Goal: Information Seeking & Learning: Learn about a topic

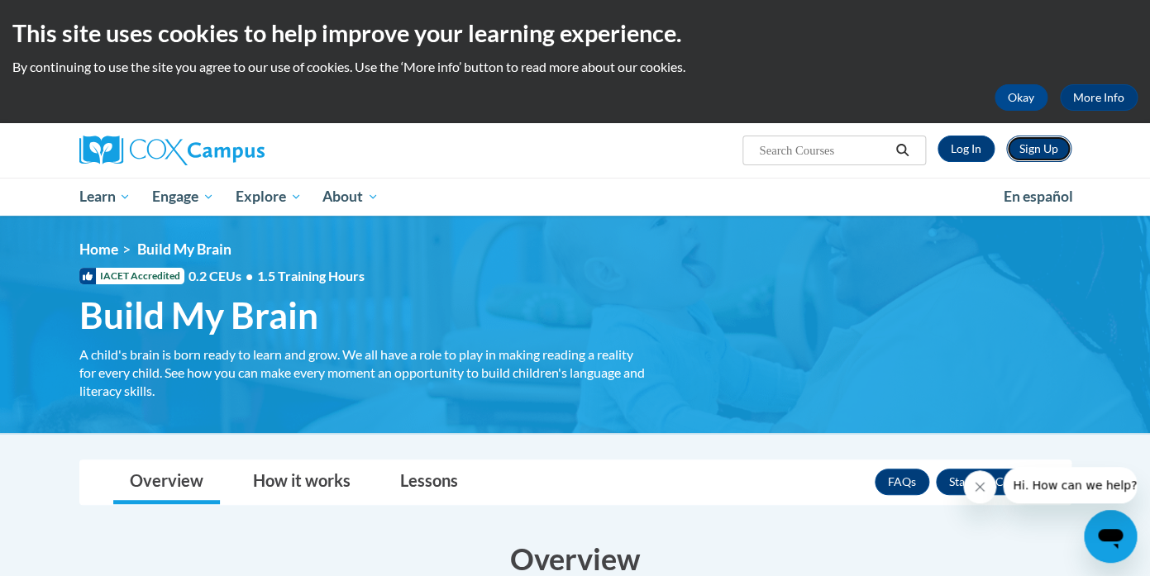
click at [1027, 149] on link "Sign Up" at bounding box center [1039, 149] width 65 height 26
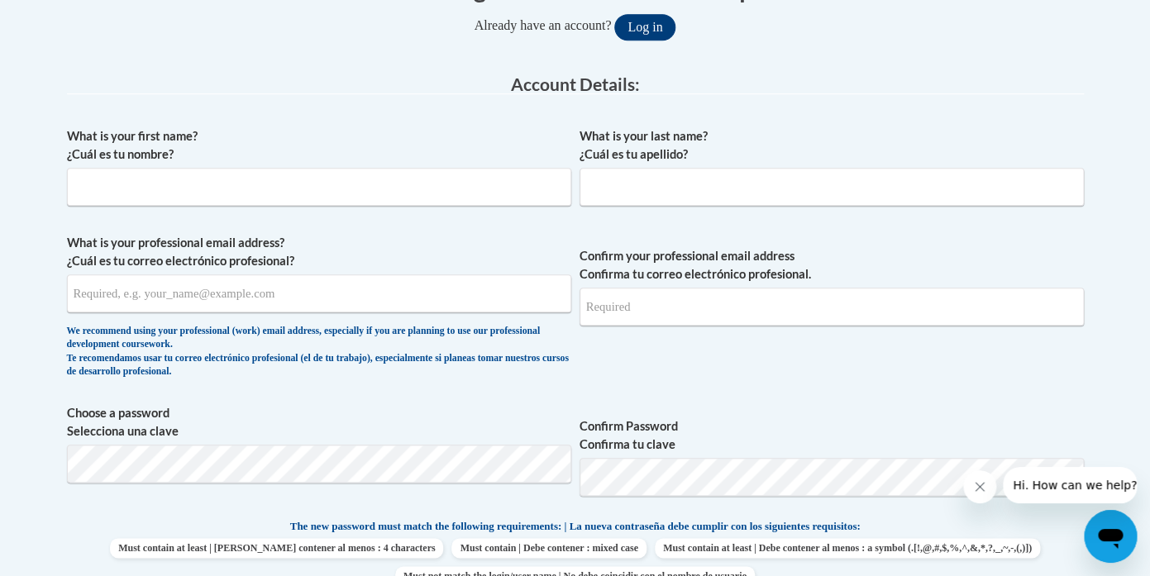
scroll to position [387, 0]
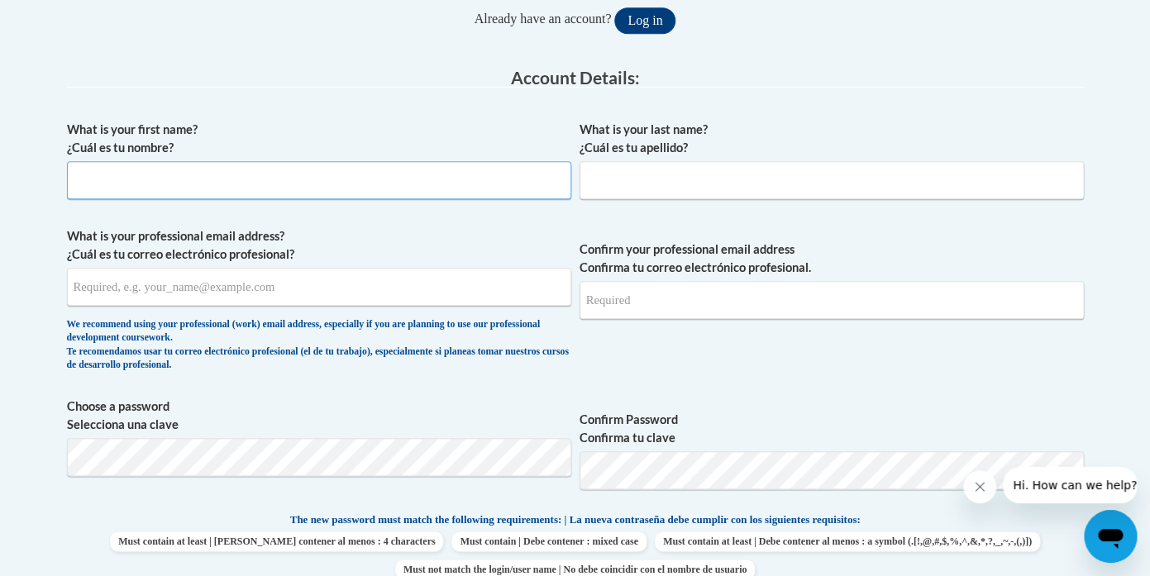
click at [265, 192] on input "What is your first name? ¿Cuál es tu nombre?" at bounding box center [319, 180] width 505 height 38
type input "Ava"
click at [664, 186] on input "What is your last name? ¿Cuál es tu apellido?" at bounding box center [832, 180] width 505 height 38
type input "Alamia"
click at [297, 290] on input "What is your professional email address? ¿Cuál es tu correo electrónico profesi…" at bounding box center [319, 287] width 505 height 38
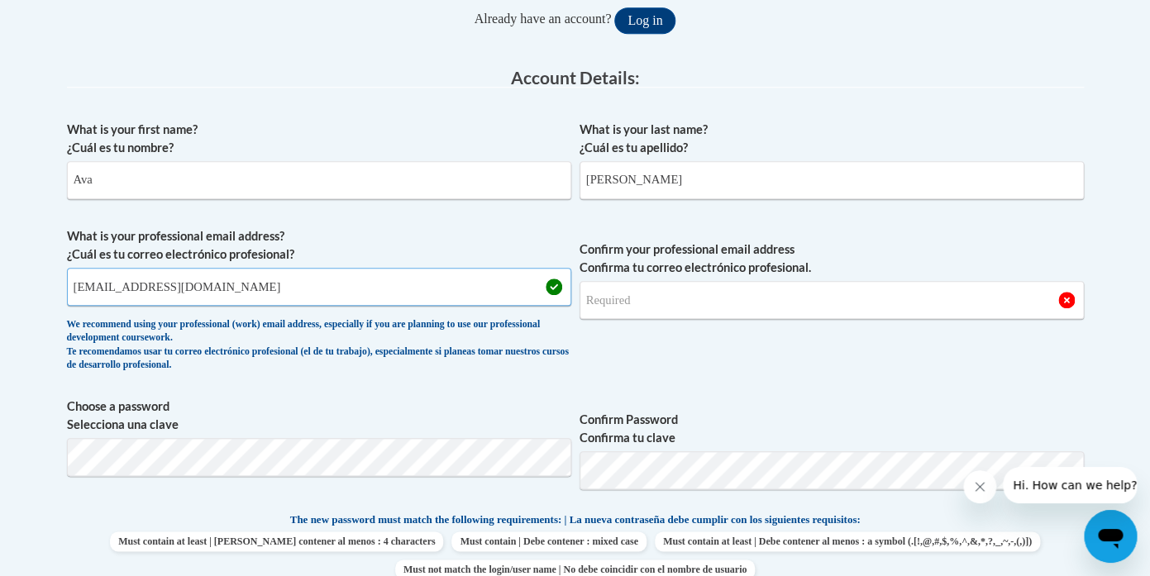
type input "z2067457@students.niu.edu"
click at [627, 309] on input "Confirm your professional email address Confirma tu correo electrónico profesio…" at bounding box center [832, 300] width 505 height 38
type input "z2067457@students.niu.edu"
click at [911, 342] on span "Confirm your professional email address Confirma tu correo electrónico profesio…" at bounding box center [832, 303] width 505 height 153
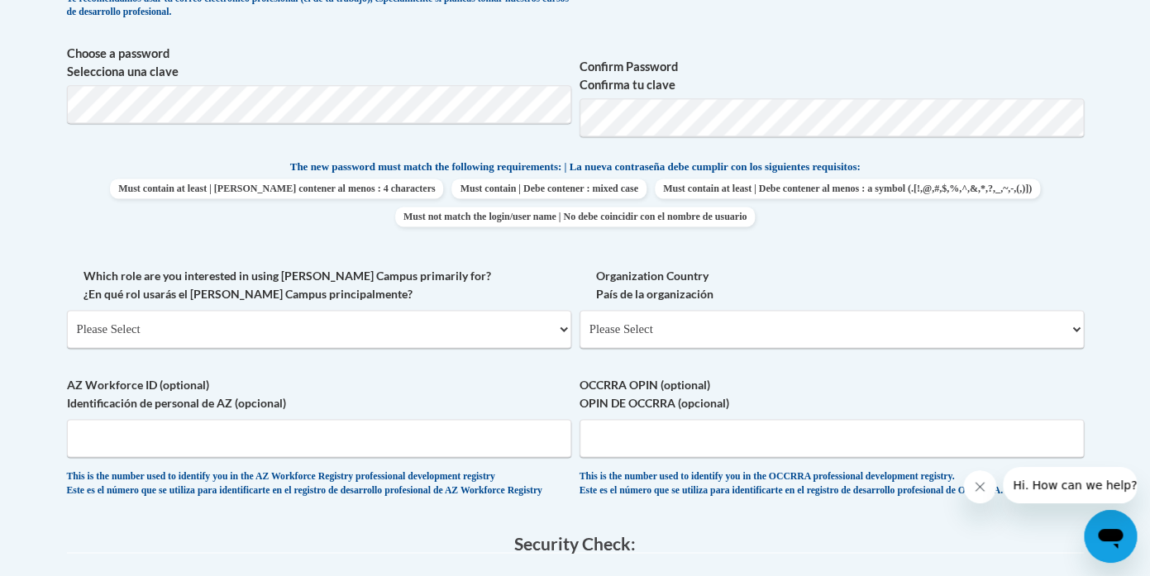
scroll to position [754, 0]
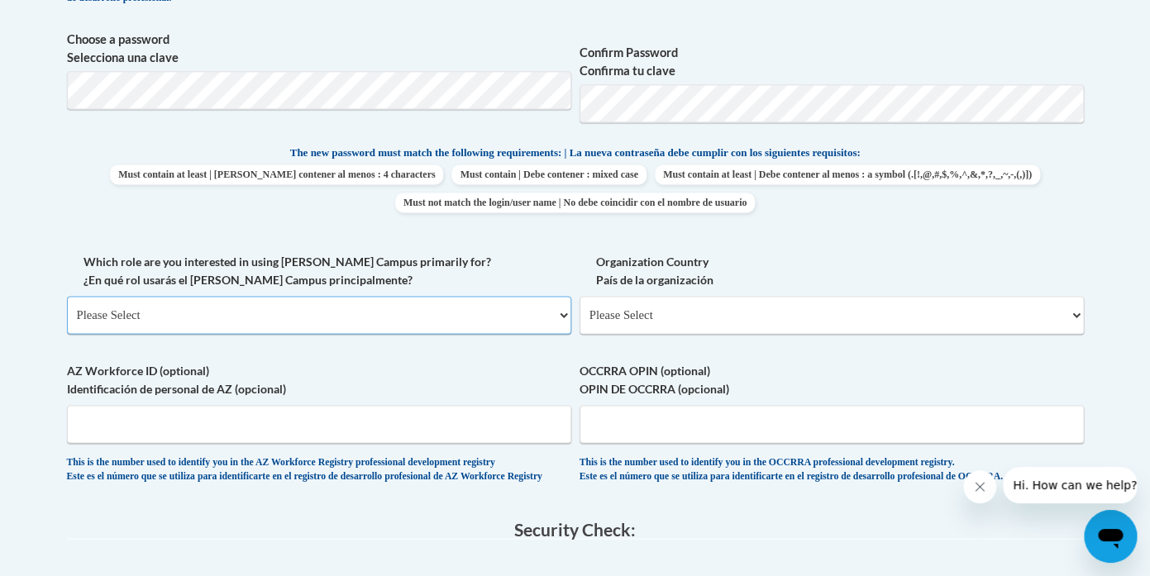
select select "5a18ea06-2b54-4451-96f2-d152daf9eac5"
click option "College/University | Colegio/Universidad" at bounding box center [0, 0] width 0 height 0
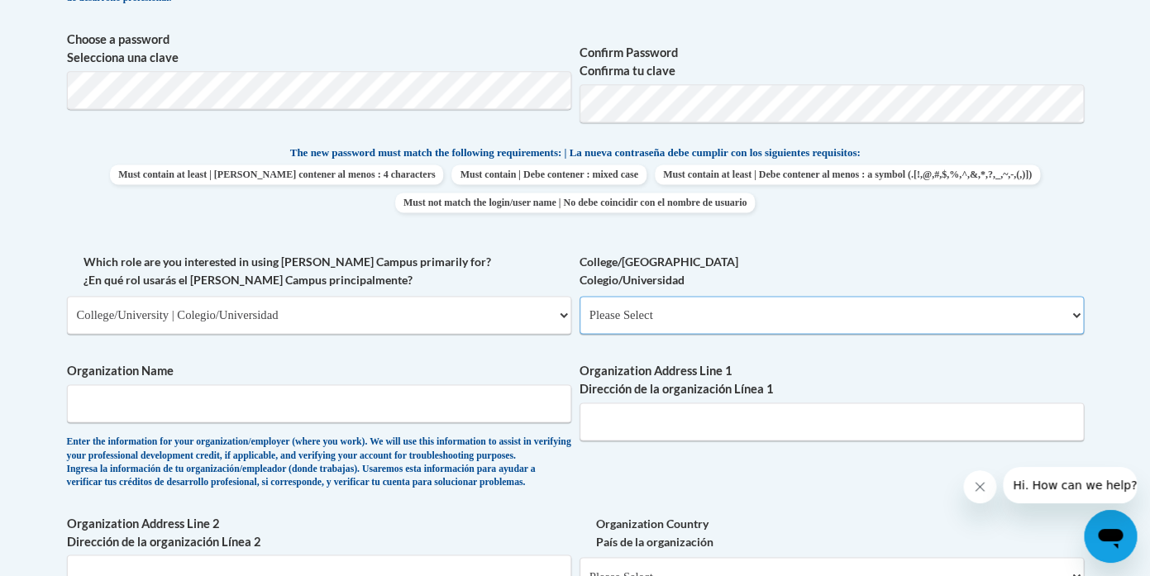
select select "ea630b4e-9ed6-4ac8-9075-ee79d5973747"
click option "Other | Otro" at bounding box center [0, 0] width 0 height 0
click at [495, 421] on input "Organization Name" at bounding box center [319, 404] width 505 height 38
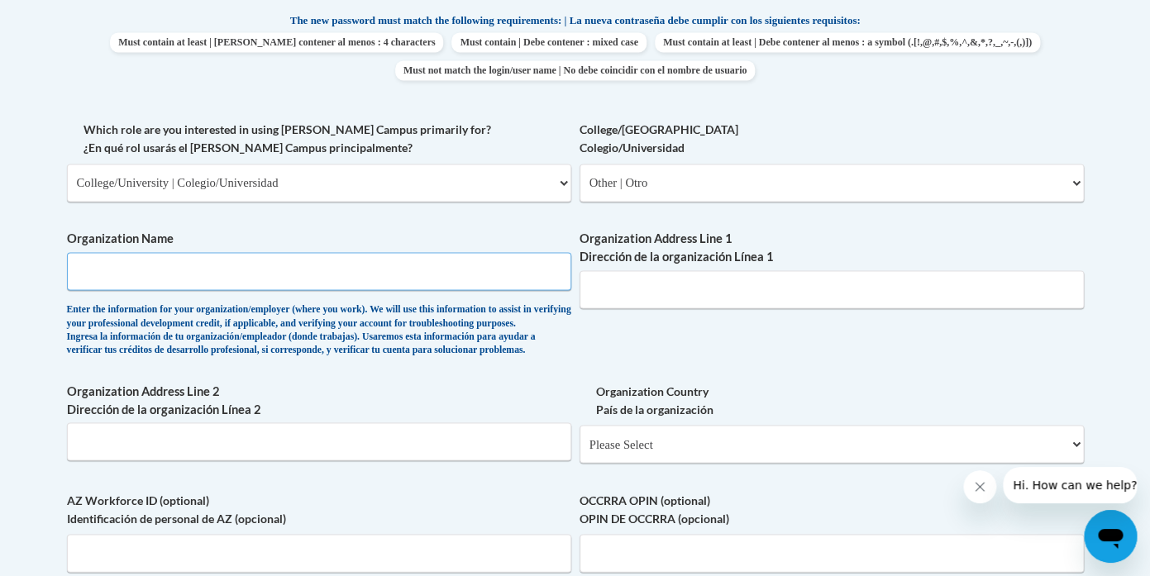
scroll to position [888, 0]
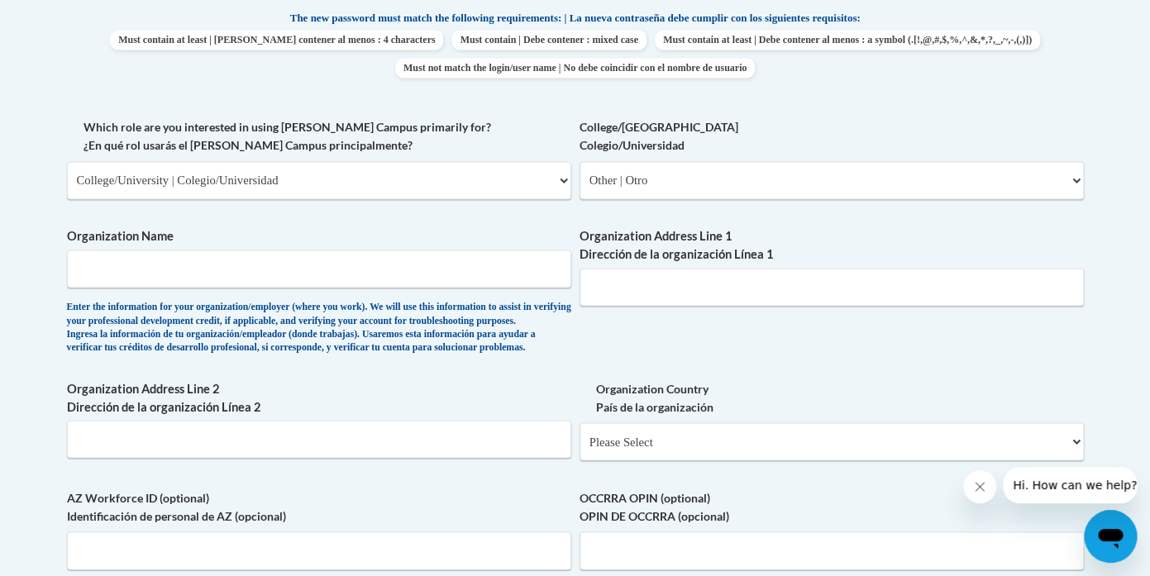
click at [651, 376] on div "What is your first name? ¿Cuál es tu nombre? Ava What is your last name? ¿Cuál …" at bounding box center [575, 119] width 1017 height 1016
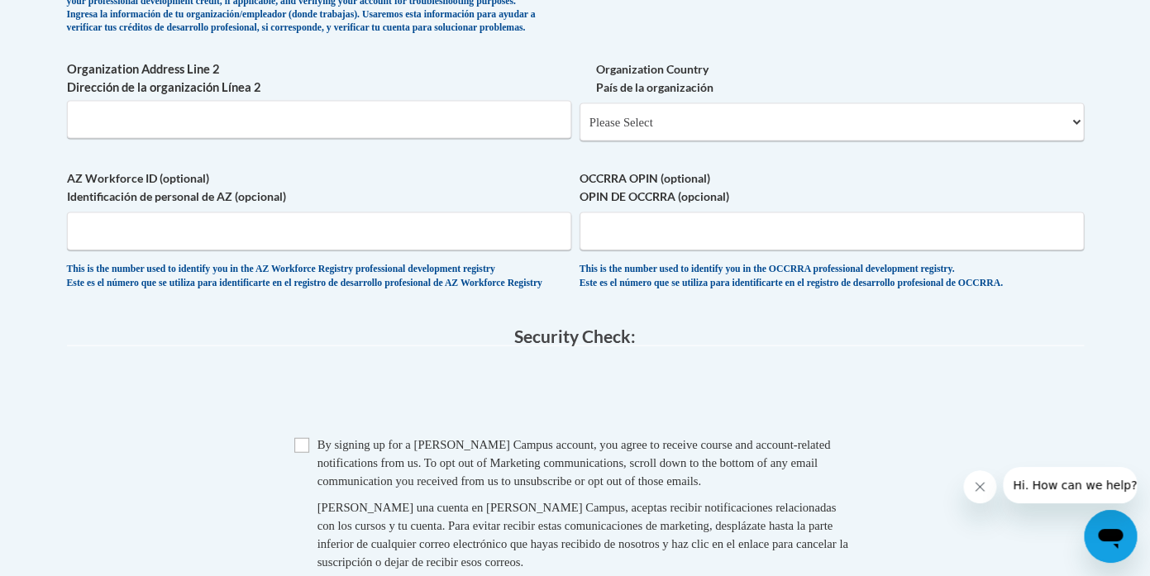
scroll to position [1209, 0]
click at [303, 452] on input "Checkbox" at bounding box center [301, 445] width 15 height 15
checkbox input "true"
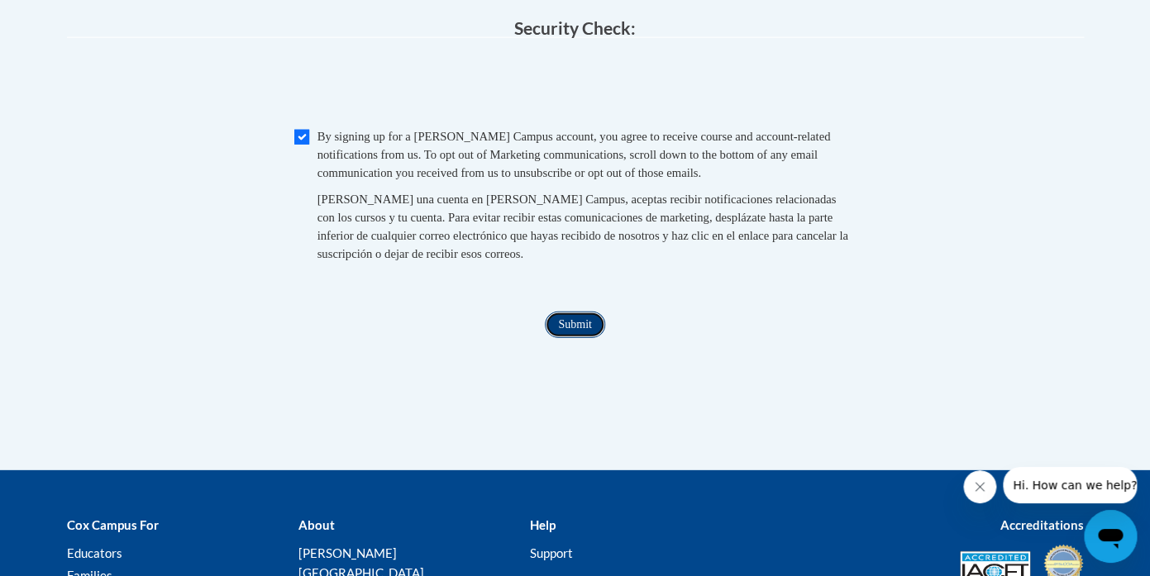
click at [575, 338] on input "Submit" at bounding box center [575, 325] width 60 height 26
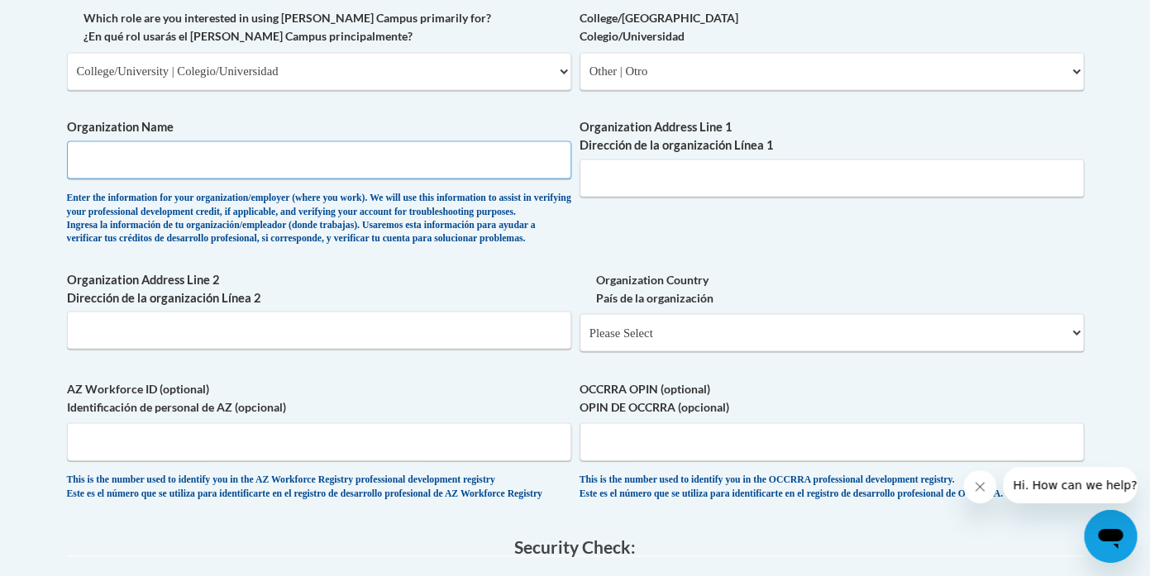
scroll to position [998, 0]
type input "Children's Learning Center"
click at [692, 187] on input "Organization Address Line 1 Dirección de la organización Línea 1" at bounding box center [832, 178] width 505 height 38
type input "905 s fourth st dekalb IL 60115"
click at [387, 461] on input "AZ Workforce ID (optional) Identificación de personal de AZ (opcional)" at bounding box center [319, 442] width 505 height 38
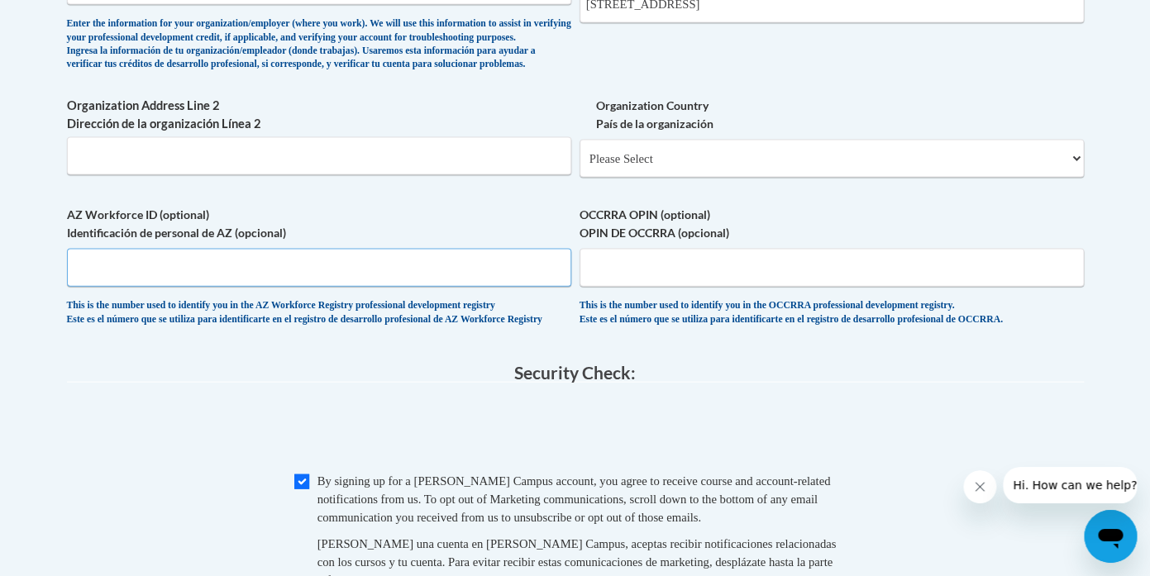
scroll to position [1174, 0]
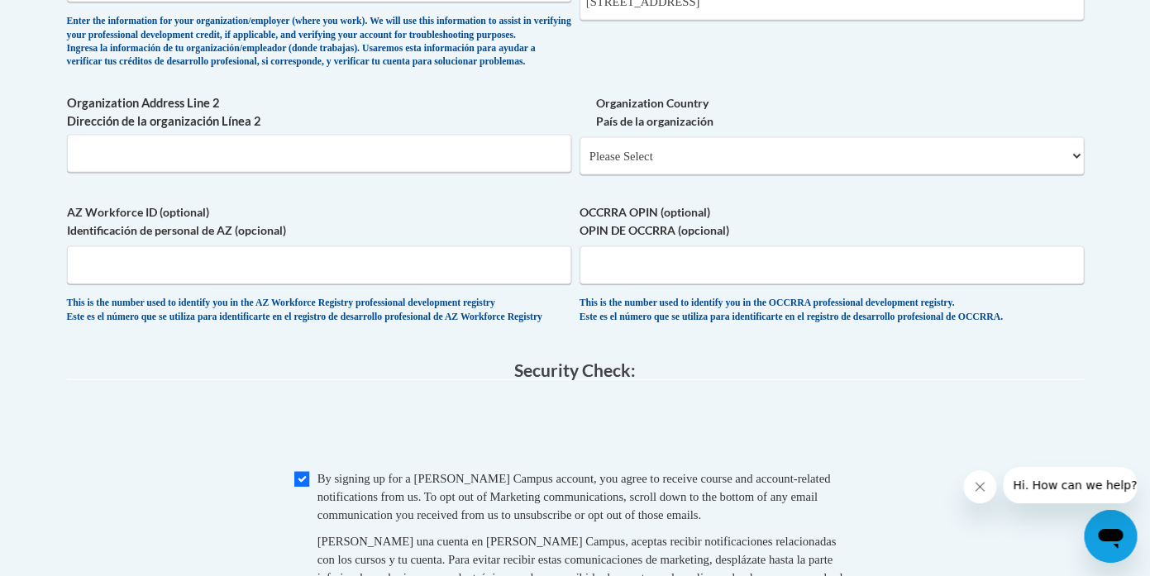
click at [355, 438] on span "0cAFcWeA7LSO8cy4SDzCpuLmqr6BLvssdp3TpRvbS0YfwPXCxTv2RWh13CNwuMdg4Qn-QBHTbJo1pK6…" at bounding box center [575, 429] width 1017 height 65
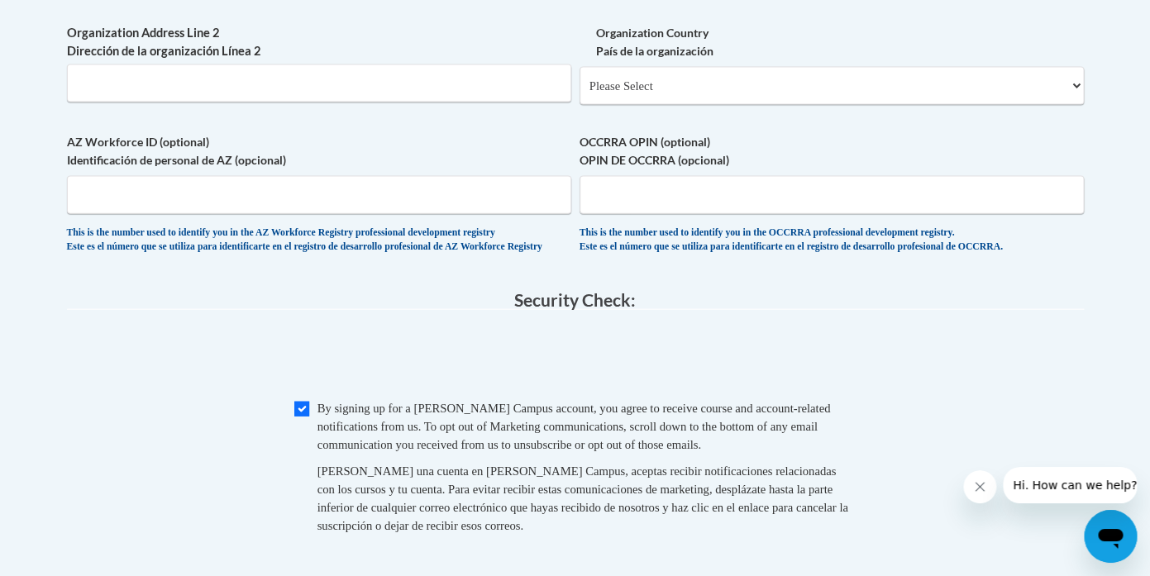
scroll to position [1253, 0]
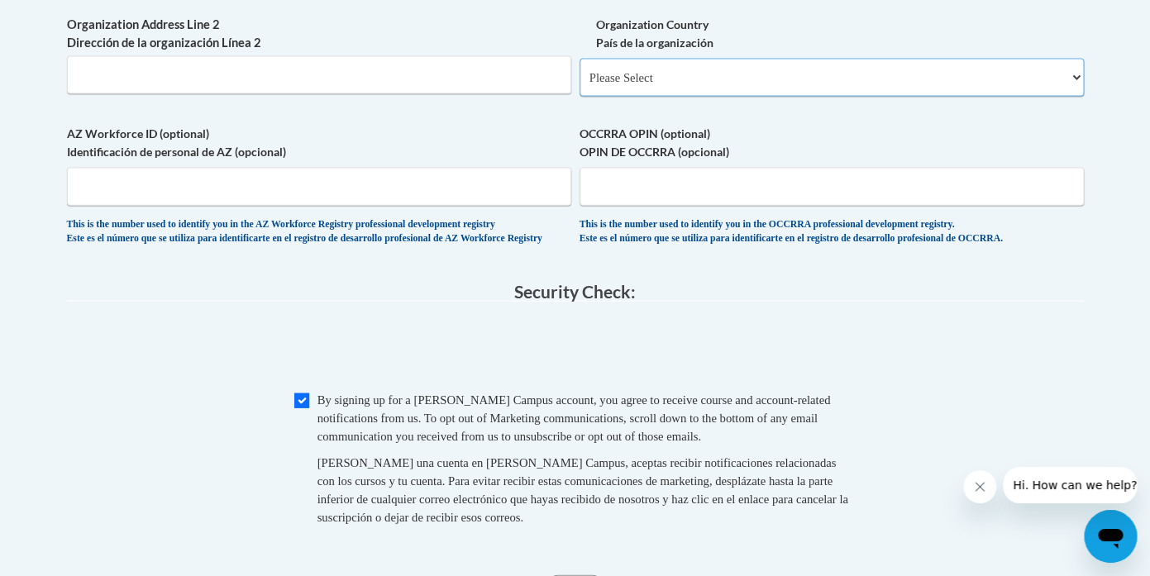
select select "ad49bcad-a171-4b2e-b99c-48b446064914"
click option "United States | Estados Unidos" at bounding box center [0, 0] width 0 height 0
select select
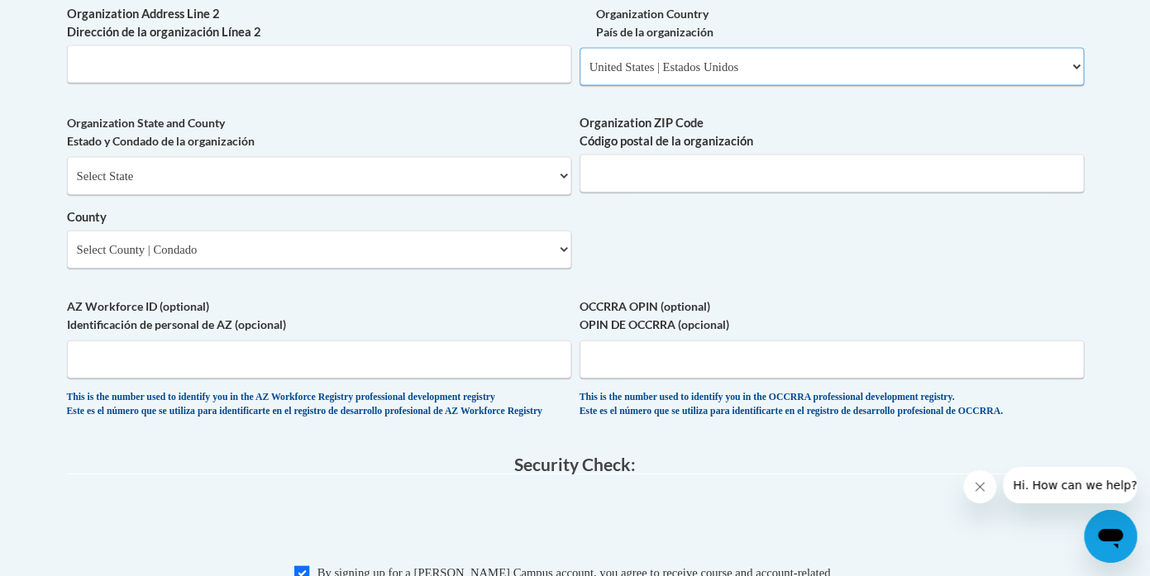
scroll to position [1271, 0]
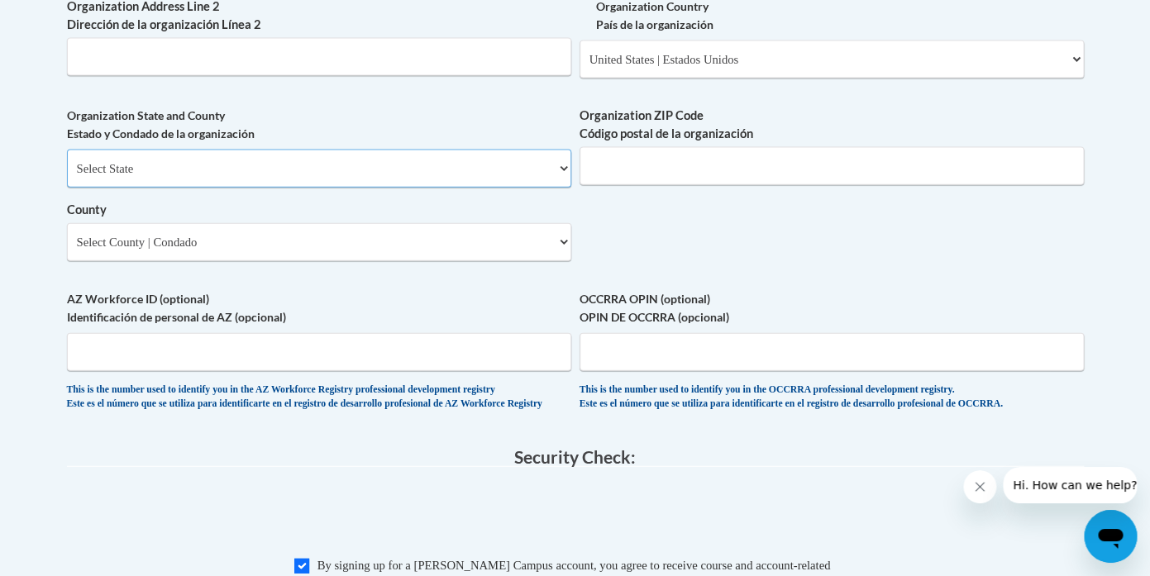
click at [67, 150] on select "Select State Alabama Alaska Arizona Arkansas California Colorado Connecticut De…" at bounding box center [319, 169] width 505 height 38
select select "Indiana"
click option "Indiana" at bounding box center [0, 0] width 0 height 0
click at [637, 185] on input "Organization ZIP Code Código postal de la organización" at bounding box center [832, 166] width 505 height 38
type input "60115"
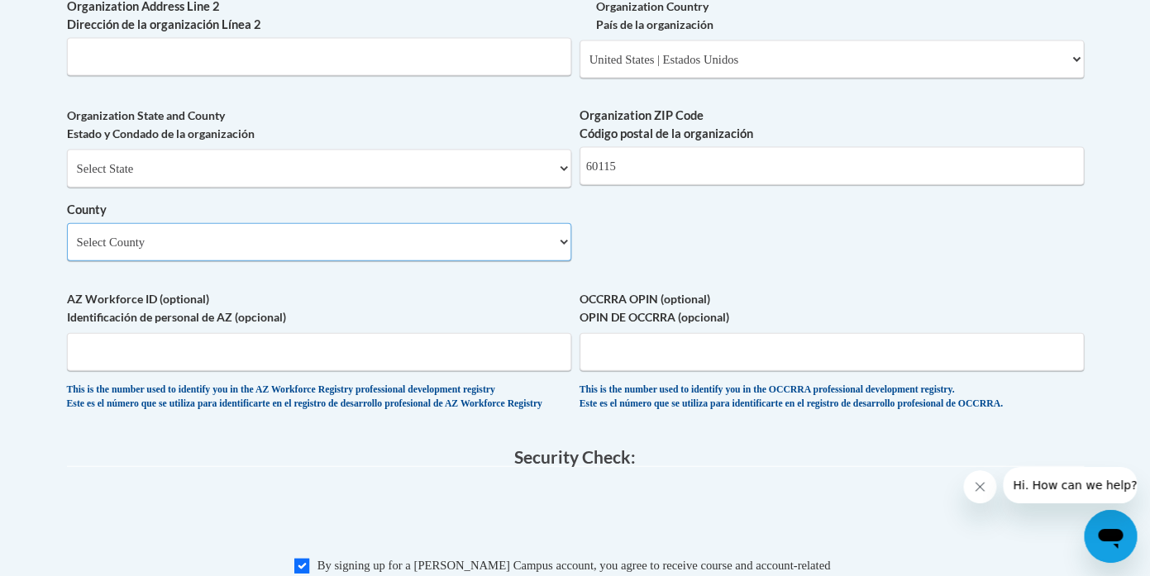
click at [67, 223] on select "Select County Adams Allen Bartholomew Benton Blackford Boone Brown Carroll Cass…" at bounding box center [319, 242] width 505 height 38
select select "DeKalb"
click option "DeKalb" at bounding box center [0, 0] width 0 height 0
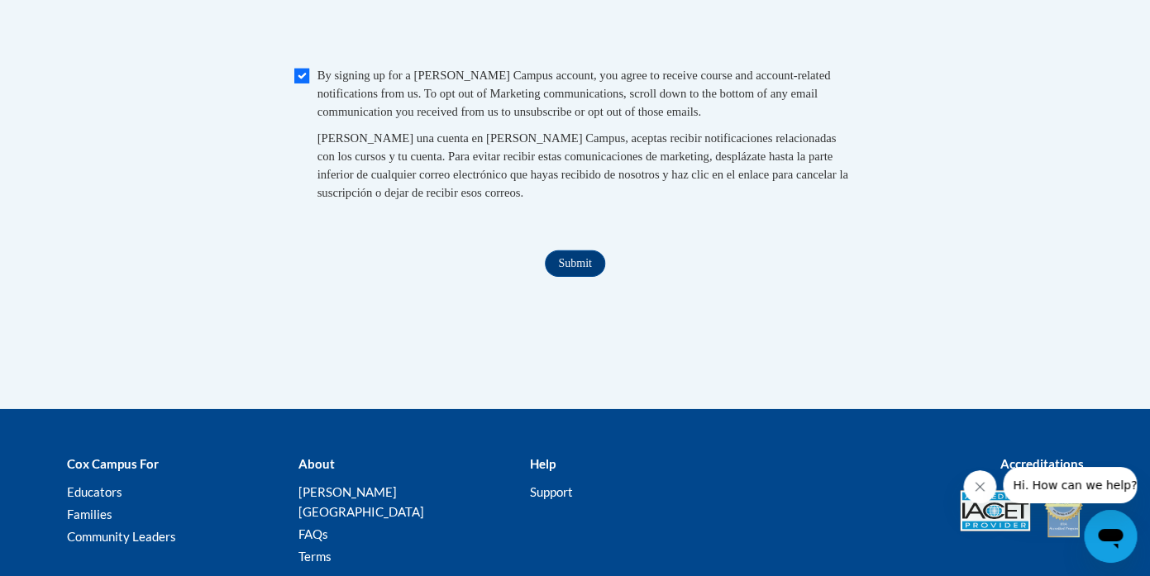
scroll to position [1779, 0]
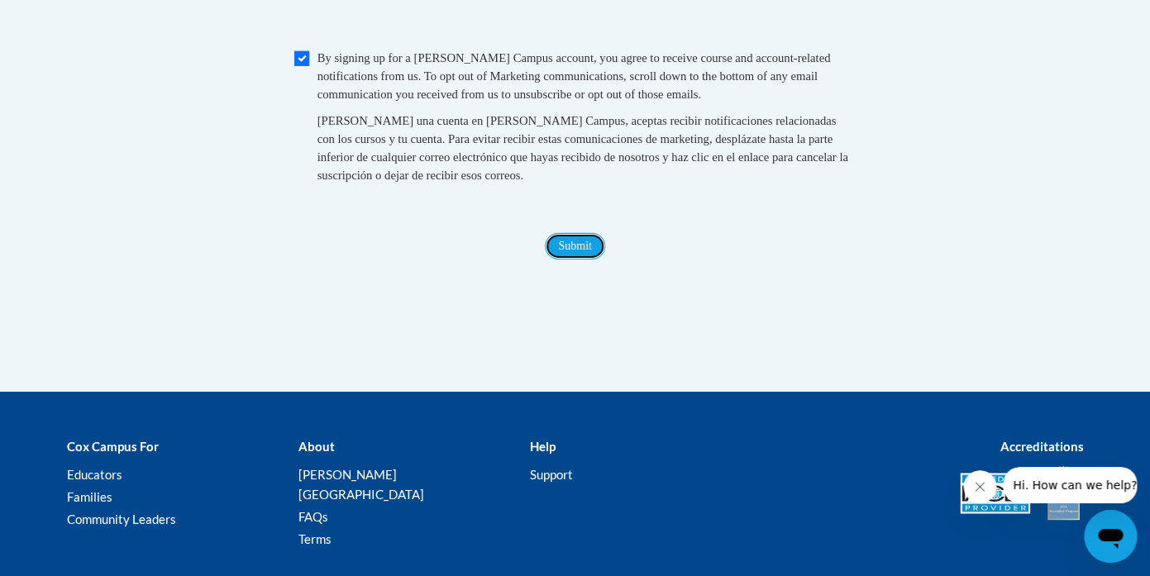
click at [562, 260] on input "Submit" at bounding box center [575, 246] width 60 height 26
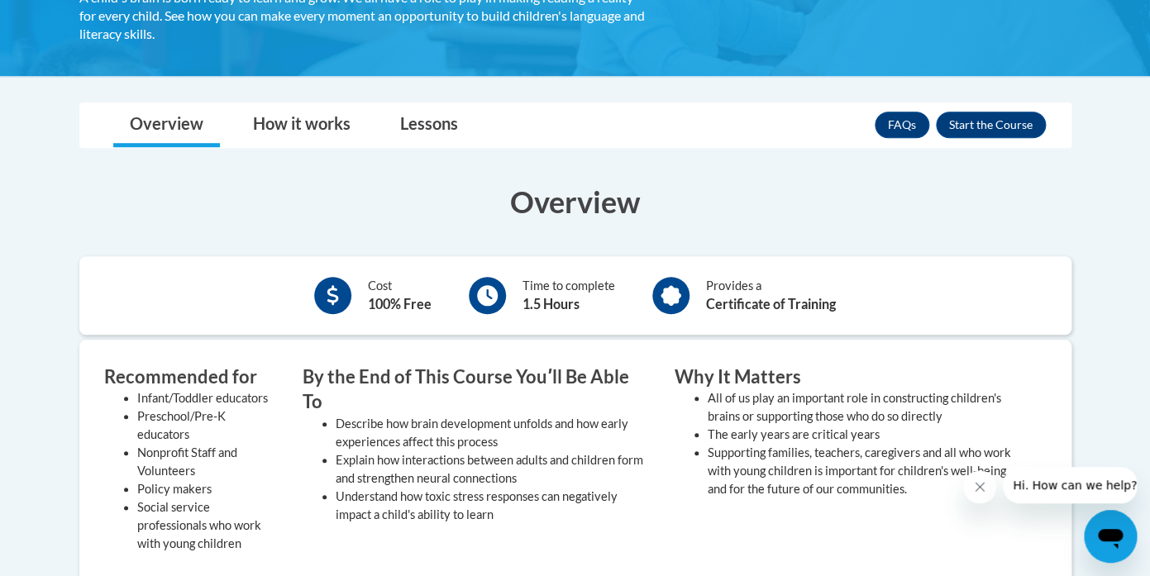
scroll to position [361, 0]
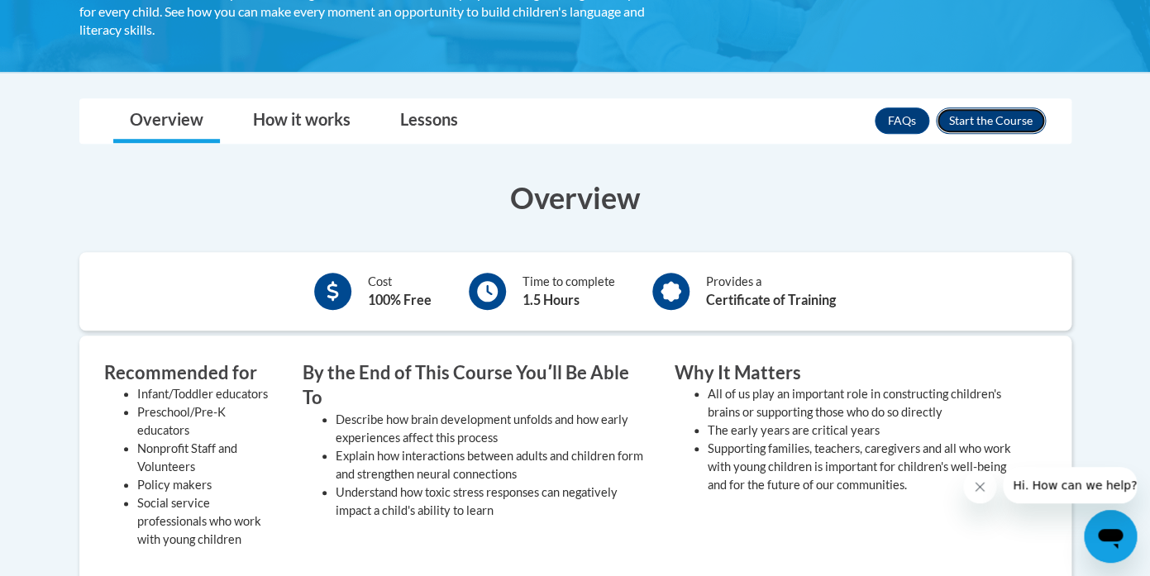
click at [995, 127] on button "Enroll" at bounding box center [991, 121] width 110 height 26
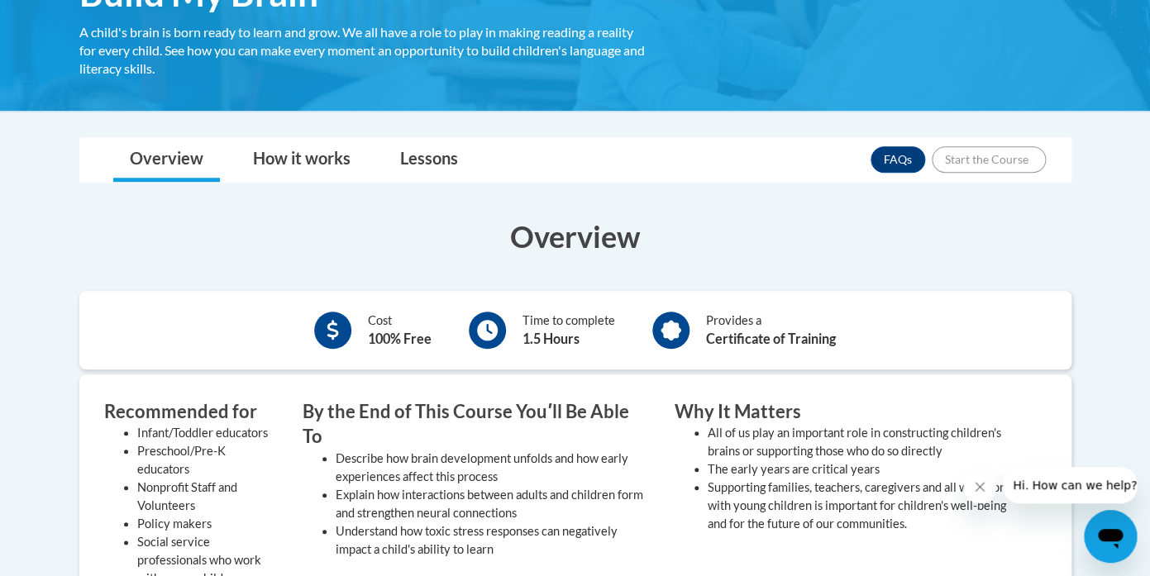
scroll to position [304, 0]
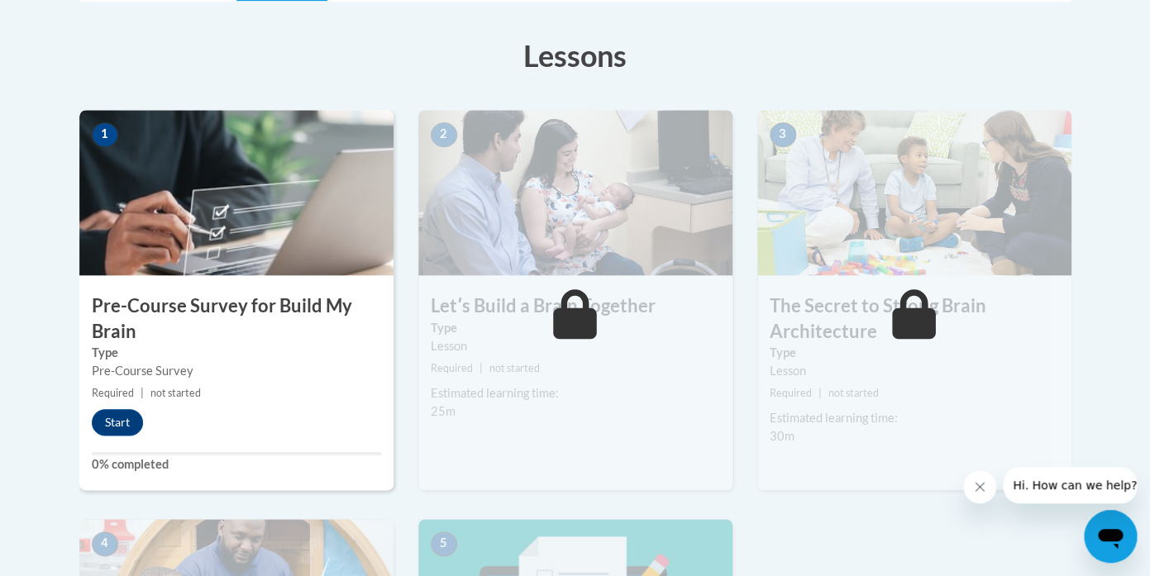
scroll to position [577, 0]
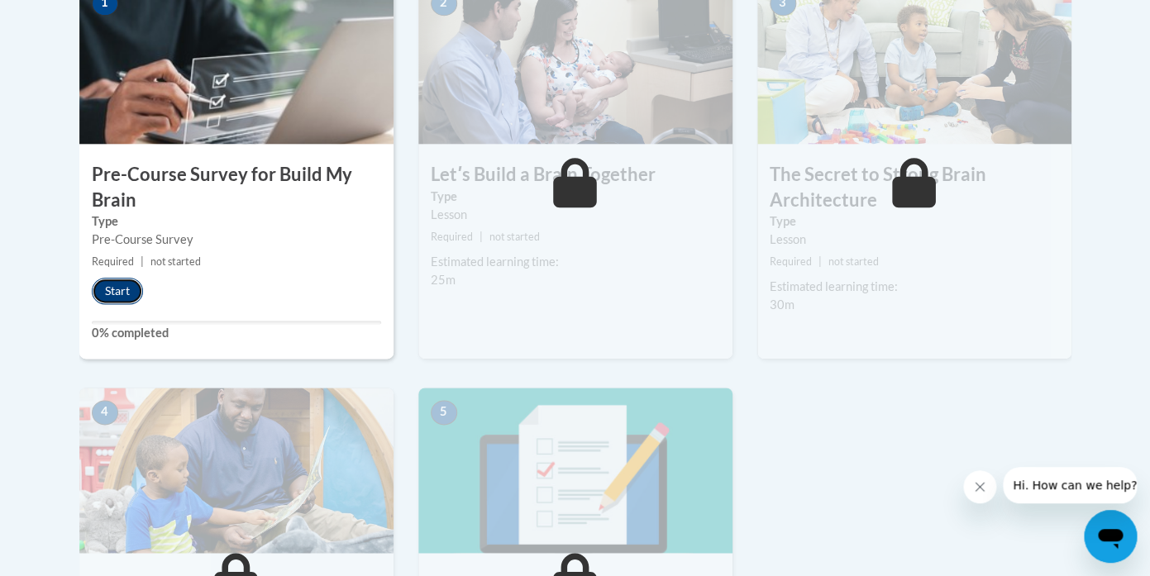
click at [122, 293] on button "Start" at bounding box center [117, 291] width 51 height 26
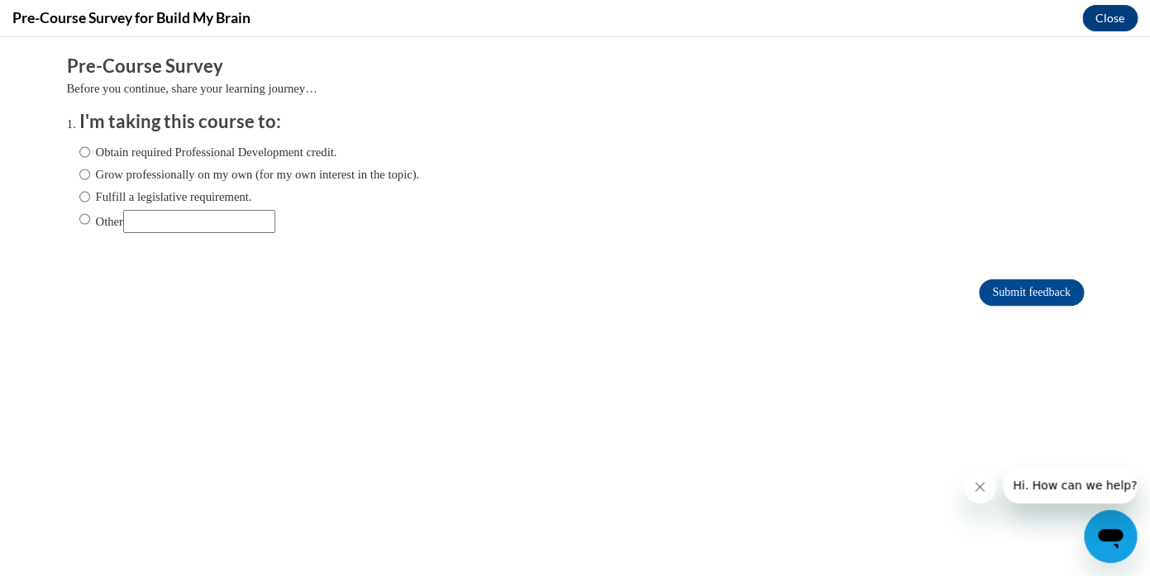
scroll to position [0, 0]
click at [251, 226] on input "Other" at bounding box center [199, 221] width 152 height 23
click at [79, 156] on ol "I'm taking this course to: Obtain required Professional Development credit. Gro…" at bounding box center [575, 184] width 1017 height 150
click at [82, 156] on input "Obtain required Professional Development credit." at bounding box center [84, 152] width 11 height 18
radio input "true"
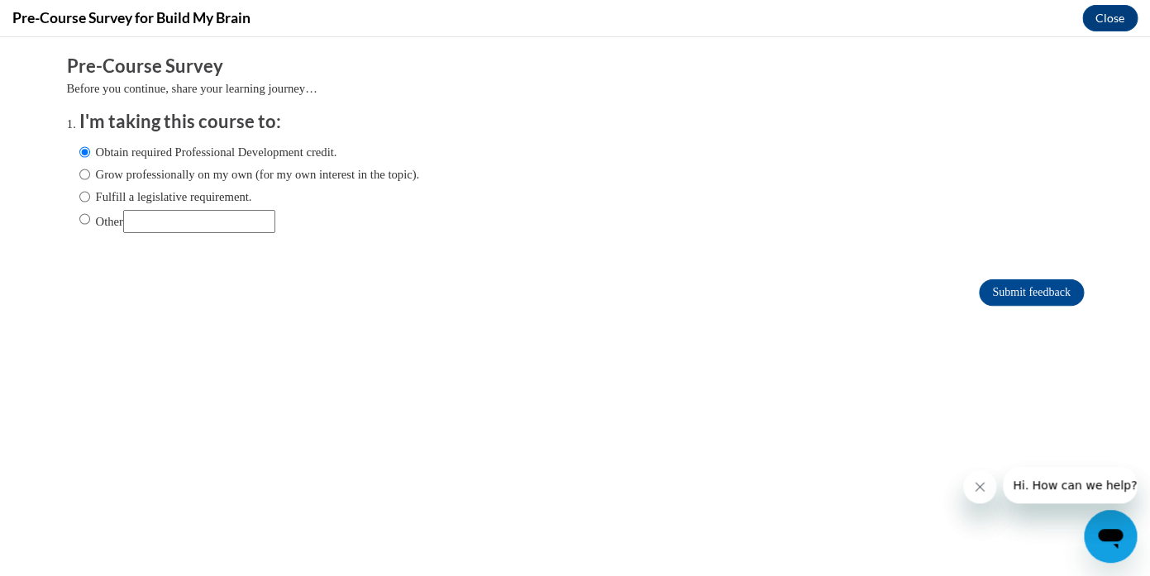
click at [163, 220] on input "Other" at bounding box center [199, 221] width 152 height 23
type input "College course"
click at [84, 212] on input "Other" at bounding box center [84, 219] width 11 height 18
radio input "true"
click at [1007, 295] on input "Submit feedback" at bounding box center [1031, 293] width 104 height 26
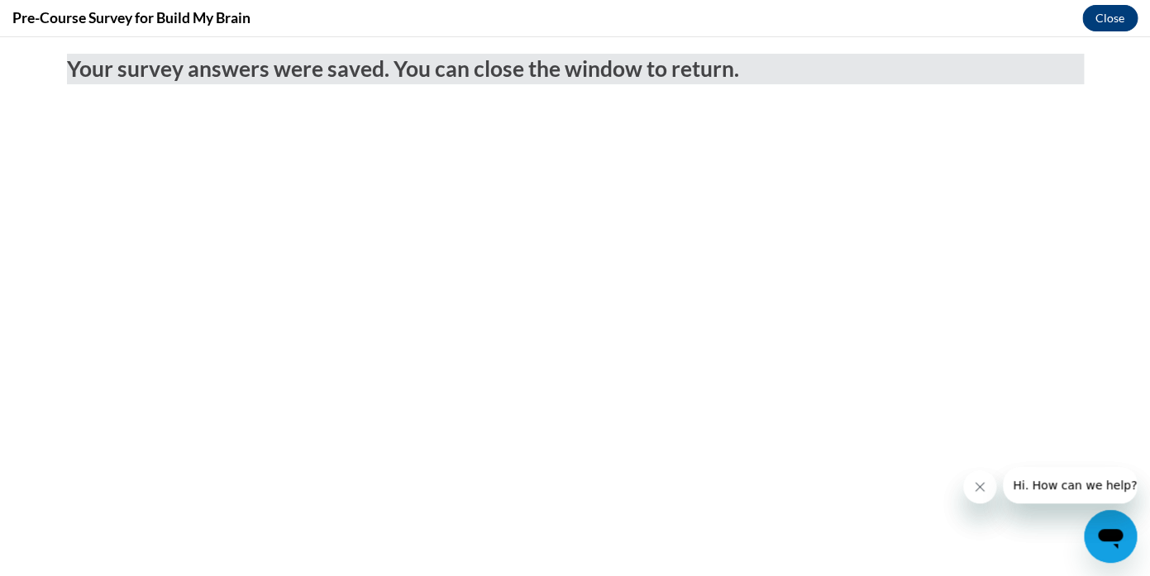
click at [1108, 12] on button "Close" at bounding box center [1110, 18] width 55 height 26
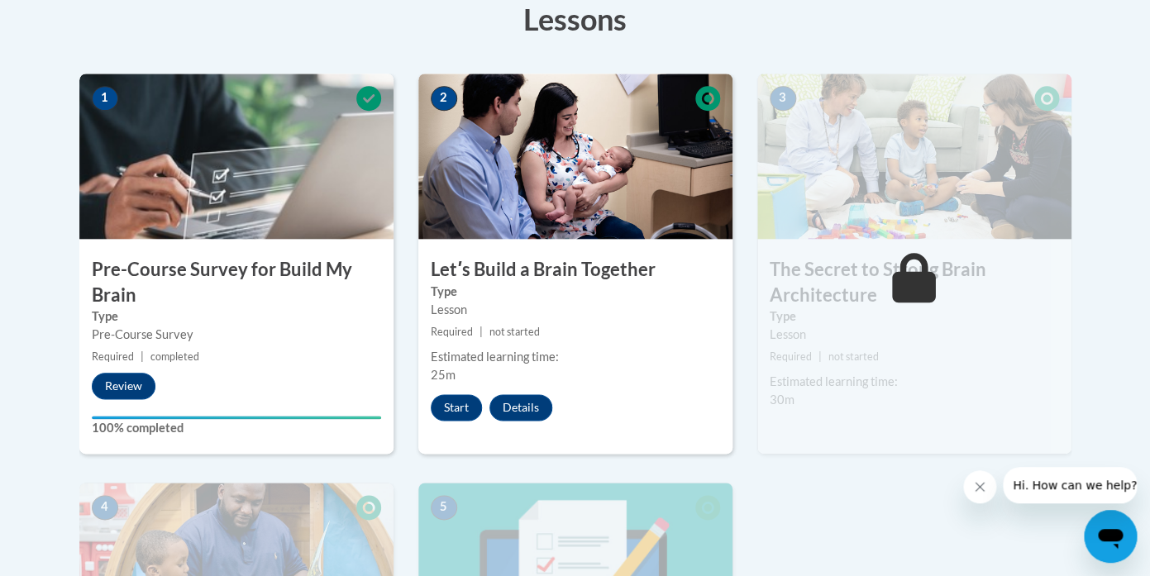
scroll to position [476, 0]
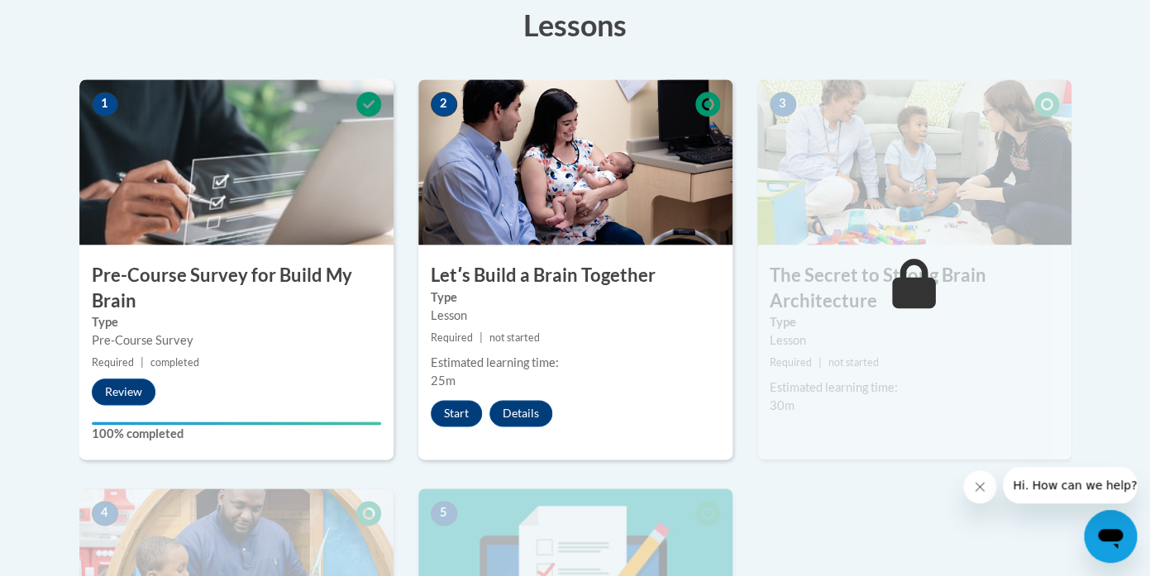
click at [145, 272] on h3 "Pre-Course Survey for Build My Brain" at bounding box center [236, 288] width 314 height 51
click at [151, 352] on div "1 Pre-Course Survey for Build My Brain Type Pre-Course Survey Required | comple…" at bounding box center [236, 269] width 314 height 380
click at [151, 312] on h3 "Pre-Course Survey for Build My Brain" at bounding box center [236, 288] width 314 height 51
click at [155, 261] on div "1 Pre-Course Survey for Build My Brain Type Pre-Course Survey Required | comple…" at bounding box center [236, 269] width 314 height 380
click at [463, 419] on button "Start" at bounding box center [456, 413] width 51 height 26
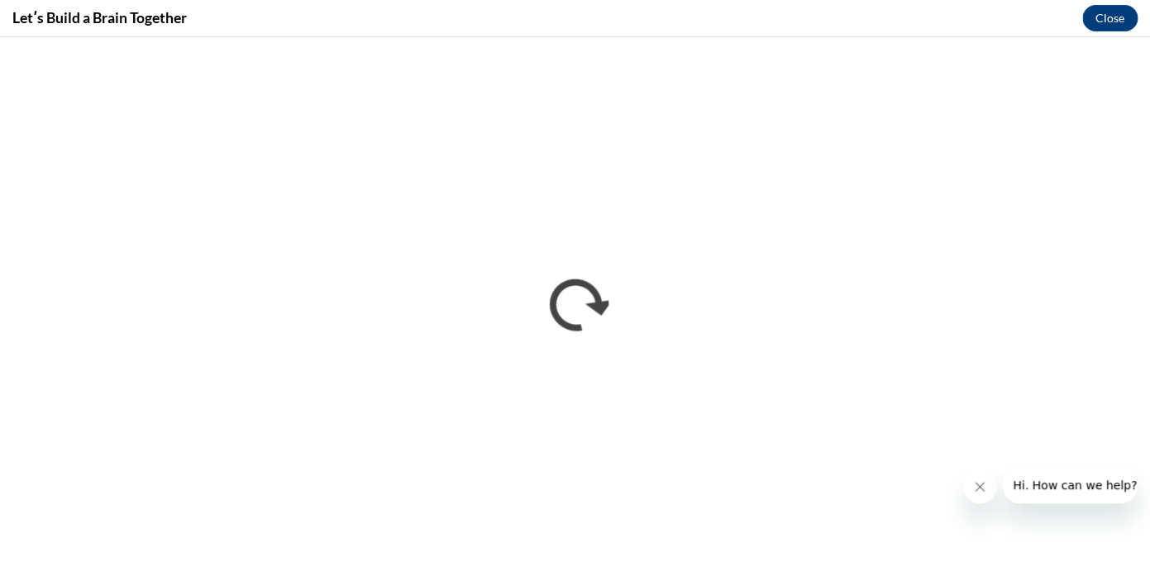
scroll to position [0, 0]
click at [980, 489] on icon "Close message from company" at bounding box center [979, 487] width 13 height 13
drag, startPoint x: 1109, startPoint y: 50, endPoint x: 1051, endPoint y: 81, distance: 65.5
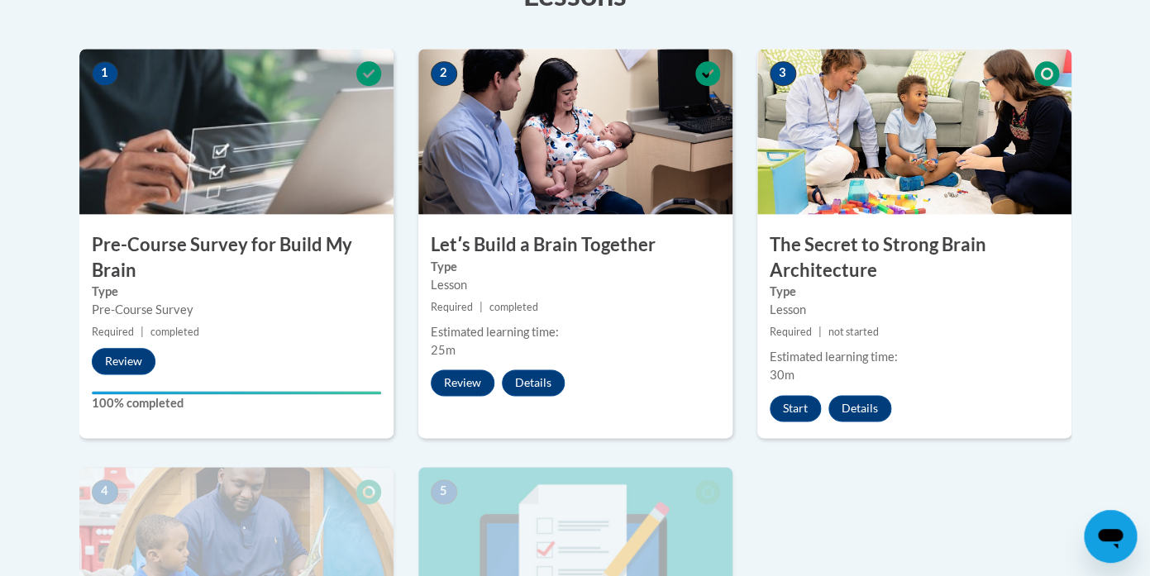
scroll to position [509, 0]
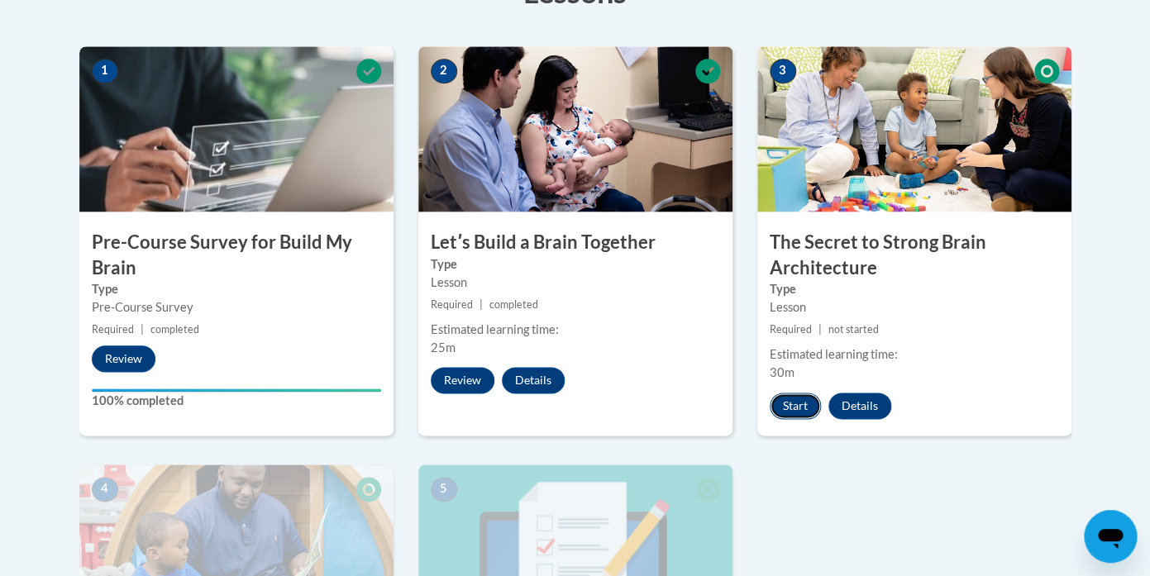
click at [801, 400] on button "Start" at bounding box center [795, 406] width 51 height 26
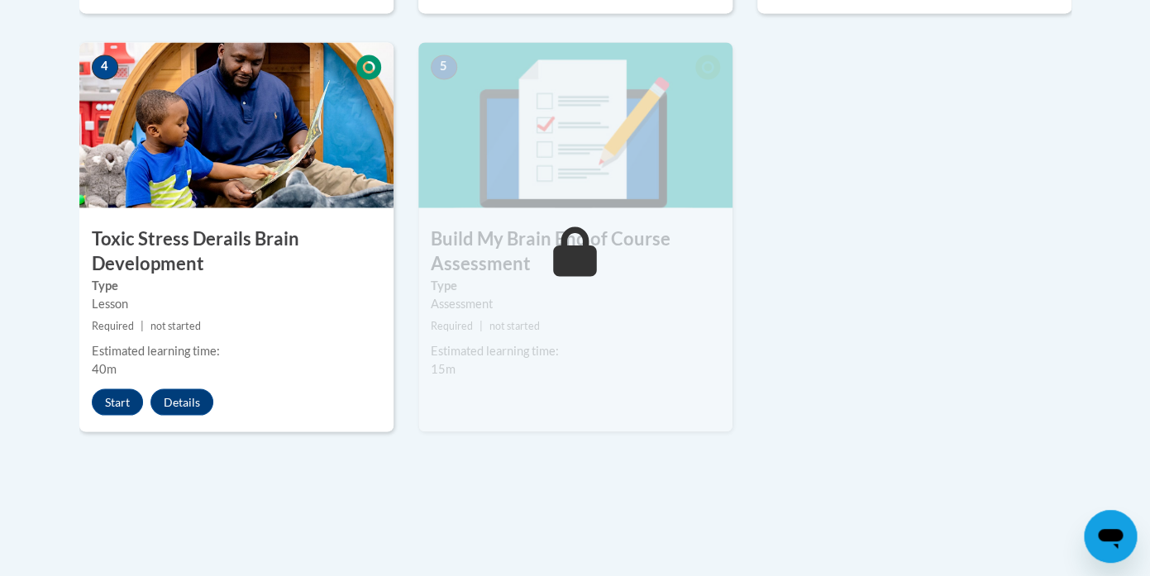
scroll to position [959, 0]
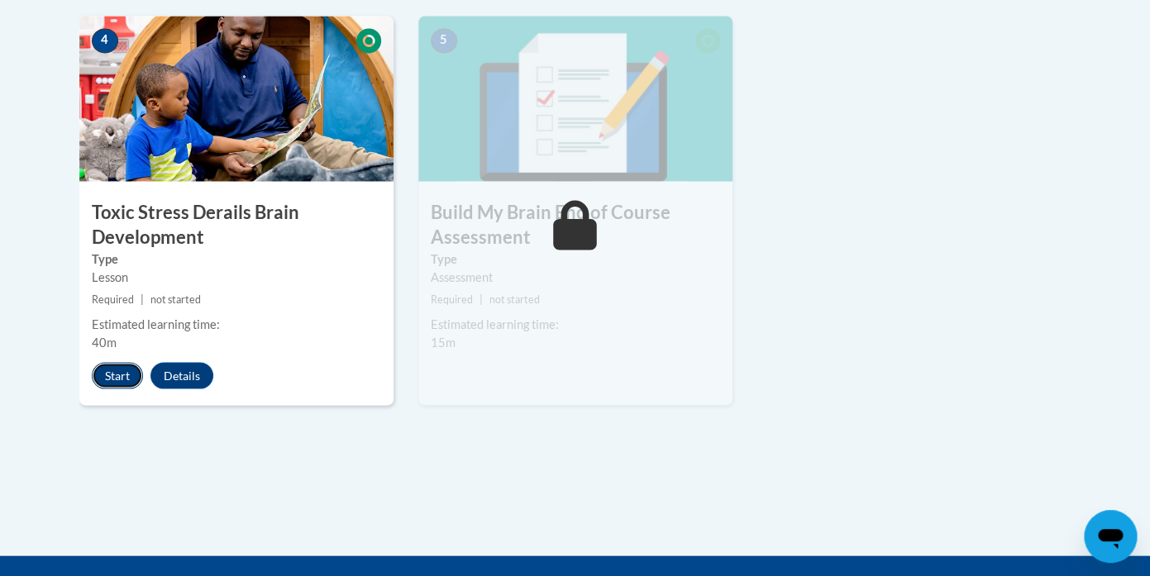
click at [120, 376] on button "Start" at bounding box center [117, 375] width 51 height 26
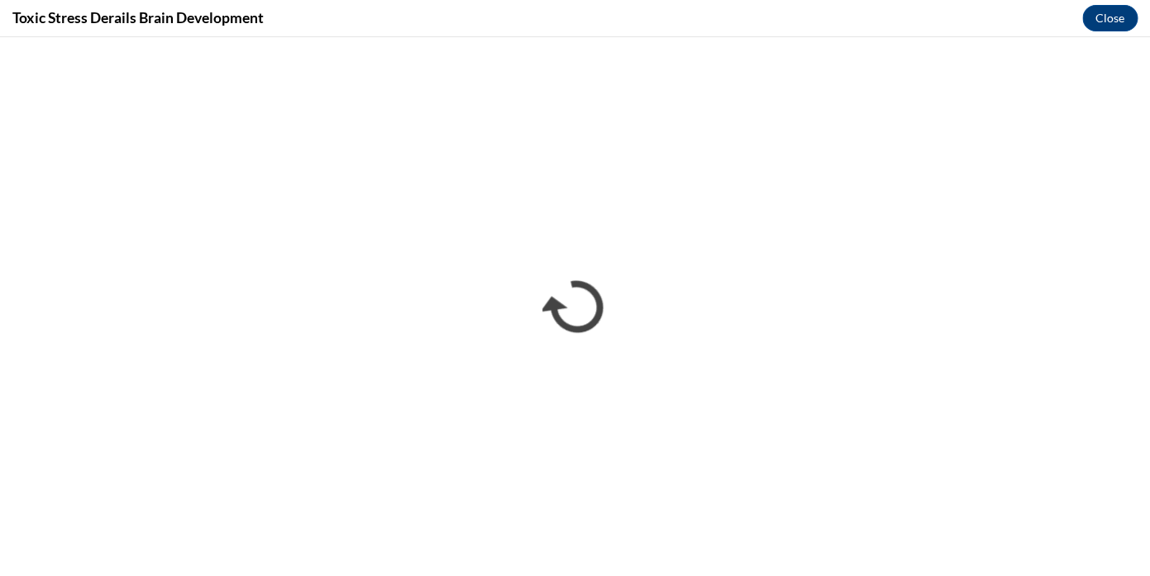
scroll to position [0, 0]
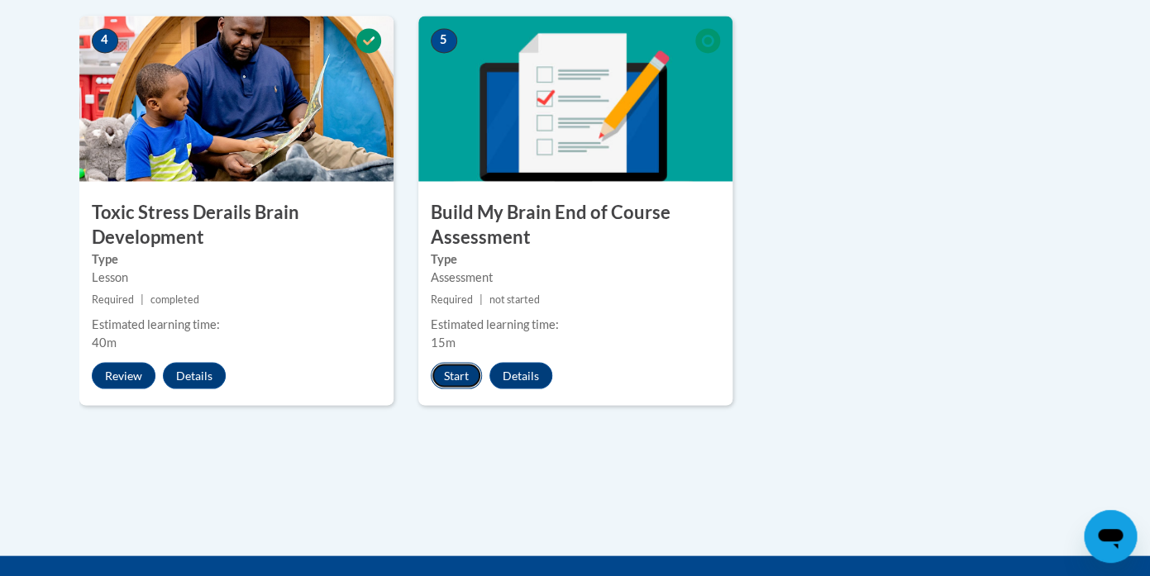
click at [457, 384] on button "Start" at bounding box center [456, 375] width 51 height 26
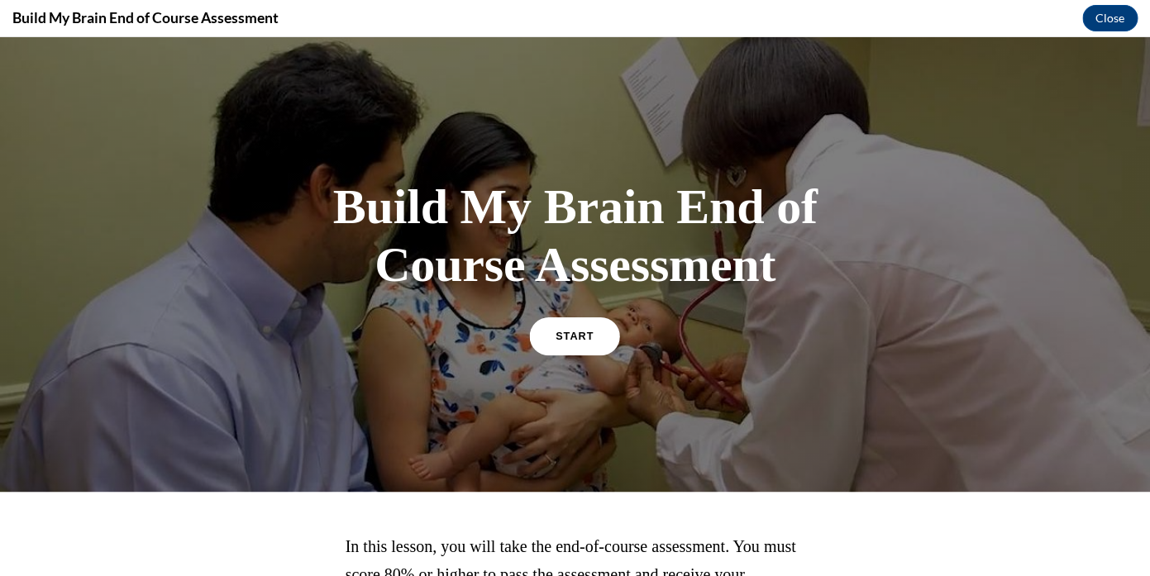
click at [572, 341] on span "START" at bounding box center [575, 336] width 38 height 12
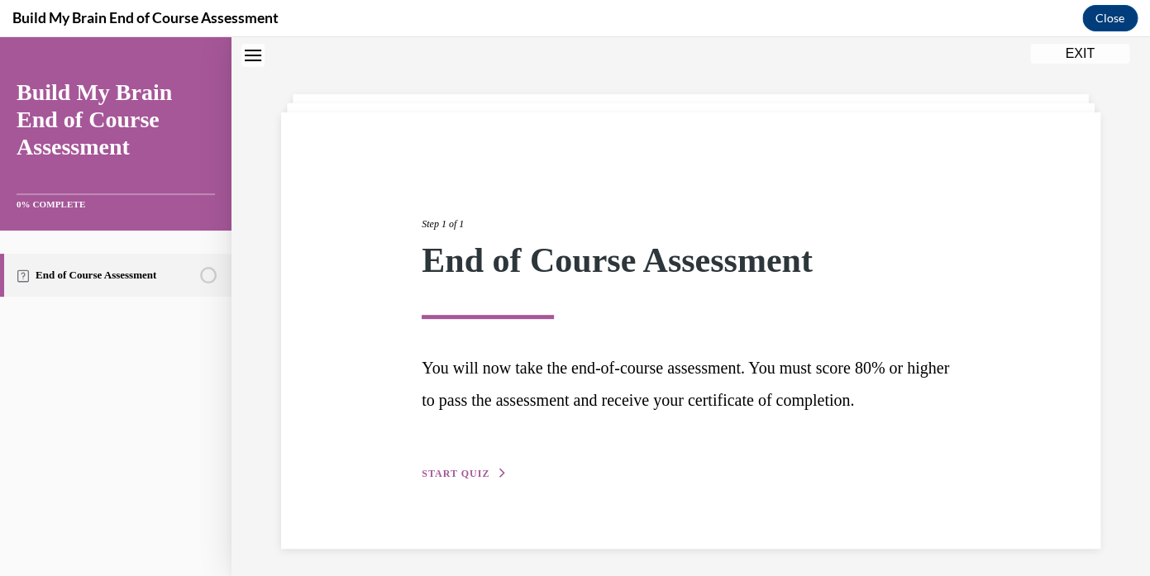
scroll to position [57, 0]
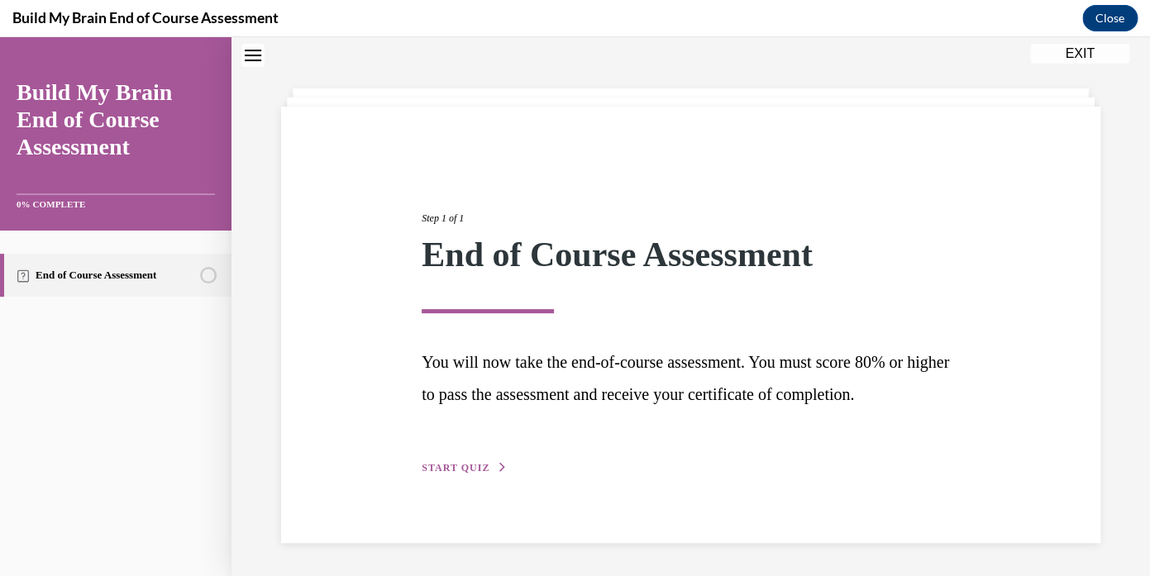
click at [448, 471] on span "START QUIZ" at bounding box center [456, 468] width 68 height 12
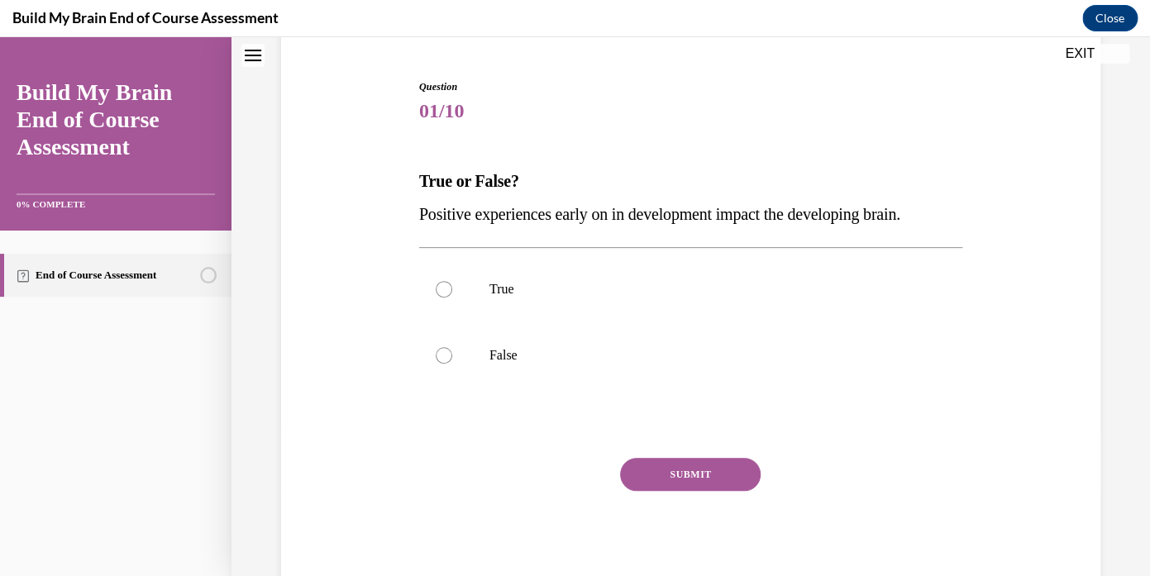
scroll to position [156, 0]
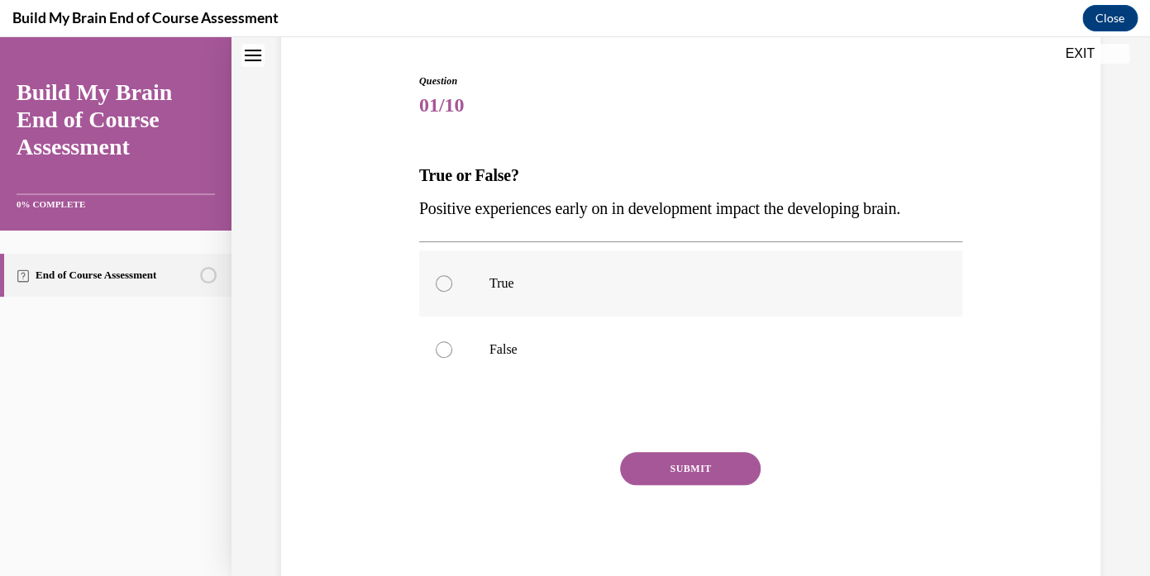
click at [439, 290] on div at bounding box center [444, 283] width 17 height 17
click at [439, 290] on input "True" at bounding box center [444, 283] width 17 height 17
radio input "true"
click at [680, 475] on button "SUBMIT" at bounding box center [690, 468] width 141 height 33
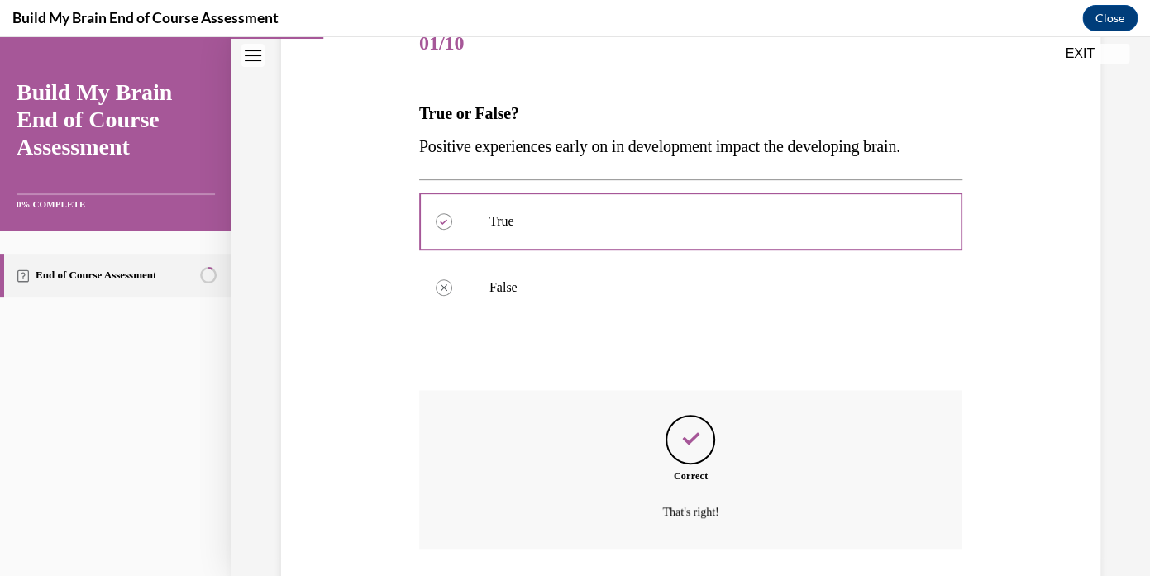
scroll to position [315, 0]
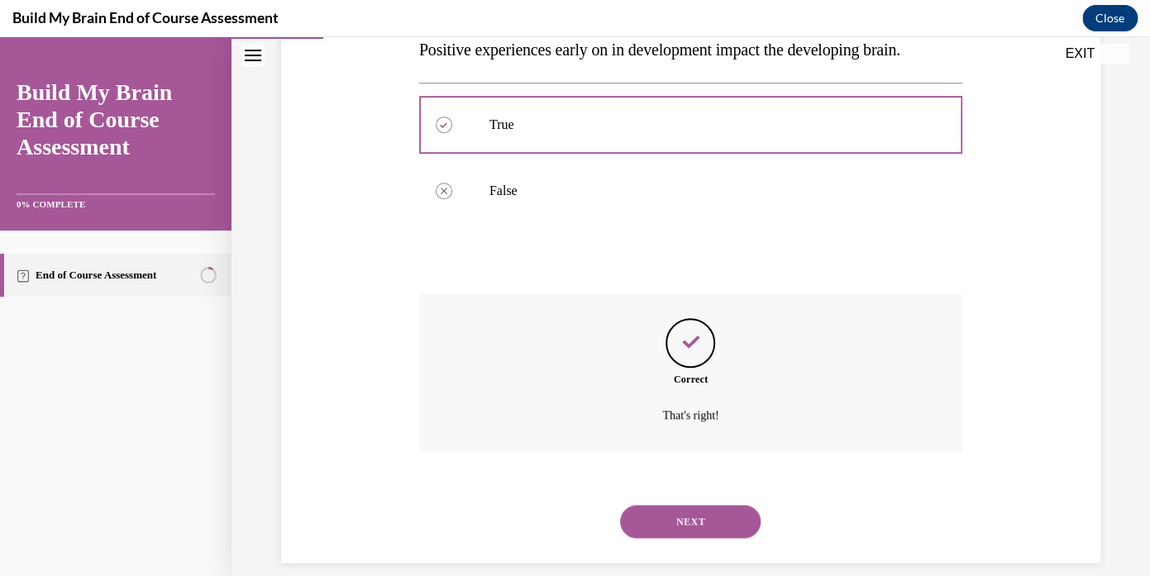
click at [663, 505] on button "NEXT" at bounding box center [690, 521] width 141 height 33
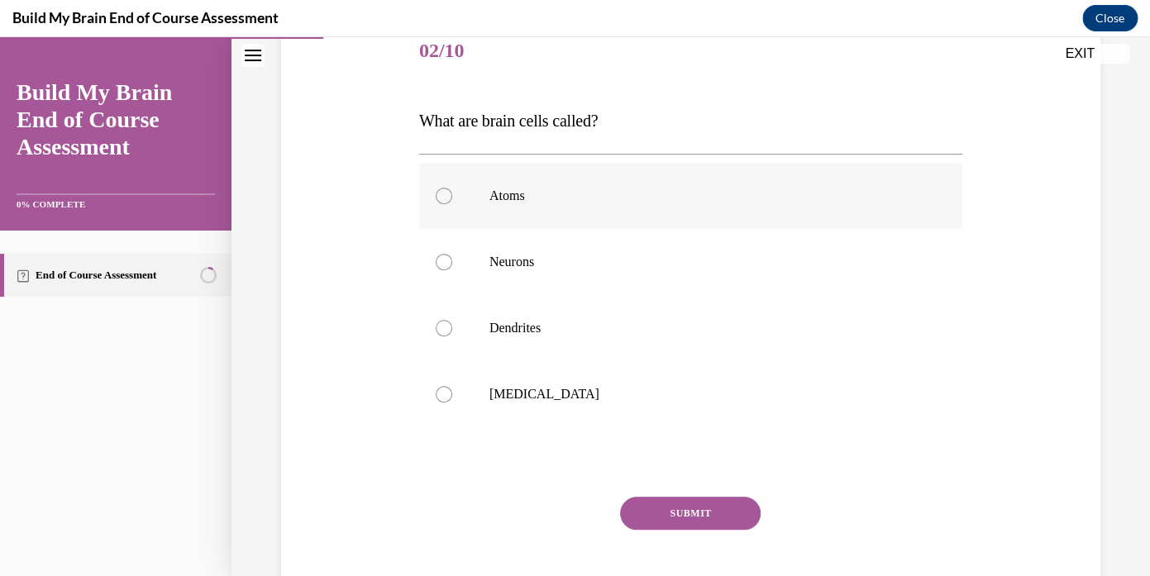
scroll to position [217, 0]
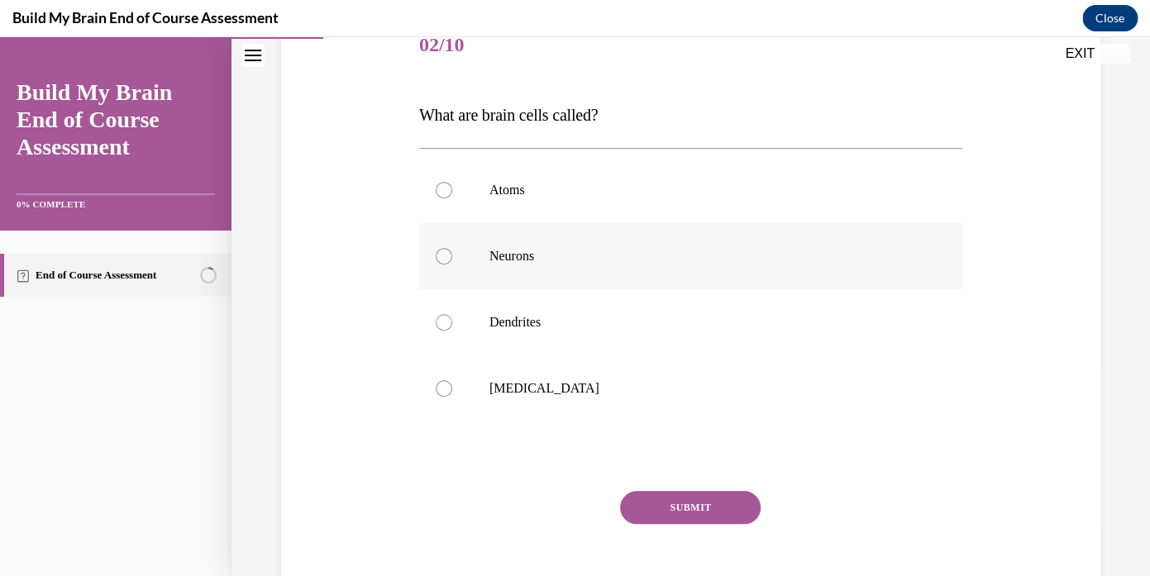
click at [500, 261] on p "Neurons" at bounding box center [706, 256] width 432 height 17
click at [452, 261] on input "Neurons" at bounding box center [444, 256] width 17 height 17
radio input "true"
click at [667, 515] on button "SUBMIT" at bounding box center [690, 507] width 141 height 33
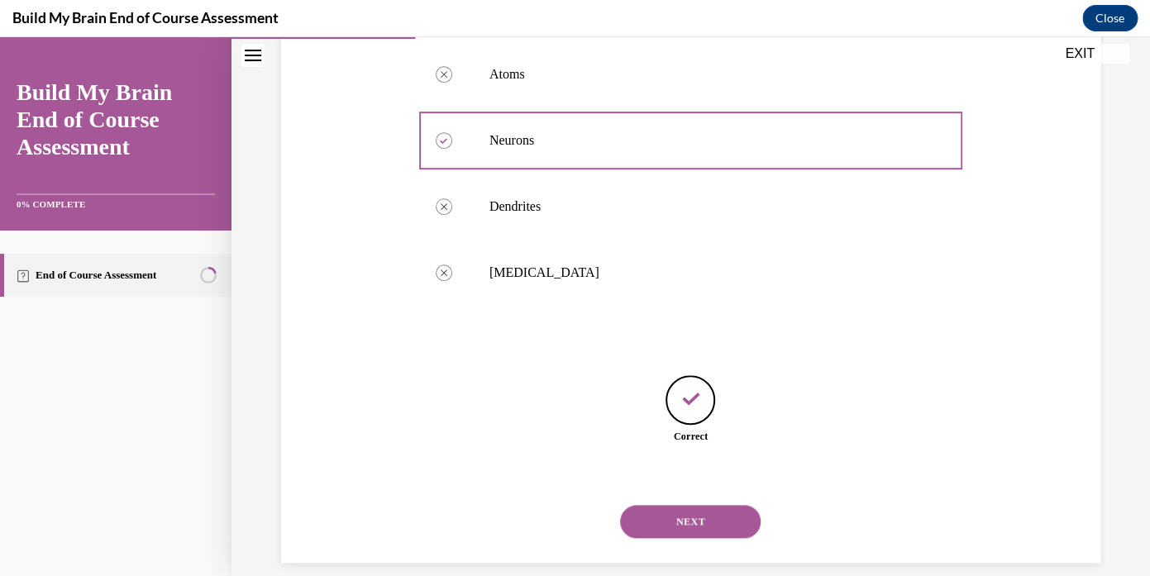
scroll to position [332, 0]
click at [667, 505] on button "NEXT" at bounding box center [690, 521] width 141 height 33
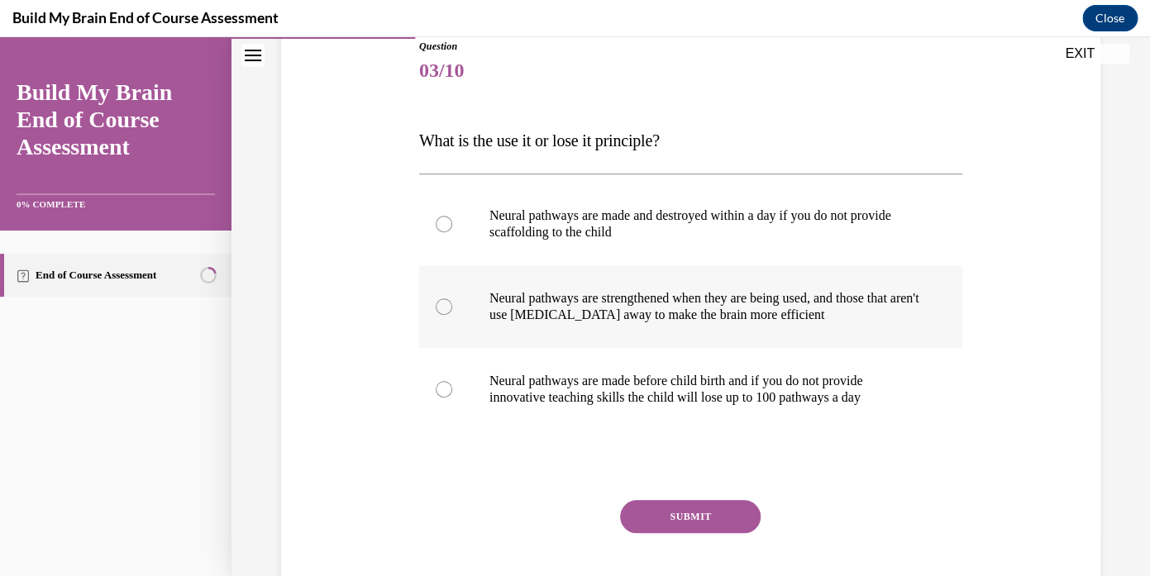
scroll to position [192, 0]
click at [587, 303] on p "Neural pathways are strengthened when they are being used, and those that aren'…" at bounding box center [706, 305] width 432 height 33
click at [452, 303] on input "Neural pathways are strengthened when they are being used, and those that aren'…" at bounding box center [444, 306] width 17 height 17
radio input "true"
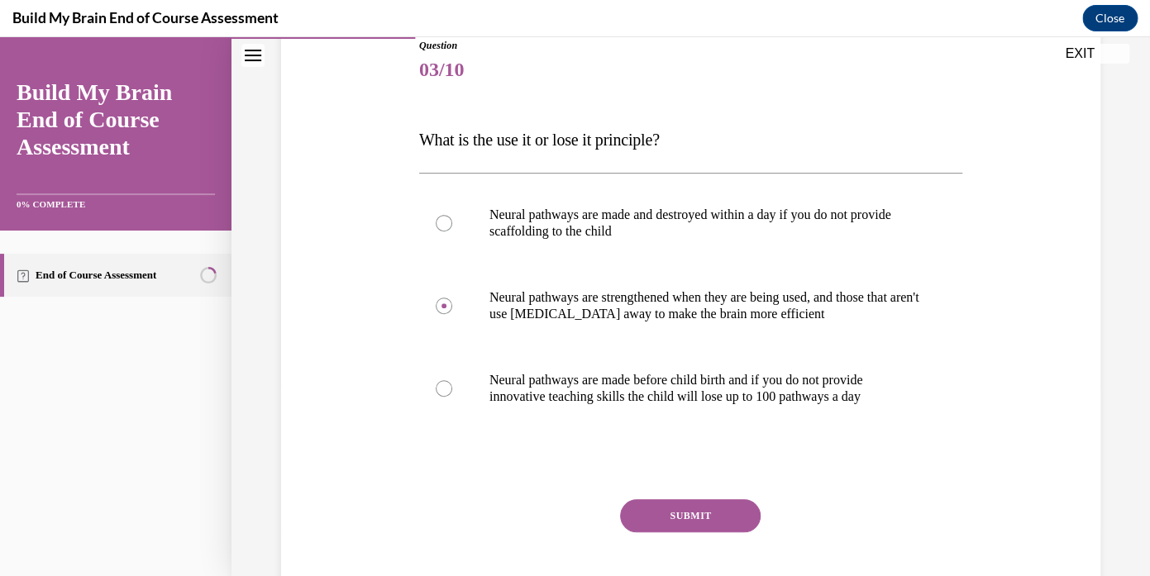
click at [670, 514] on button "SUBMIT" at bounding box center [690, 516] width 141 height 33
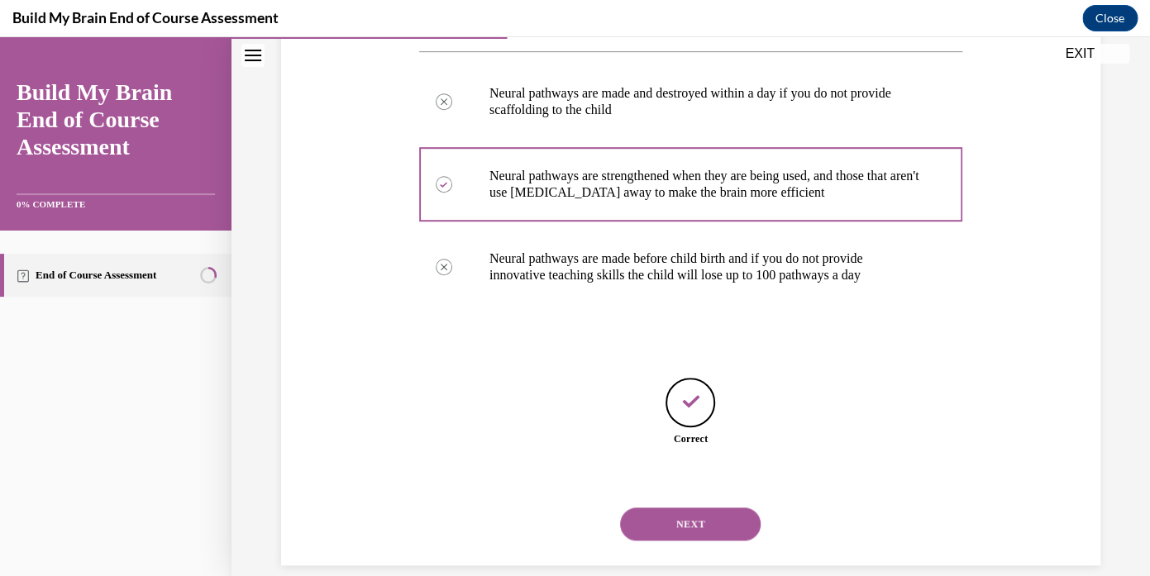
scroll to position [316, 0]
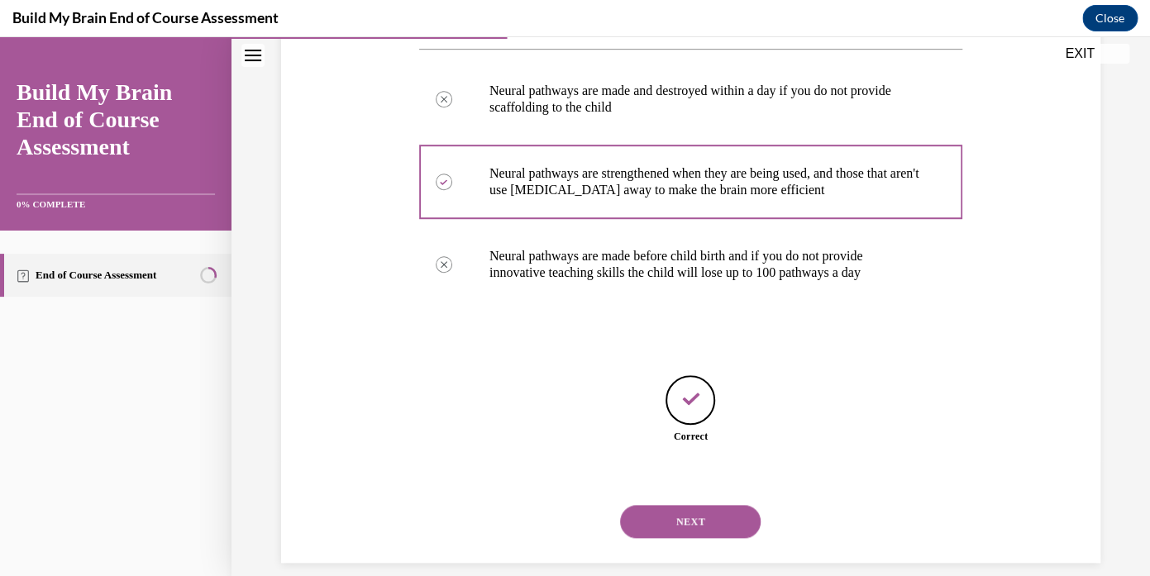
click at [669, 505] on button "NEXT" at bounding box center [690, 521] width 141 height 33
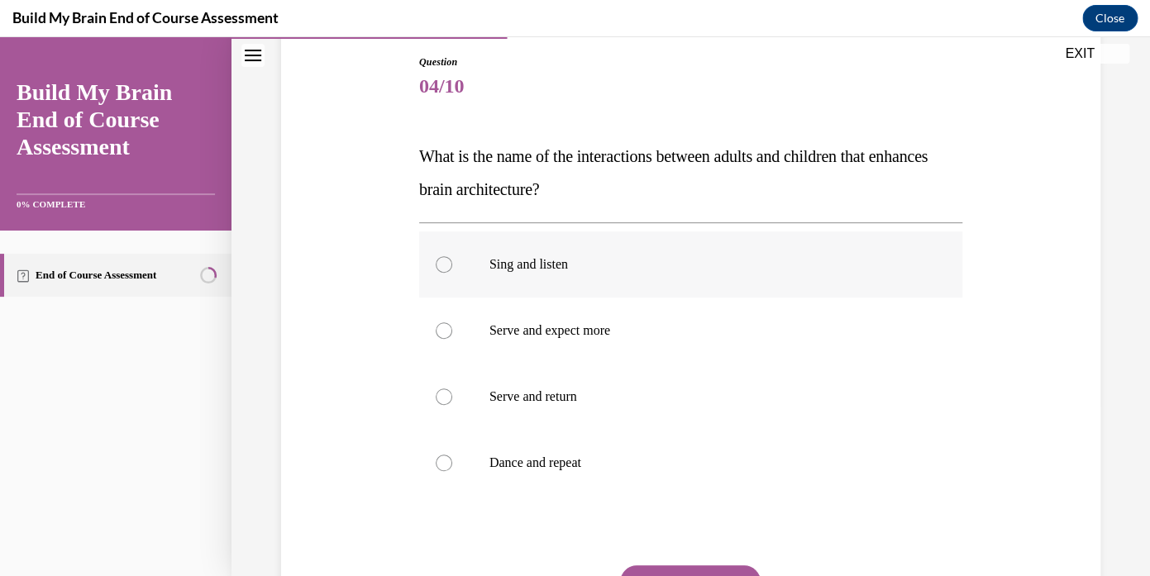
scroll to position [176, 0]
click at [650, 395] on p "Serve and return" at bounding box center [706, 396] width 432 height 17
click at [452, 395] on input "Serve and return" at bounding box center [444, 396] width 17 height 17
radio input "true"
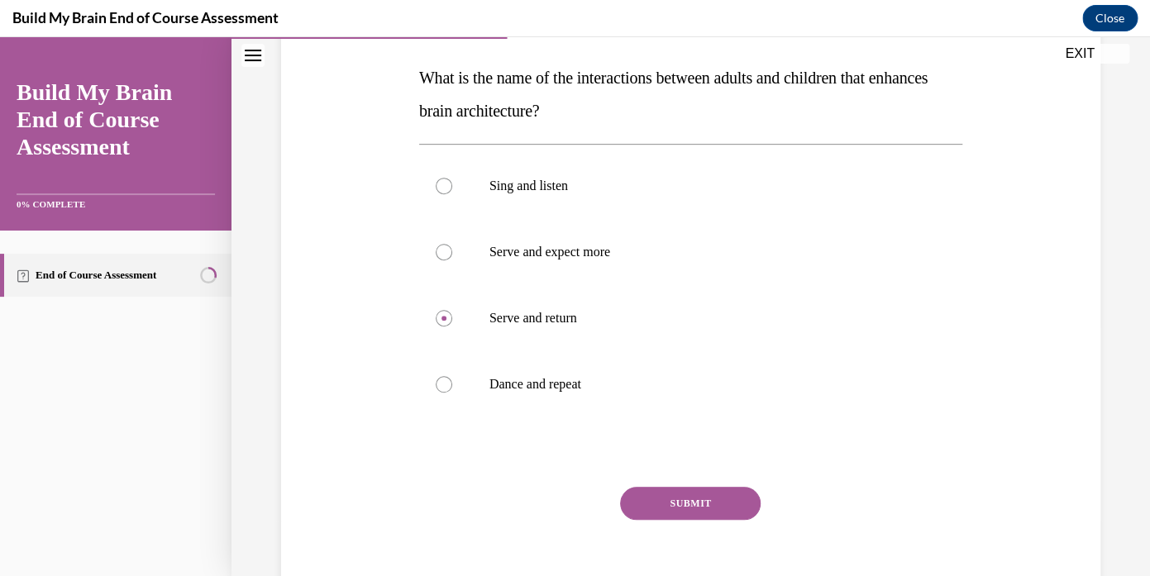
click at [663, 505] on button "SUBMIT" at bounding box center [690, 503] width 141 height 33
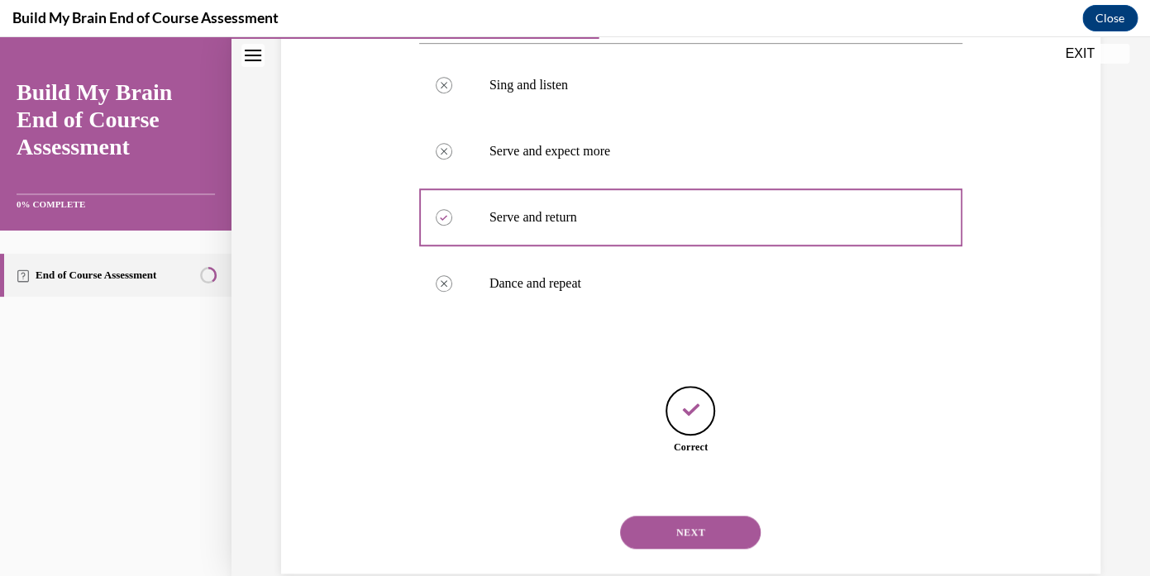
scroll to position [366, 0]
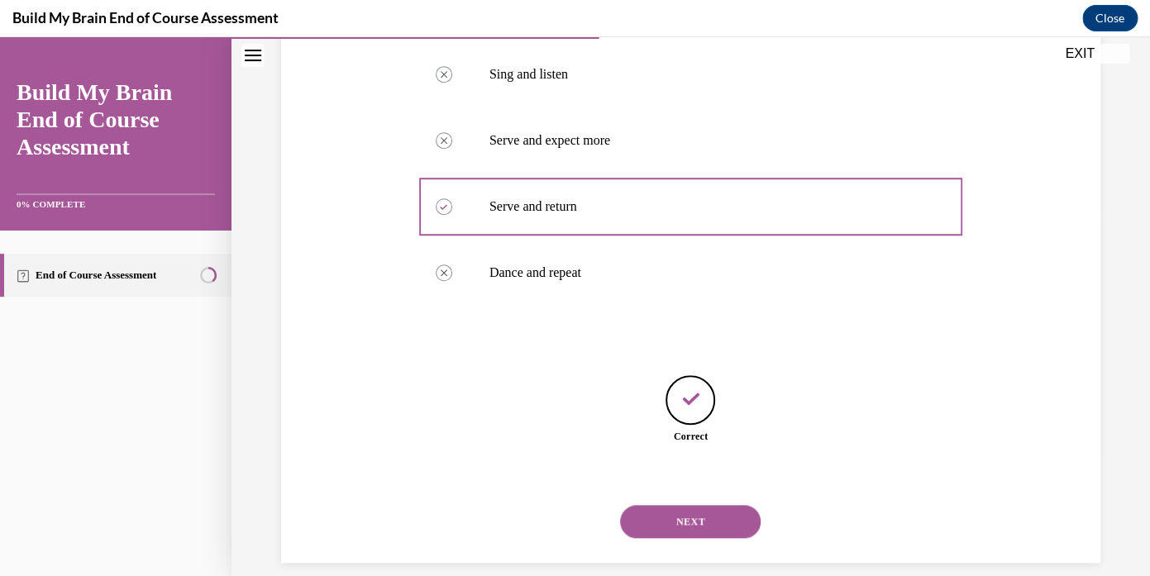
click at [665, 505] on button "NEXT" at bounding box center [690, 521] width 141 height 33
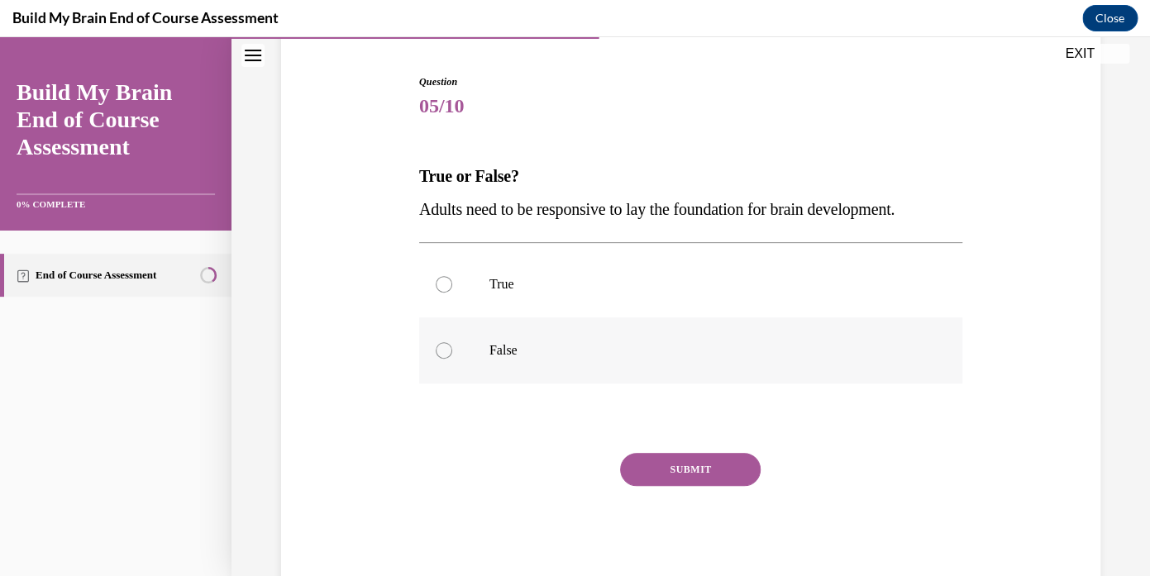
scroll to position [160, 0]
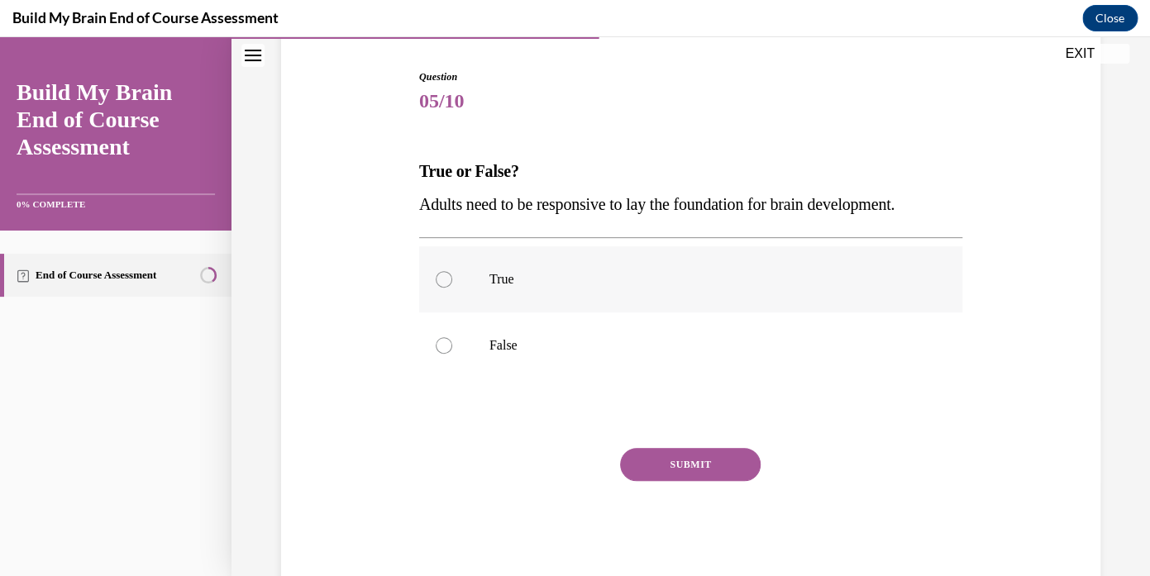
click at [462, 285] on label "True" at bounding box center [690, 279] width 543 height 66
click at [452, 285] on input "True" at bounding box center [444, 279] width 17 height 17
radio input "true"
click at [684, 457] on button "SUBMIT" at bounding box center [690, 464] width 141 height 33
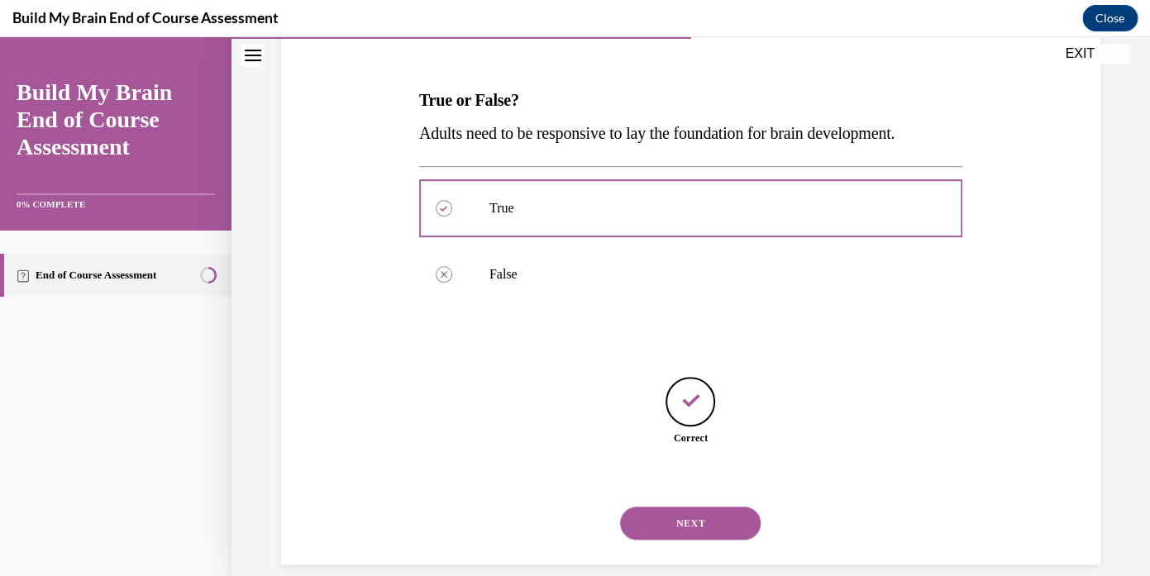
scroll to position [233, 0]
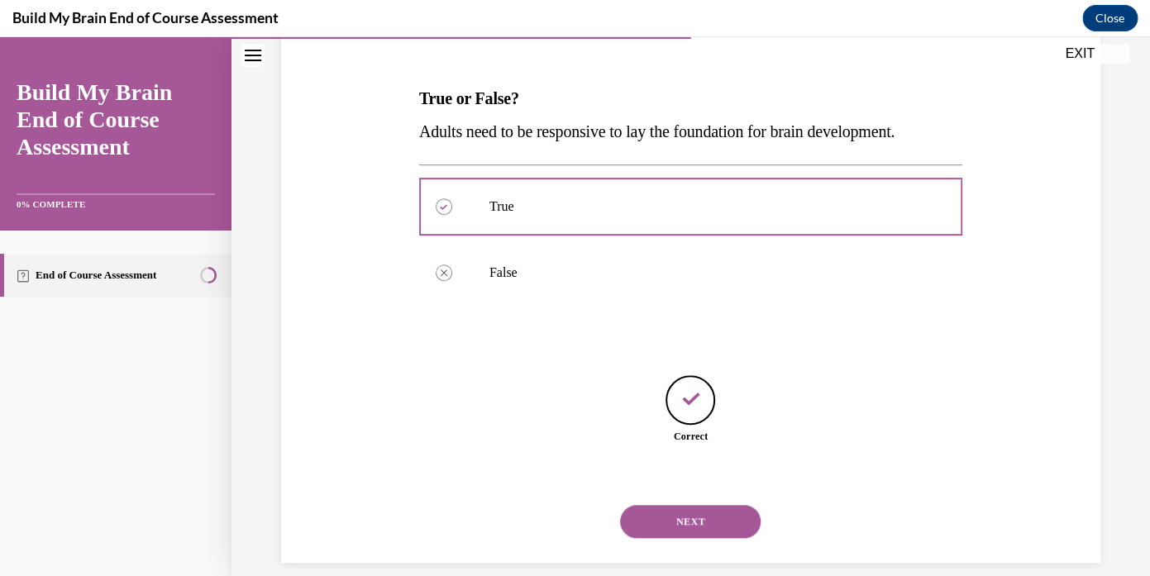
click at [674, 505] on button "NEXT" at bounding box center [690, 521] width 141 height 33
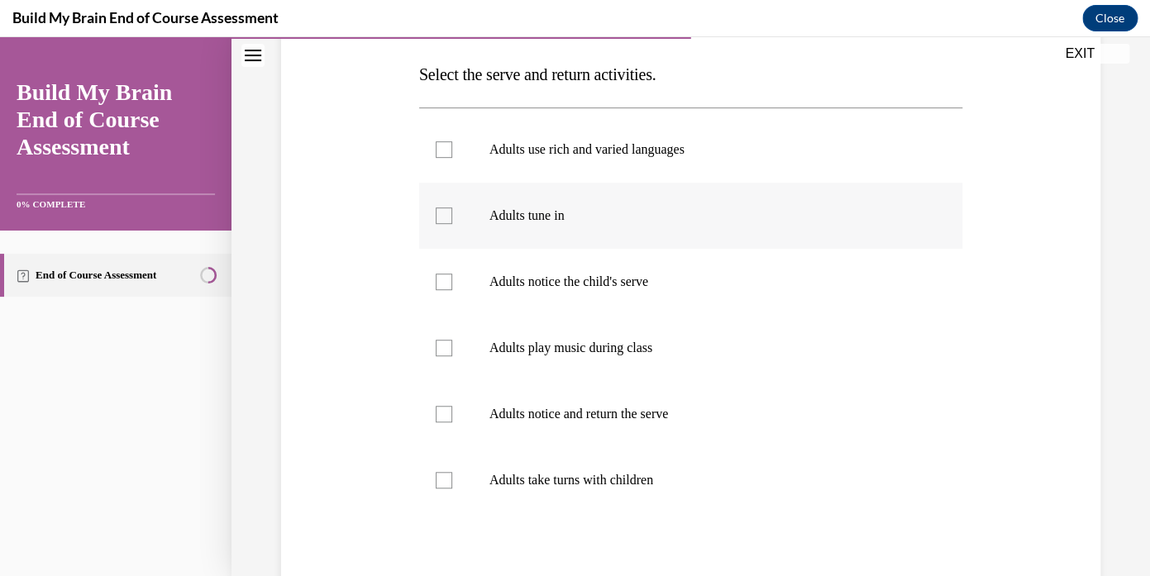
scroll to position [261, 0]
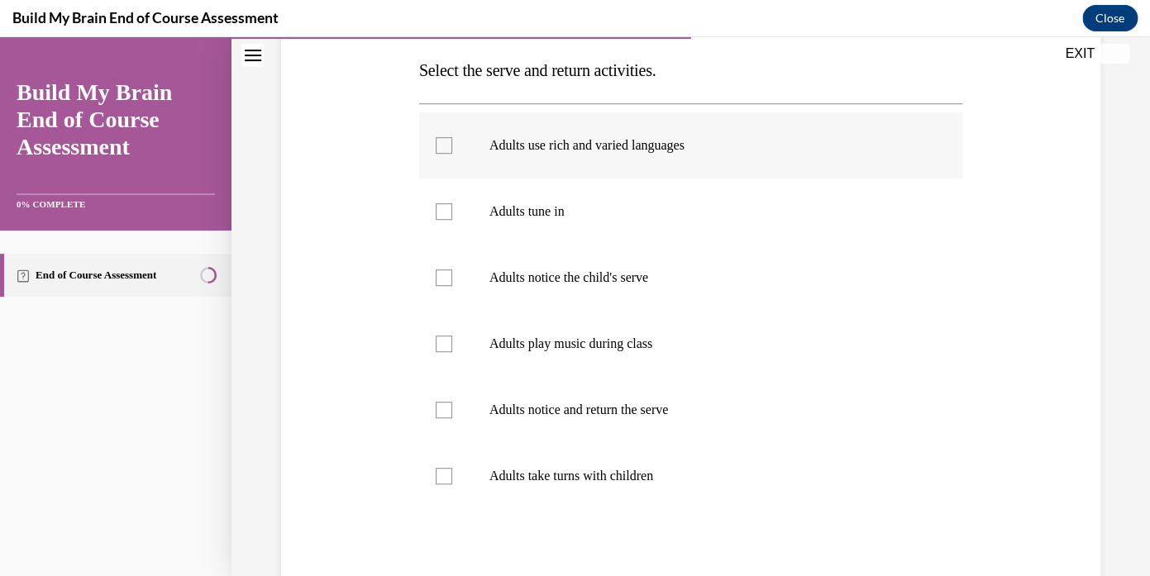
click at [441, 145] on div at bounding box center [444, 145] width 17 height 17
click at [441, 145] on input "Adults use rich and varied languages" at bounding box center [444, 145] width 17 height 17
checkbox input "true"
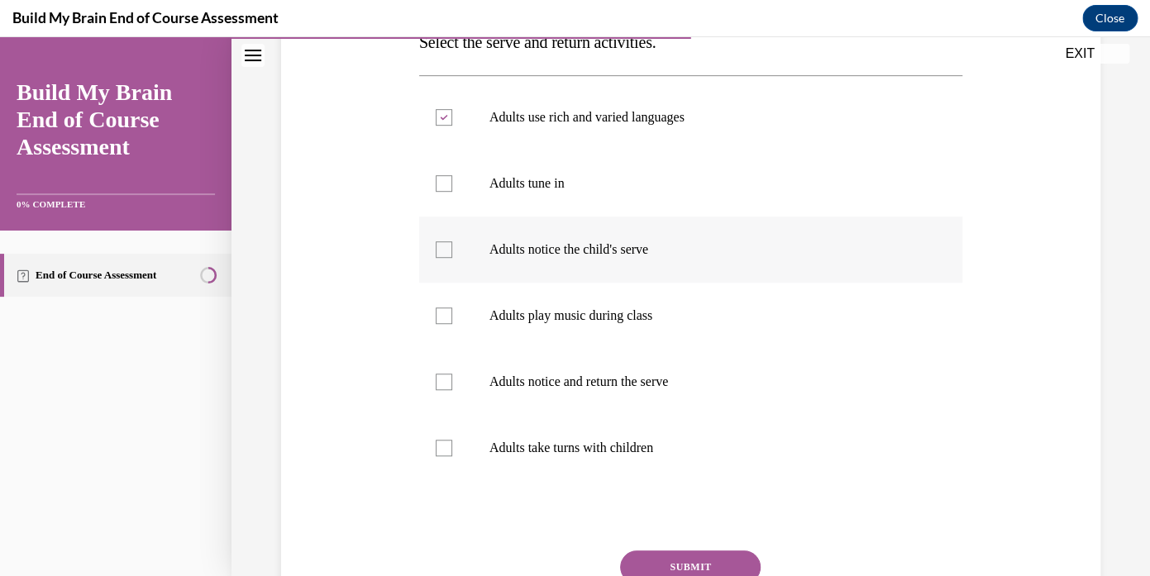
scroll to position [313, 0]
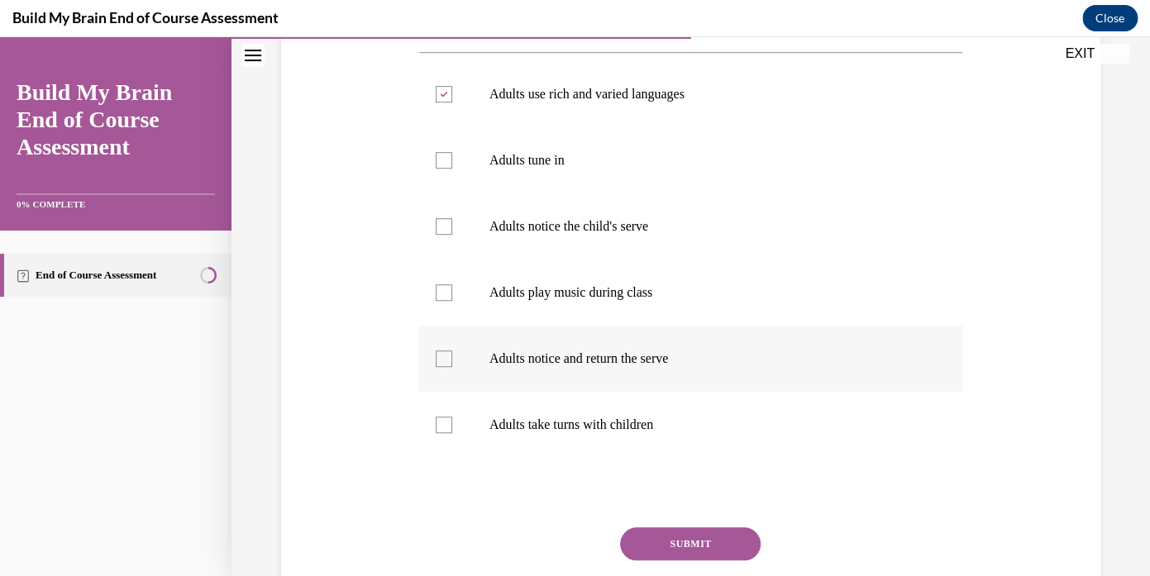
click at [442, 360] on div at bounding box center [444, 359] width 17 height 17
click at [442, 360] on input "Adults notice and return the serve" at bounding box center [444, 359] width 17 height 17
checkbox input "true"
click at [458, 170] on label "Adults tune in" at bounding box center [690, 160] width 543 height 66
click at [452, 169] on input "Adults tune in" at bounding box center [444, 160] width 17 height 17
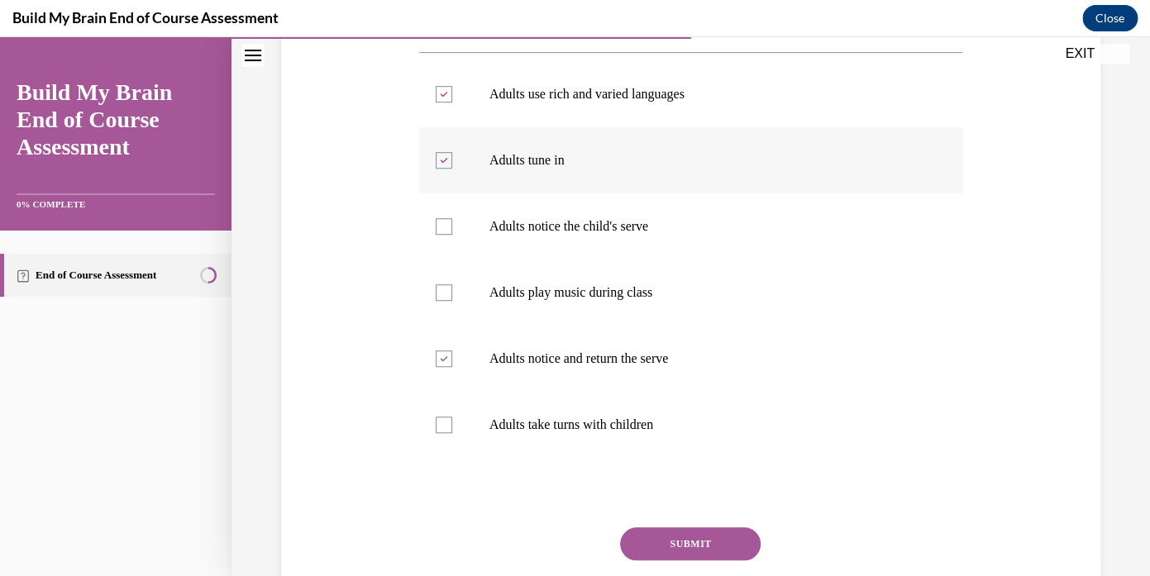
click at [454, 167] on label "Adults tune in" at bounding box center [690, 160] width 543 height 66
click at [452, 167] on input "Adults tune in" at bounding box center [444, 160] width 17 height 17
click at [450, 169] on label "Adults tune in" at bounding box center [690, 160] width 543 height 66
click at [450, 169] on input "Adults tune in" at bounding box center [444, 160] width 17 height 17
checkbox input "true"
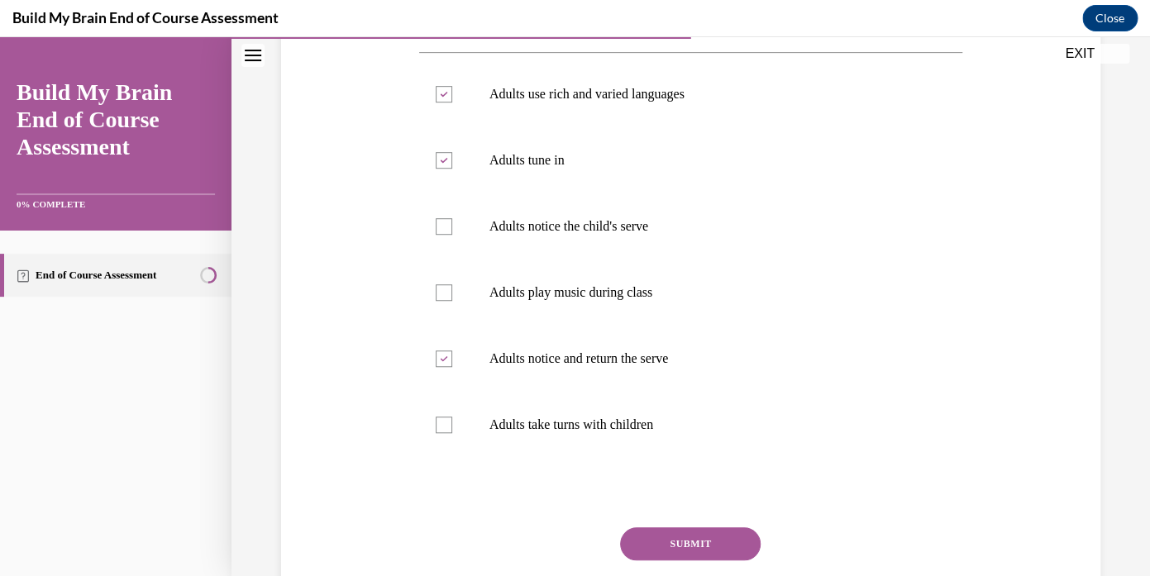
click at [683, 541] on button "SUBMIT" at bounding box center [690, 544] width 141 height 33
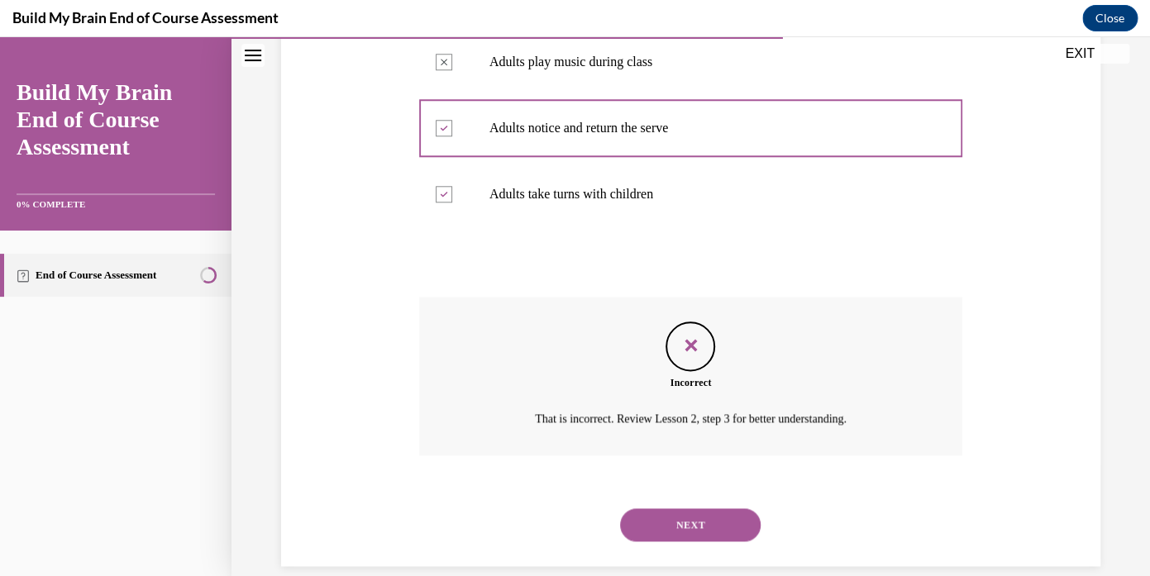
scroll to position [547, 0]
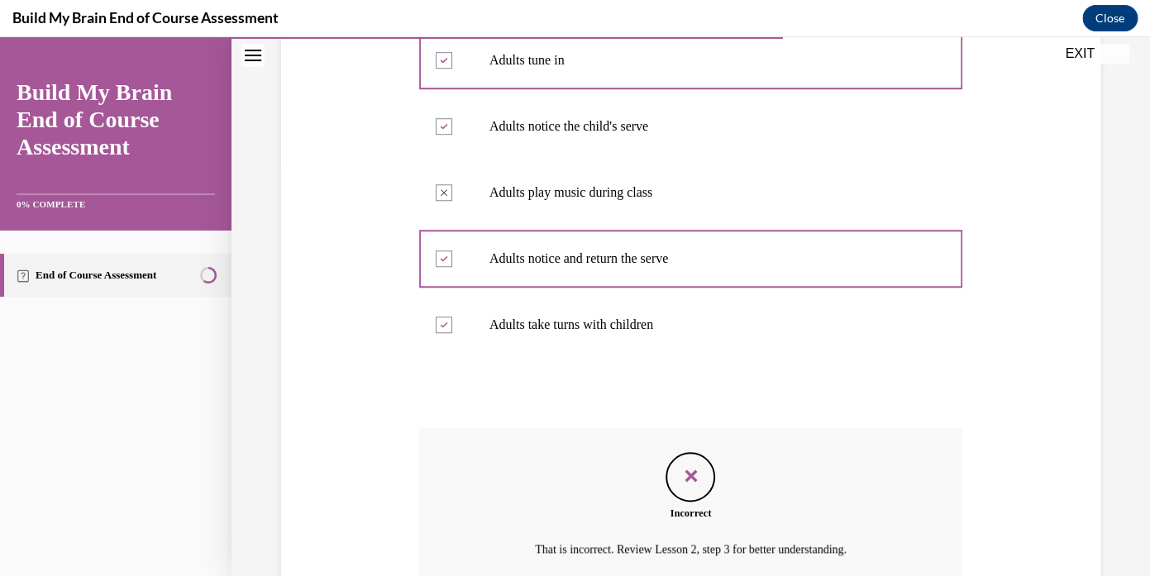
click at [522, 321] on p "Adults take turns with children" at bounding box center [706, 325] width 432 height 17
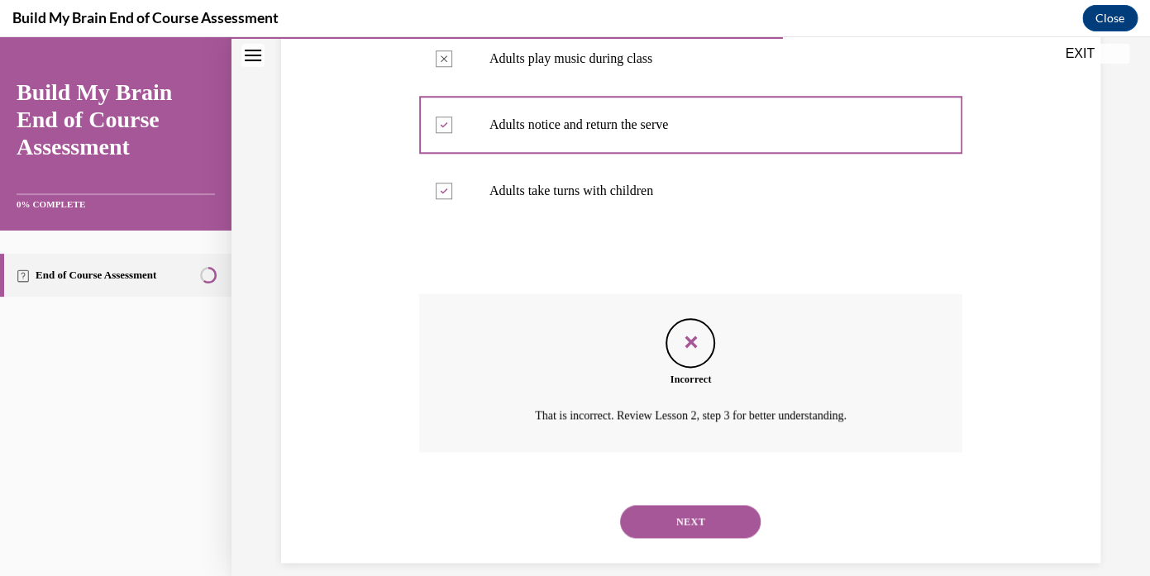
click at [682, 505] on button "NEXT" at bounding box center [690, 521] width 141 height 33
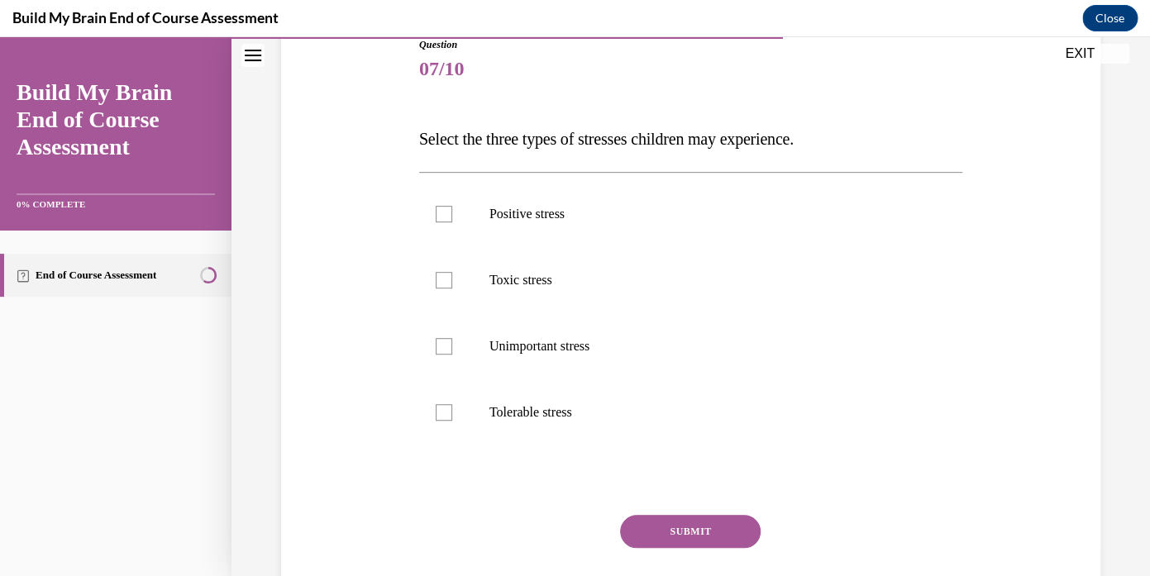
scroll to position [202, 0]
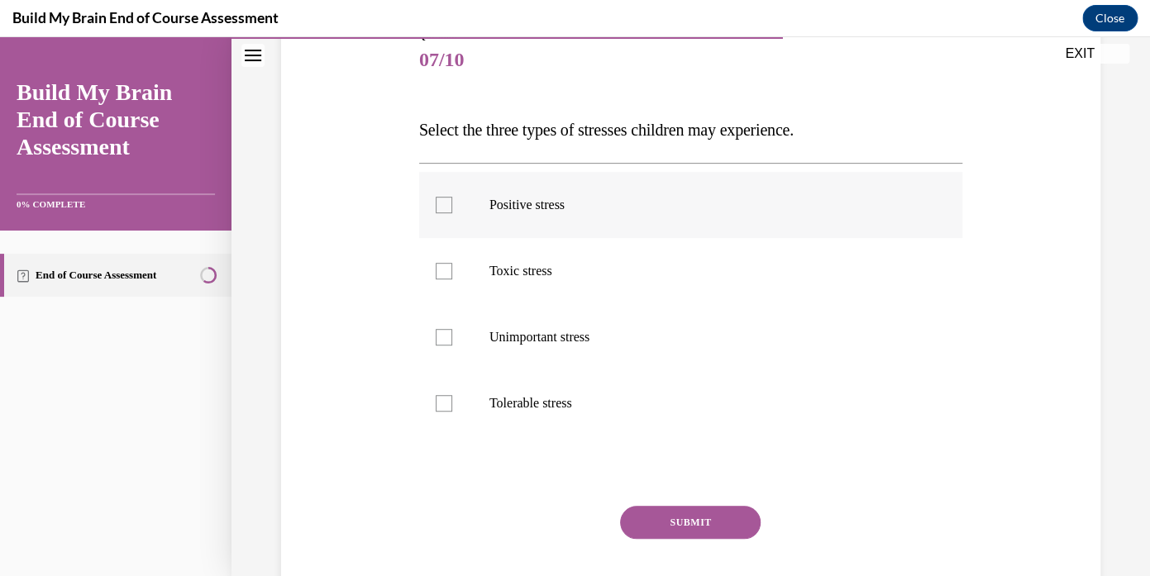
click at [441, 203] on div at bounding box center [444, 205] width 17 height 17
click at [441, 203] on input "Positive stress" at bounding box center [444, 205] width 17 height 17
checkbox input "true"
click at [447, 277] on div at bounding box center [444, 271] width 17 height 17
click at [447, 277] on input "Toxic stress" at bounding box center [444, 271] width 17 height 17
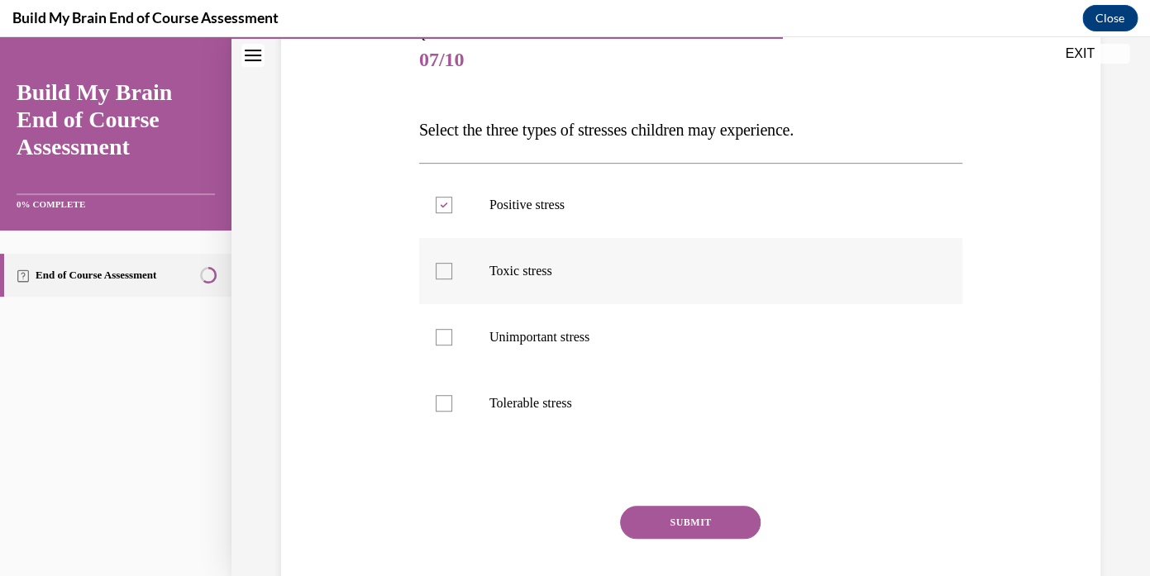
checkbox input "true"
click at [447, 404] on div at bounding box center [444, 403] width 17 height 17
click at [447, 404] on input "Tolerable stress" at bounding box center [444, 403] width 17 height 17
checkbox input "true"
click at [668, 524] on button "SUBMIT" at bounding box center [690, 522] width 141 height 33
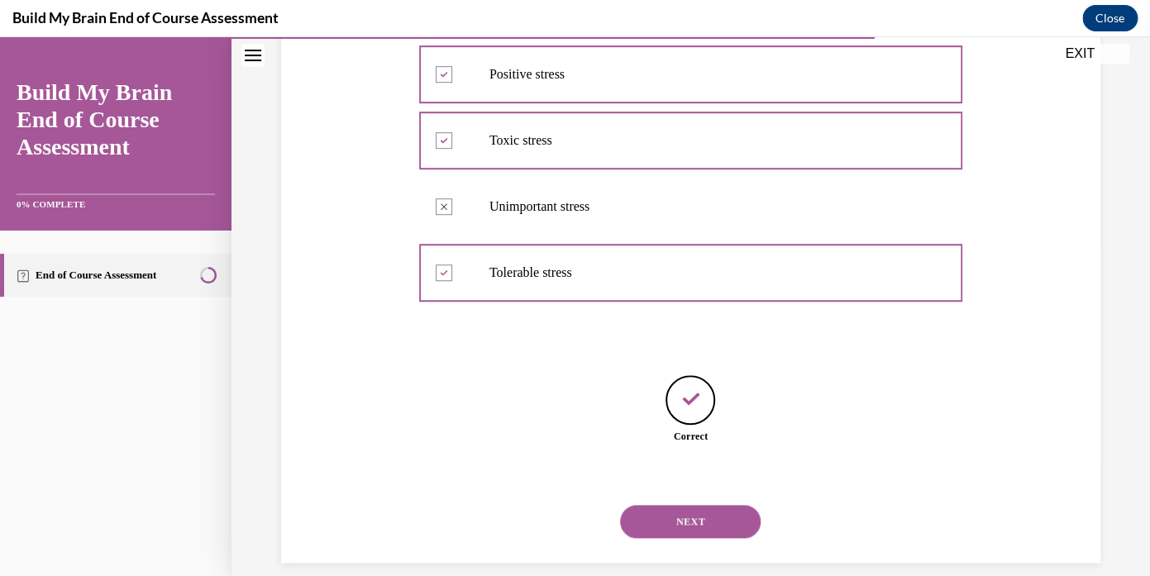
scroll to position [332, 0]
click at [669, 489] on div "NEXT" at bounding box center [690, 522] width 543 height 66
click at [671, 505] on button "NEXT" at bounding box center [690, 521] width 141 height 33
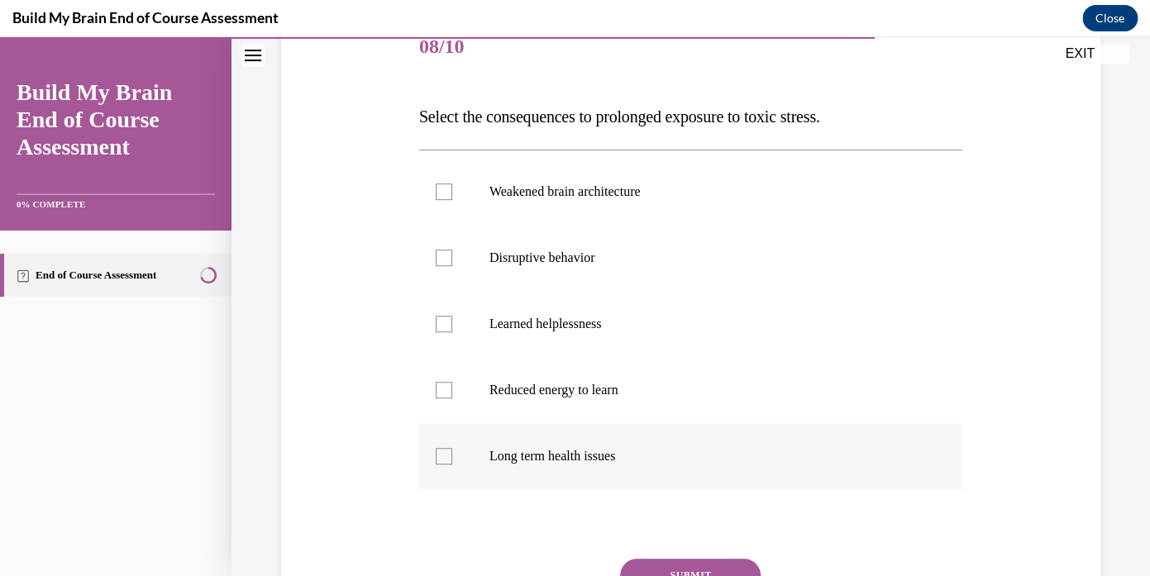
scroll to position [218, 0]
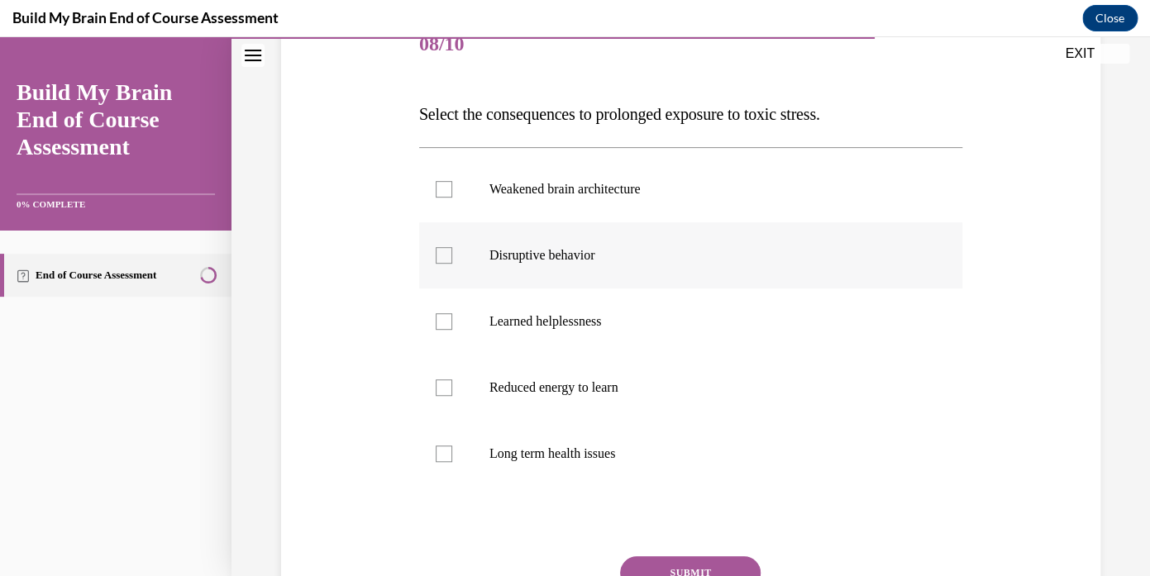
click at [447, 258] on div at bounding box center [444, 255] width 17 height 17
click at [447, 258] on input "Disruptive behavior" at bounding box center [444, 255] width 17 height 17
checkbox input "true"
drag, startPoint x: 415, startPoint y: 112, endPoint x: 661, endPoint y: 463, distance: 428.2
click at [661, 463] on div "Question 08/10 Select the consequences to prolonged exposure to toxic stress. W…" at bounding box center [691, 340] width 552 height 705
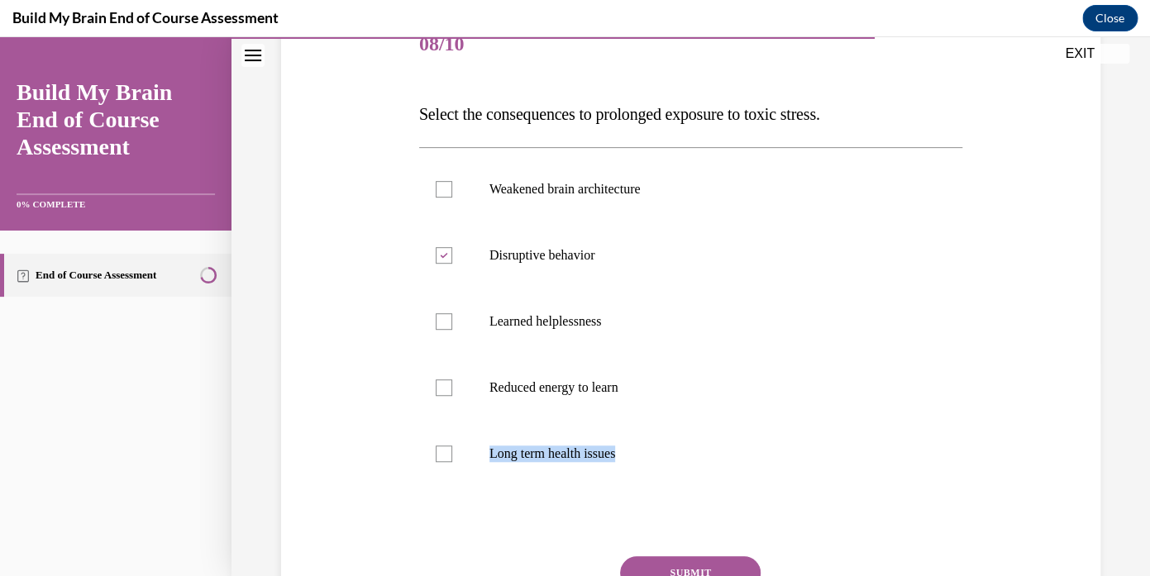
copy label "Long term health issues"
click at [443, 179] on label "Weakened brain architecture" at bounding box center [690, 189] width 543 height 66
click at [443, 181] on input "Weakened brain architecture" at bounding box center [444, 189] width 17 height 17
checkbox input "true"
click at [441, 332] on label "Learned helplessness" at bounding box center [690, 322] width 543 height 66
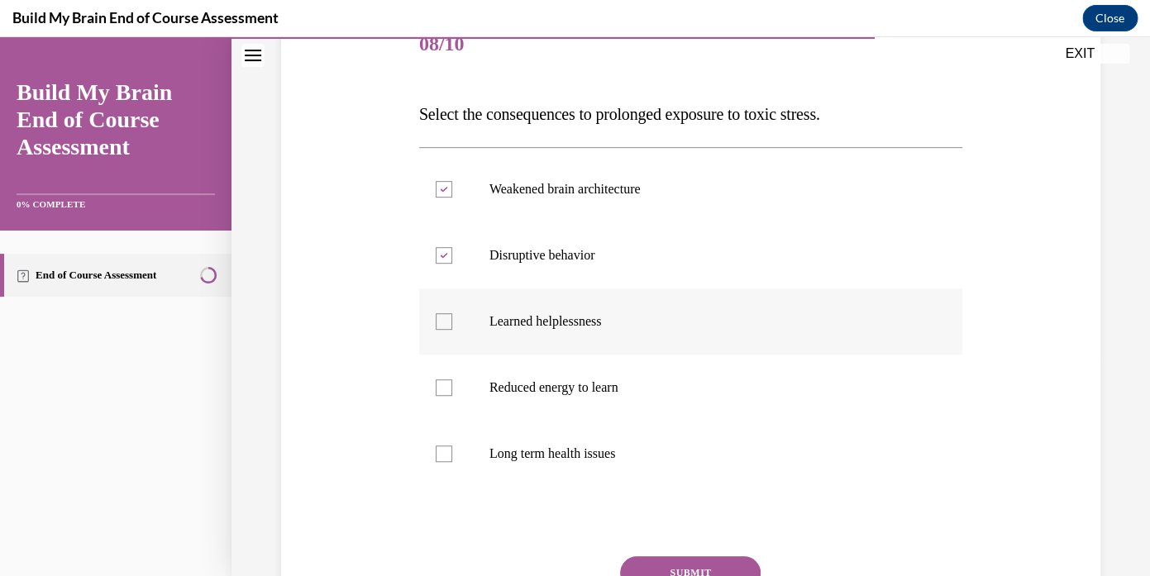
click at [441, 330] on input "Learned helplessness" at bounding box center [444, 321] width 17 height 17
checkbox input "true"
click at [442, 390] on div at bounding box center [444, 388] width 17 height 17
click at [442, 390] on input "Reduced energy to learn" at bounding box center [444, 388] width 17 height 17
checkbox input "true"
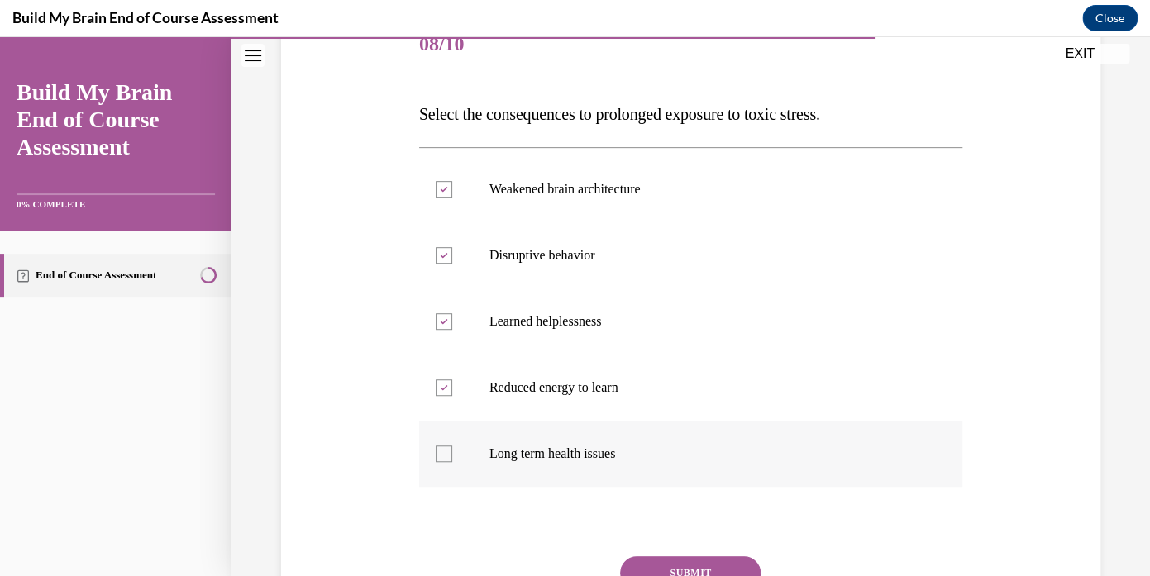
click at [443, 439] on label "Long term health issues" at bounding box center [690, 454] width 543 height 66
click at [443, 446] on input "Long term health issues" at bounding box center [444, 454] width 17 height 17
checkbox input "true"
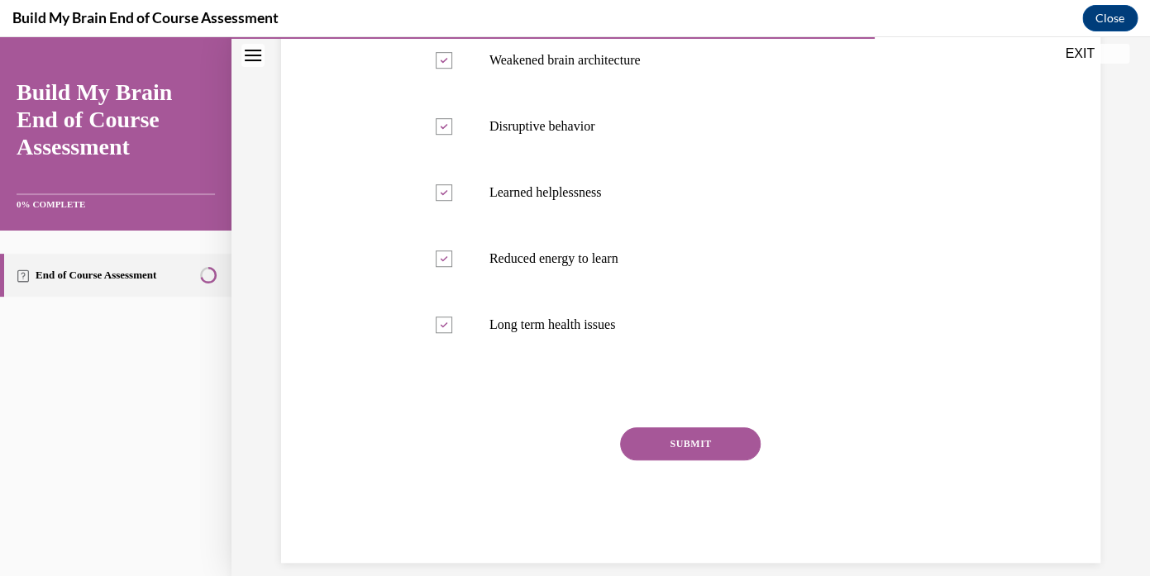
click at [686, 432] on button "SUBMIT" at bounding box center [690, 444] width 141 height 33
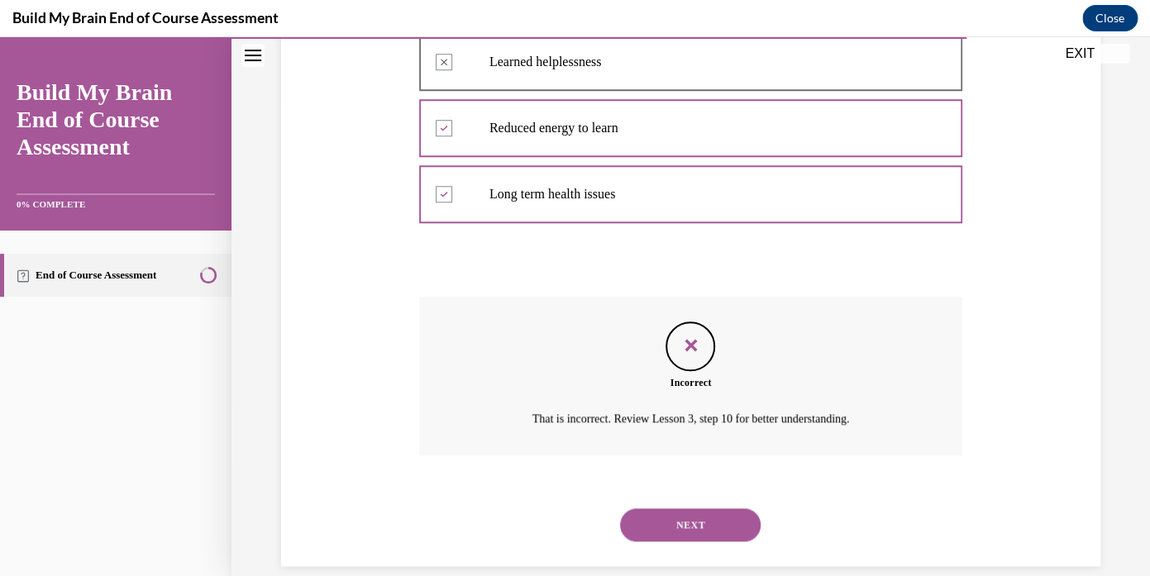
scroll to position [481, 0]
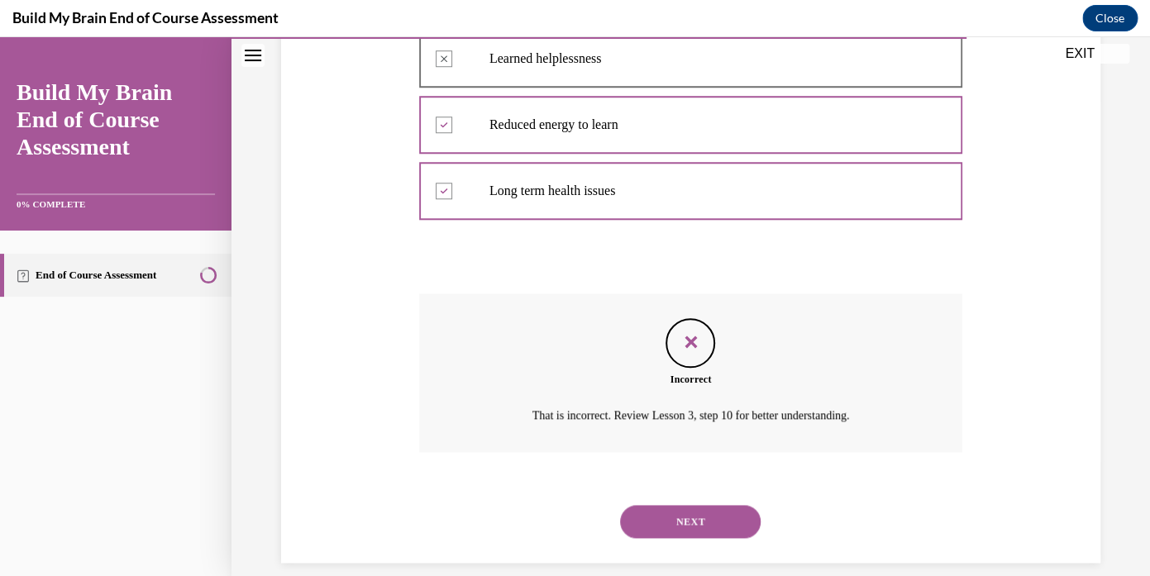
click at [678, 505] on button "NEXT" at bounding box center [690, 521] width 141 height 33
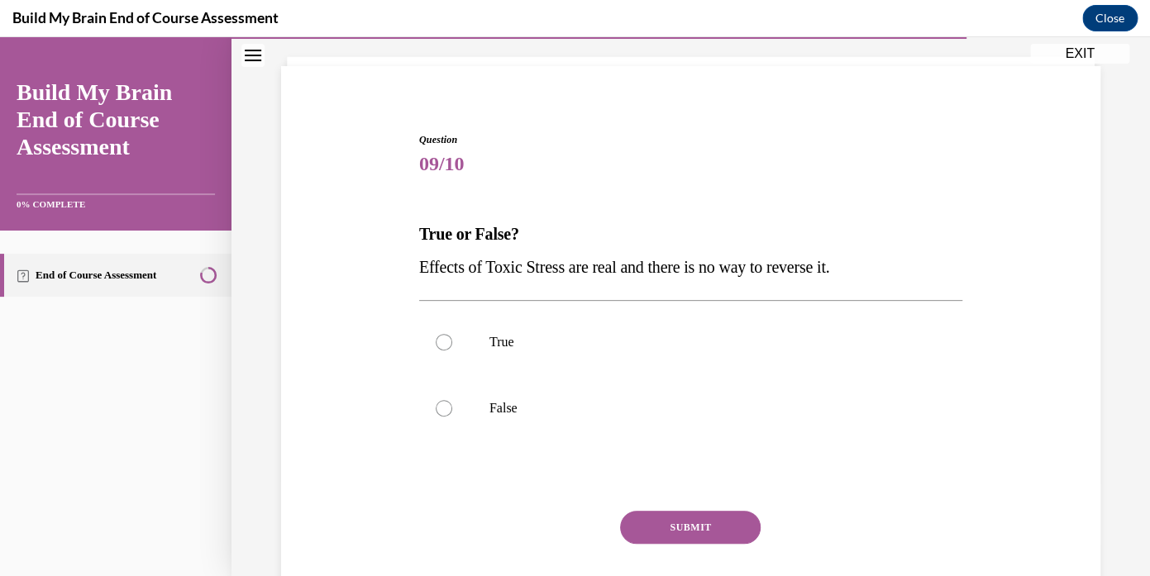
scroll to position [105, 0]
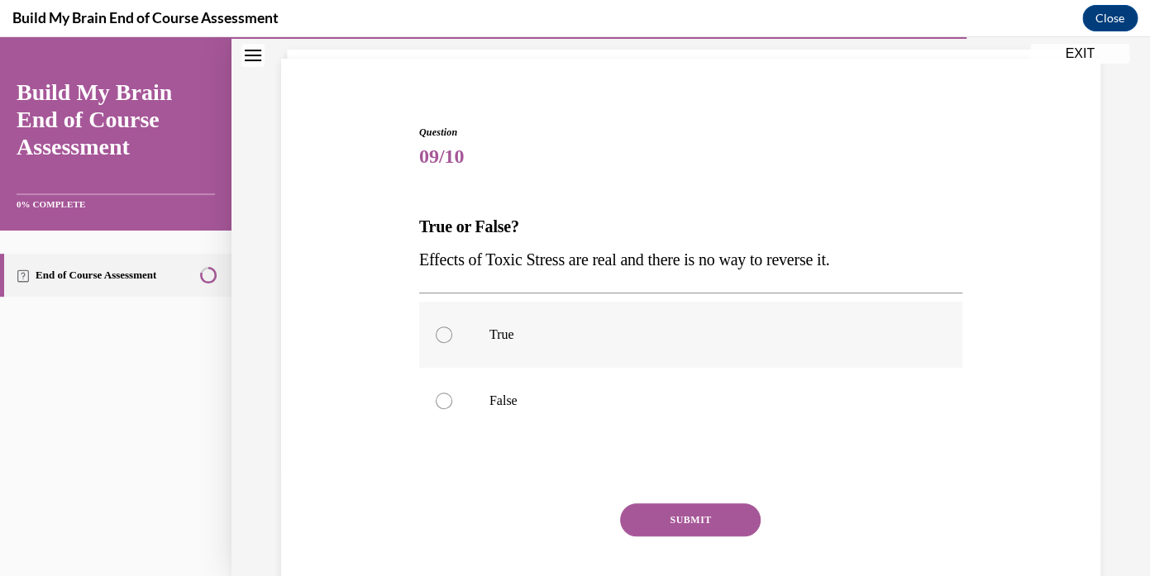
click at [439, 341] on div at bounding box center [444, 335] width 17 height 17
click at [439, 341] on input "True" at bounding box center [444, 335] width 17 height 17
radio input "true"
click at [658, 519] on button "SUBMIT" at bounding box center [690, 520] width 141 height 33
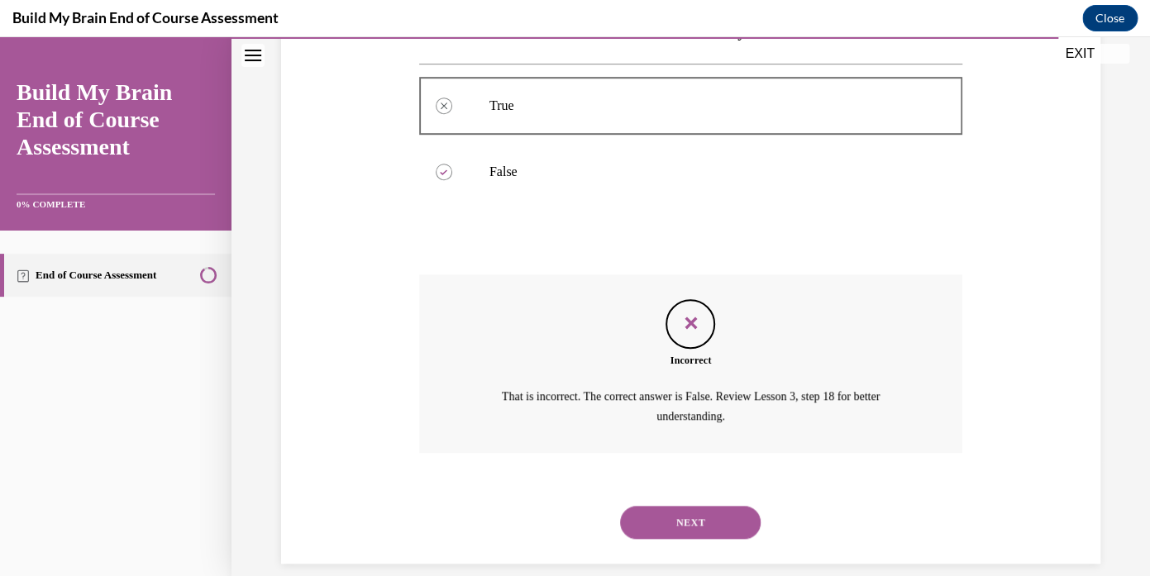
scroll to position [335, 0]
click at [656, 505] on button "NEXT" at bounding box center [690, 521] width 141 height 33
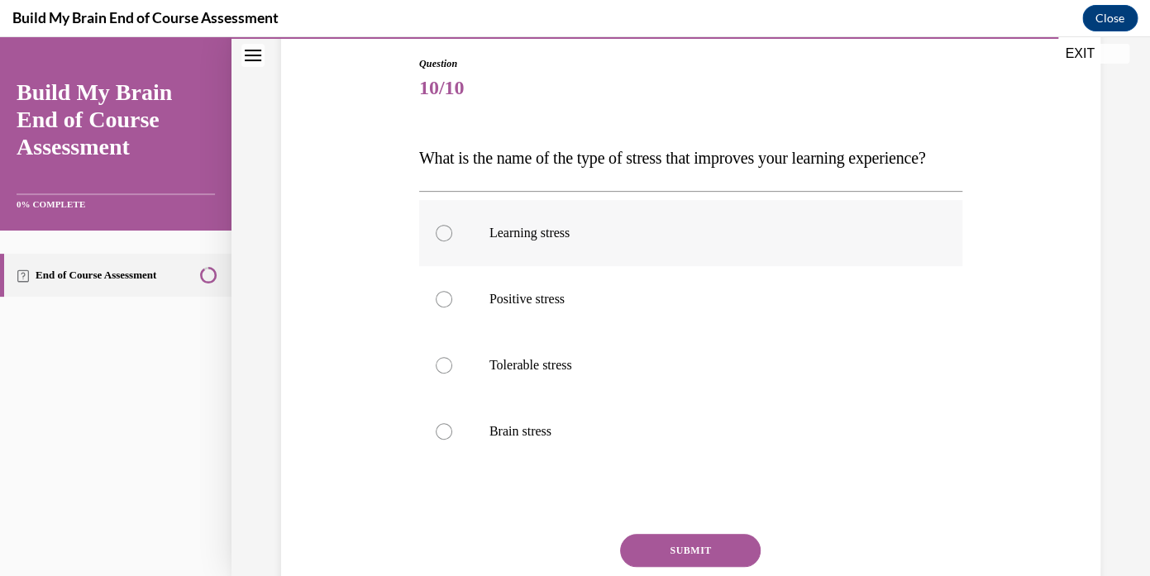
scroll to position [175, 0]
click at [459, 331] on label "Positive stress" at bounding box center [690, 298] width 543 height 66
click at [452, 307] on input "Positive stress" at bounding box center [444, 298] width 17 height 17
radio input "true"
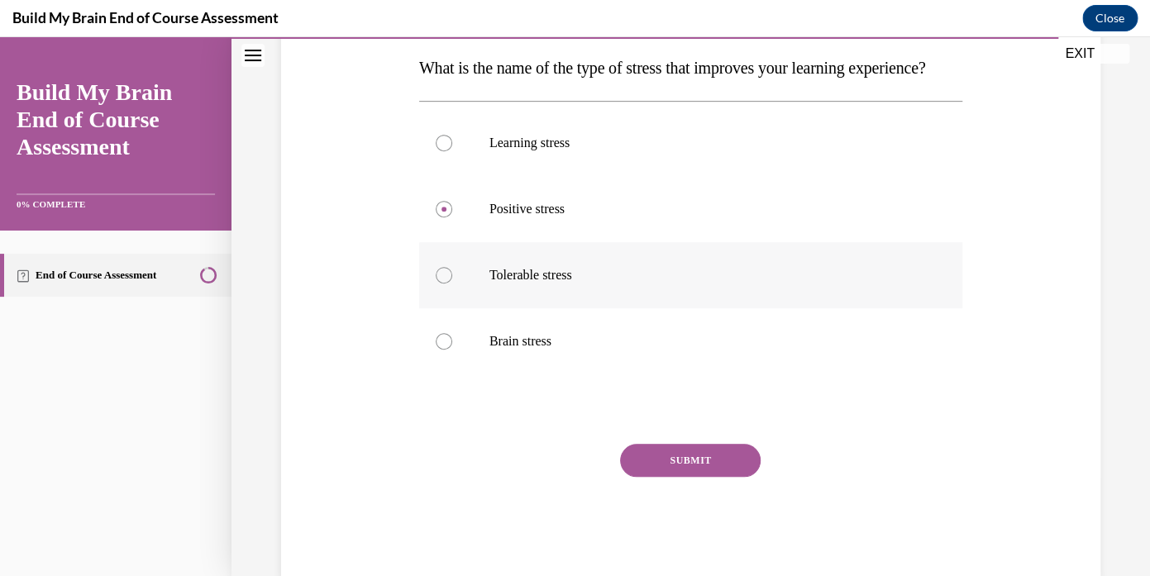
scroll to position [280, 0]
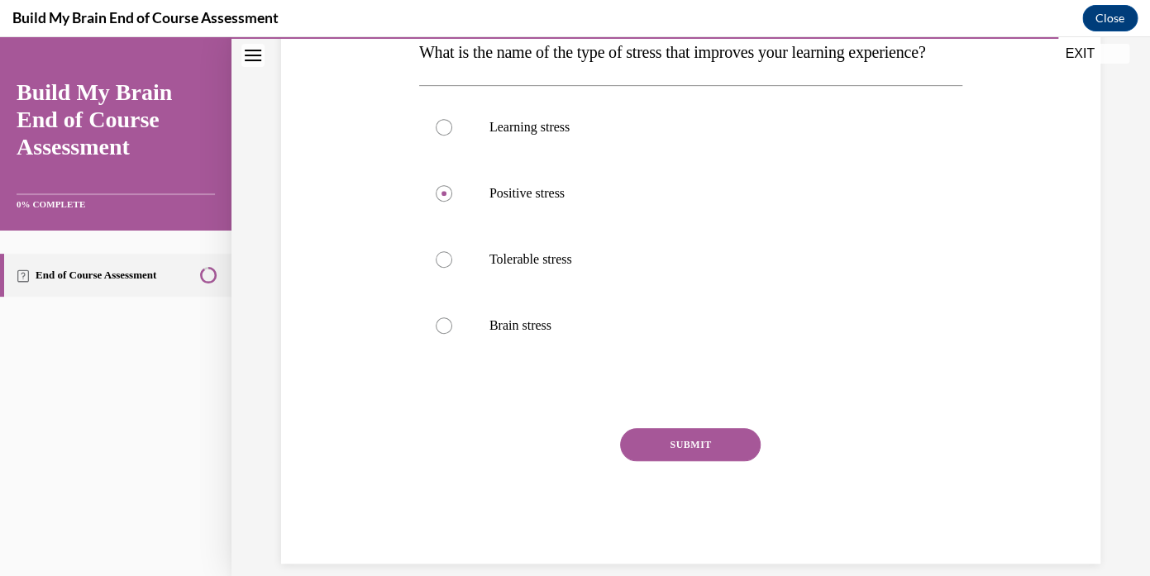
click at [653, 462] on button "SUBMIT" at bounding box center [690, 444] width 141 height 33
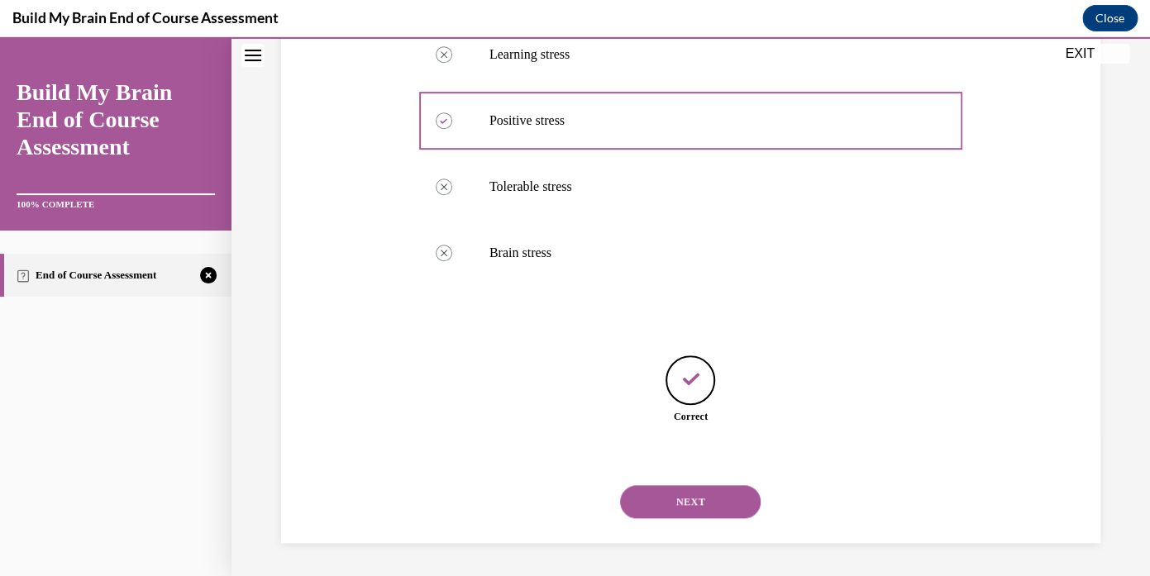
scroll to position [366, 0]
click at [658, 503] on button "NEXT" at bounding box center [690, 502] width 141 height 33
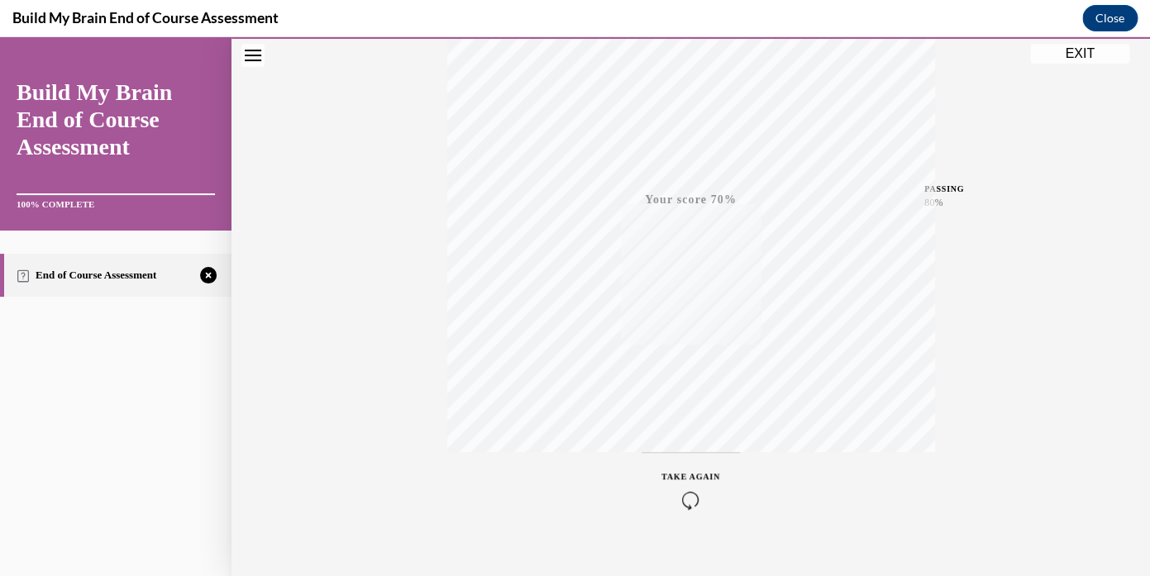
scroll to position [309, 0]
click at [687, 477] on icon "button" at bounding box center [691, 475] width 59 height 18
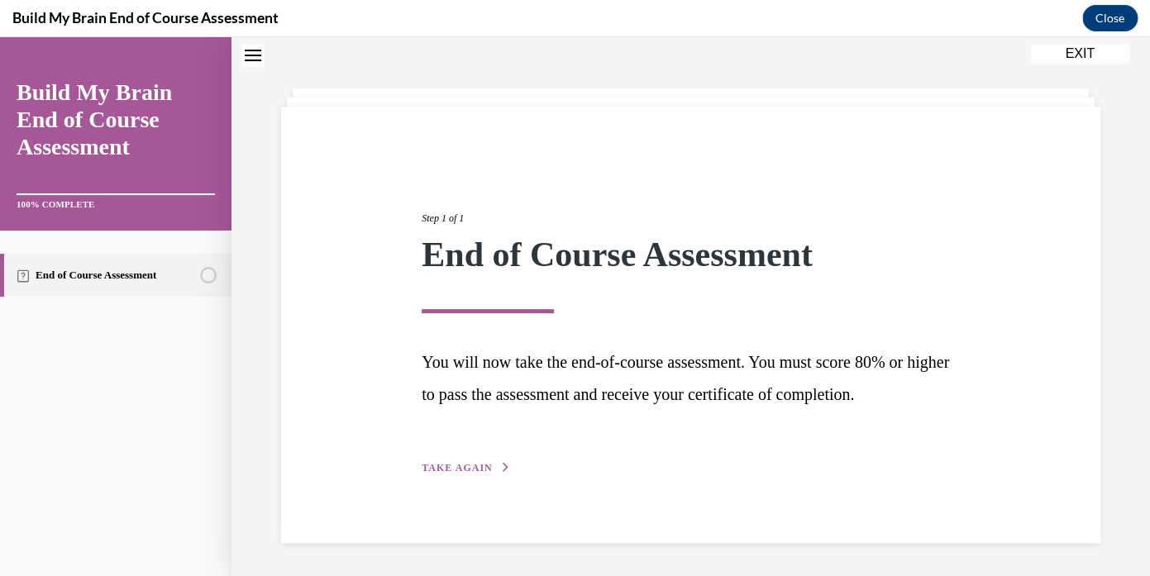
scroll to position [57, 0]
click at [467, 466] on span "TAKE AGAIN" at bounding box center [457, 468] width 70 height 12
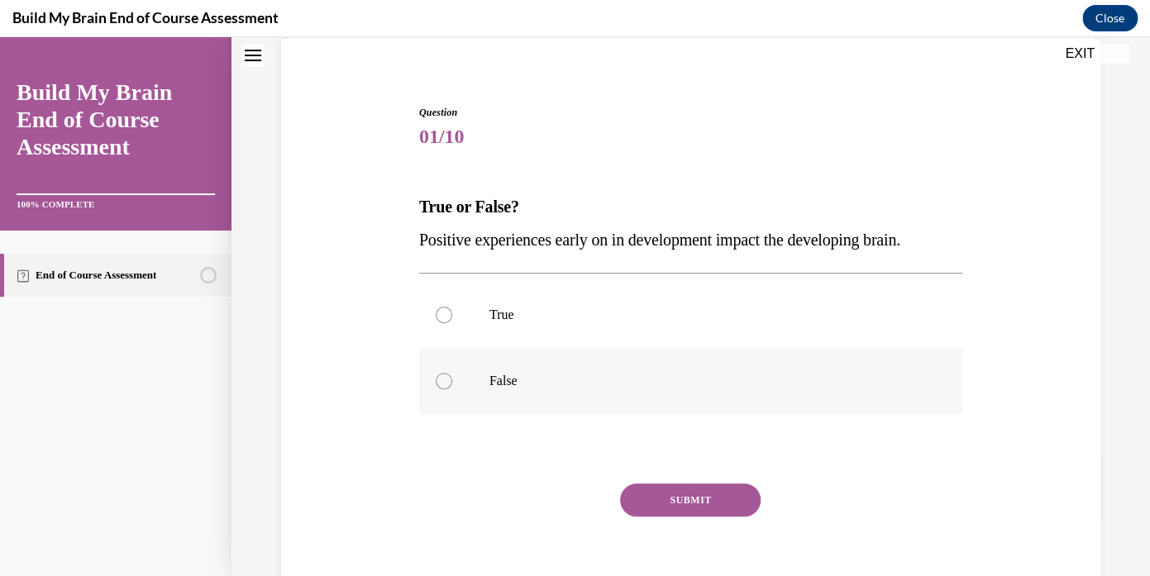
scroll to position [146, 0]
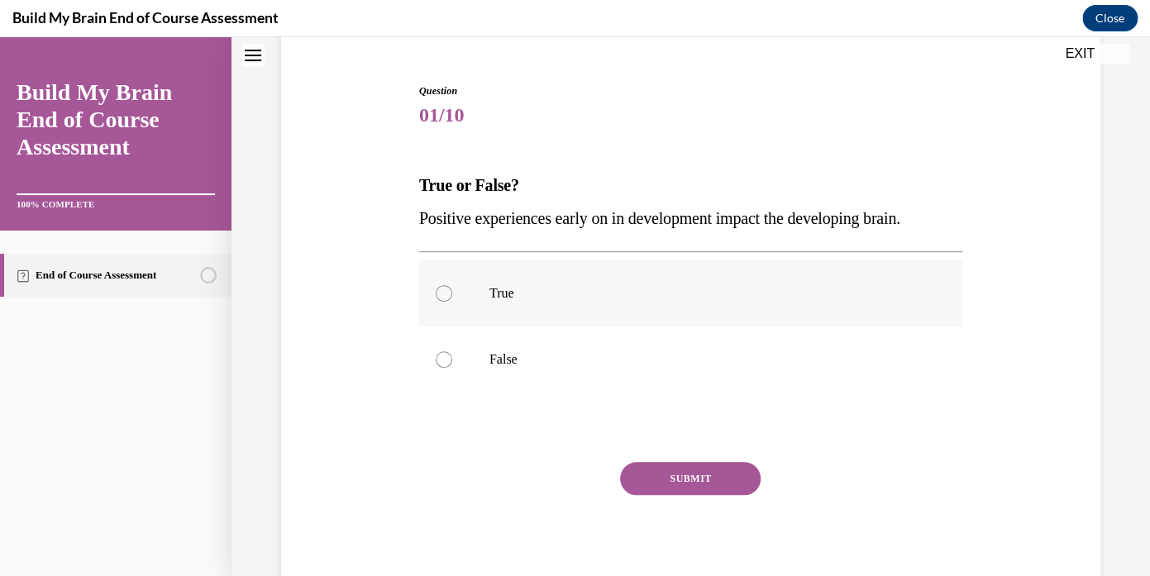
click at [435, 286] on label "True" at bounding box center [690, 294] width 543 height 66
click at [436, 286] on input "True" at bounding box center [444, 293] width 17 height 17
radio input "true"
click at [664, 474] on button "SUBMIT" at bounding box center [690, 478] width 141 height 33
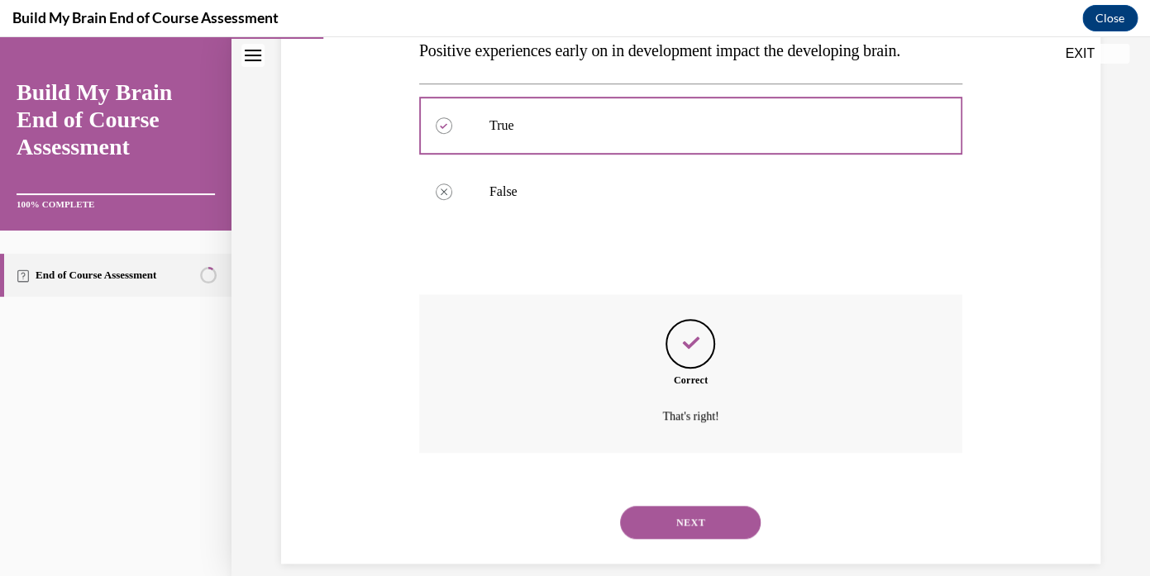
scroll to position [315, 0]
click at [658, 505] on button "NEXT" at bounding box center [690, 521] width 141 height 33
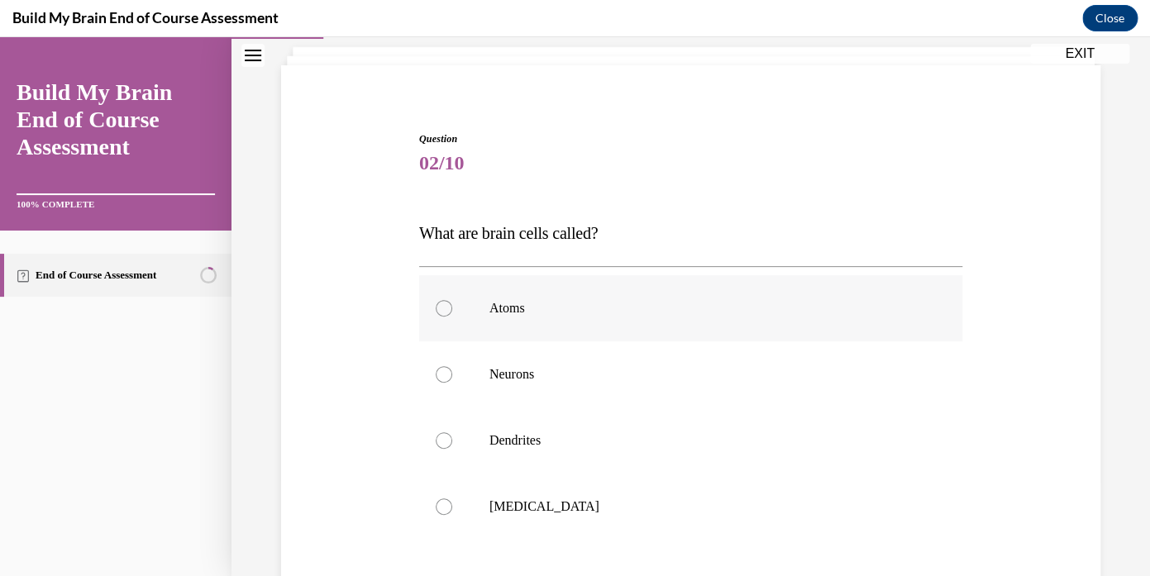
scroll to position [100, 0]
click at [476, 389] on label "Neurons" at bounding box center [690, 373] width 543 height 66
click at [452, 381] on input "Neurons" at bounding box center [444, 373] width 17 height 17
radio input "true"
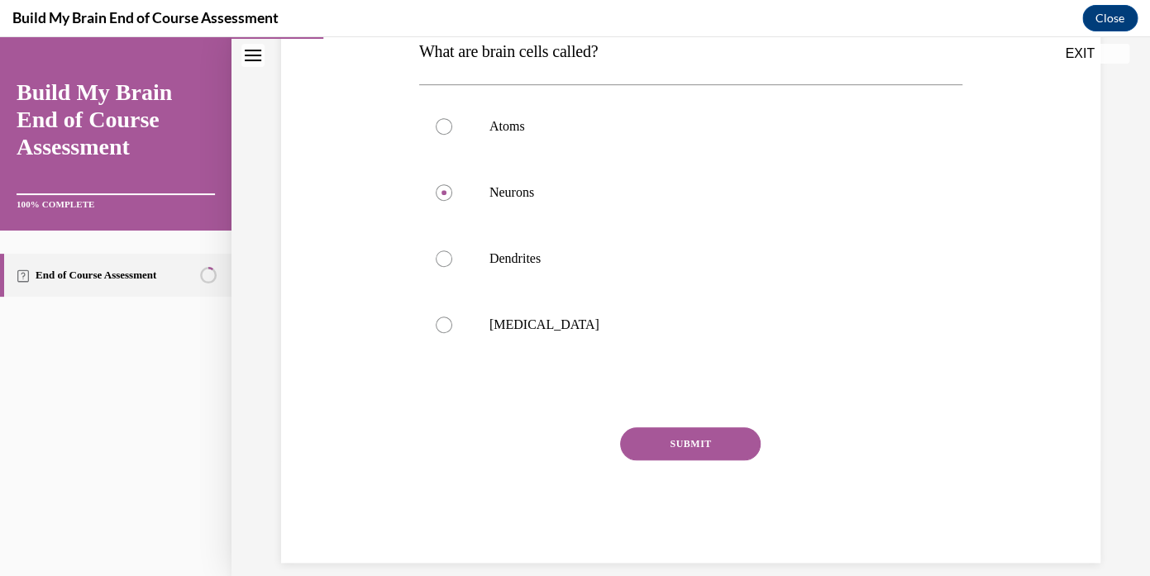
click at [656, 444] on button "SUBMIT" at bounding box center [690, 444] width 141 height 33
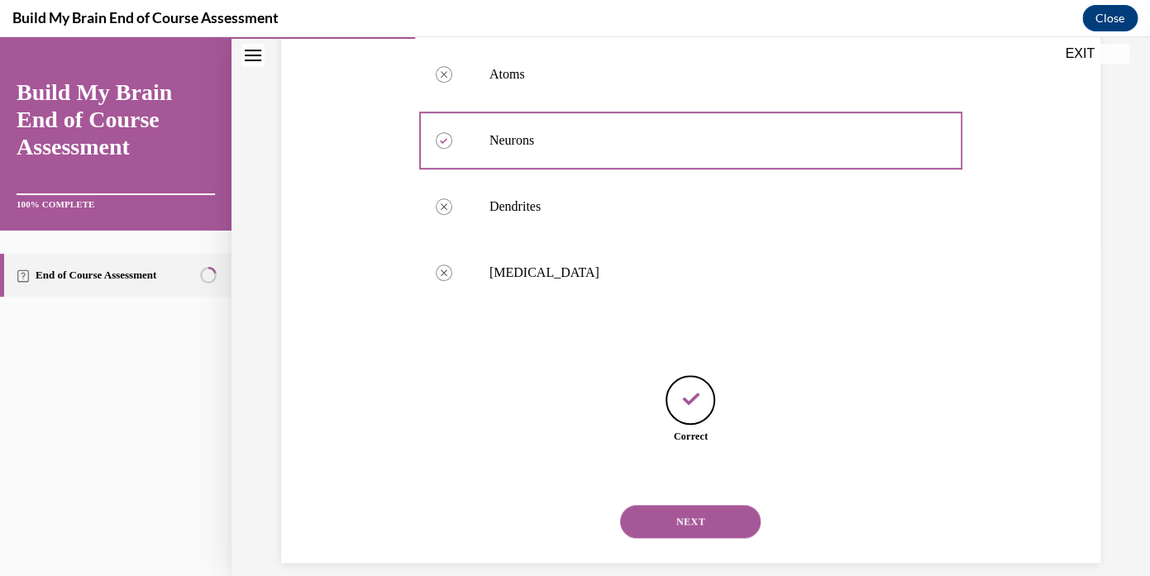
scroll to position [332, 0]
click at [666, 507] on button "NEXT" at bounding box center [690, 521] width 141 height 33
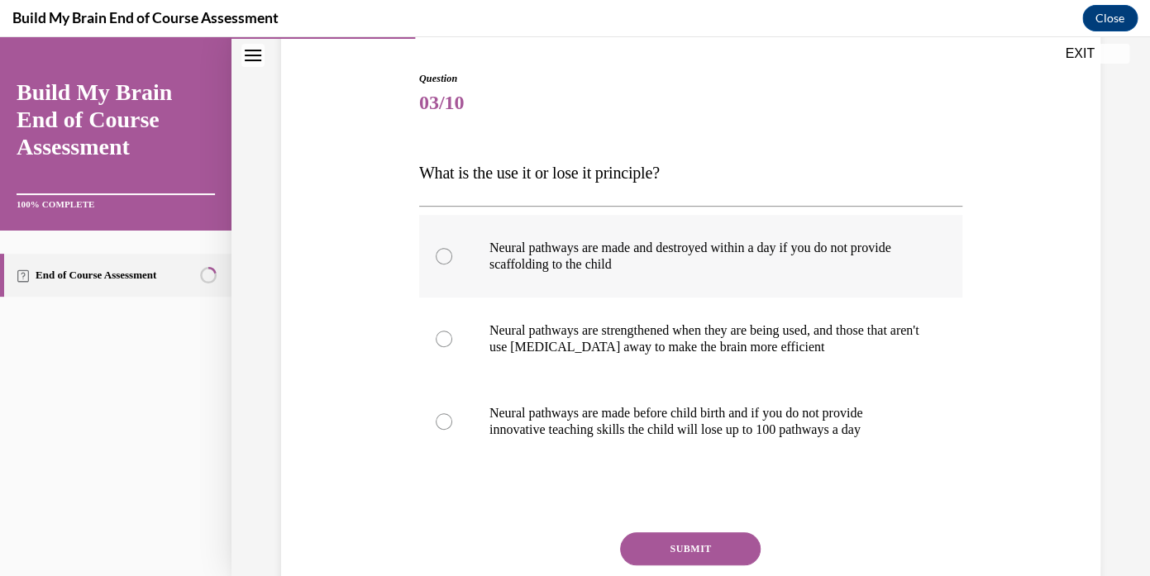
scroll to position [168, 0]
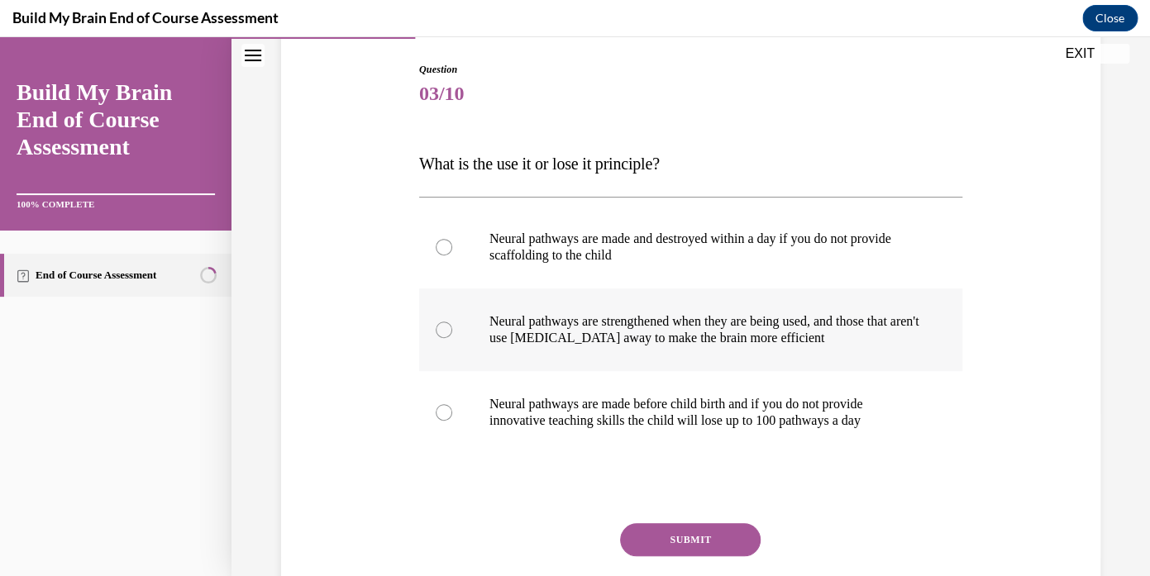
click at [508, 325] on p "Neural pathways are strengthened when they are being used, and those that aren'…" at bounding box center [706, 329] width 432 height 33
click at [452, 325] on input "Neural pathways are strengthened when they are being used, and those that aren'…" at bounding box center [444, 330] width 17 height 17
radio input "true"
click at [662, 531] on button "SUBMIT" at bounding box center [690, 540] width 141 height 33
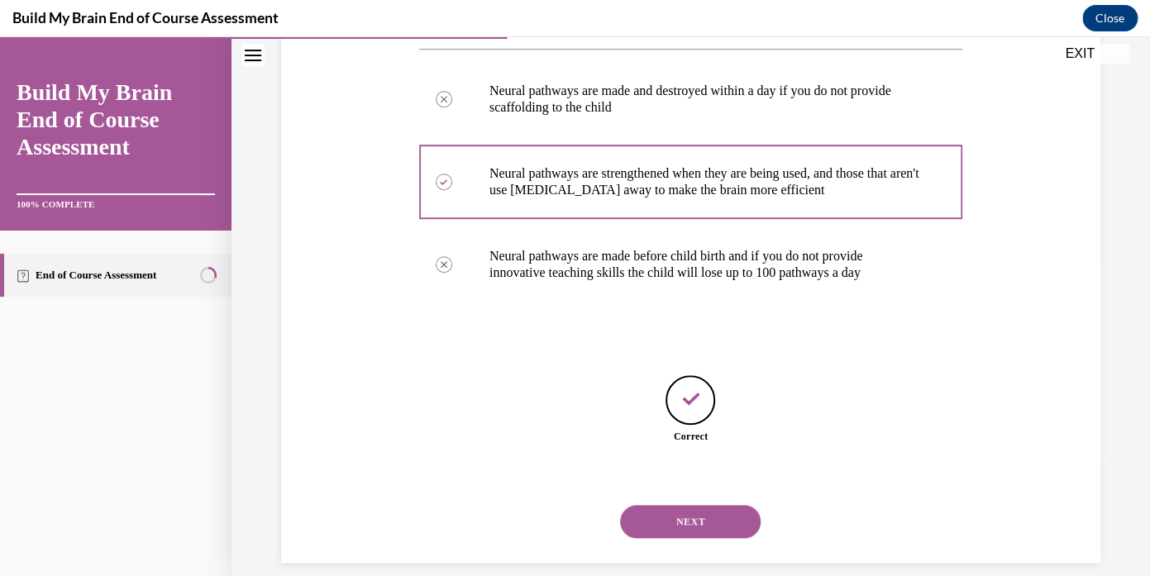
scroll to position [316, 0]
click at [661, 508] on button "NEXT" at bounding box center [690, 521] width 141 height 33
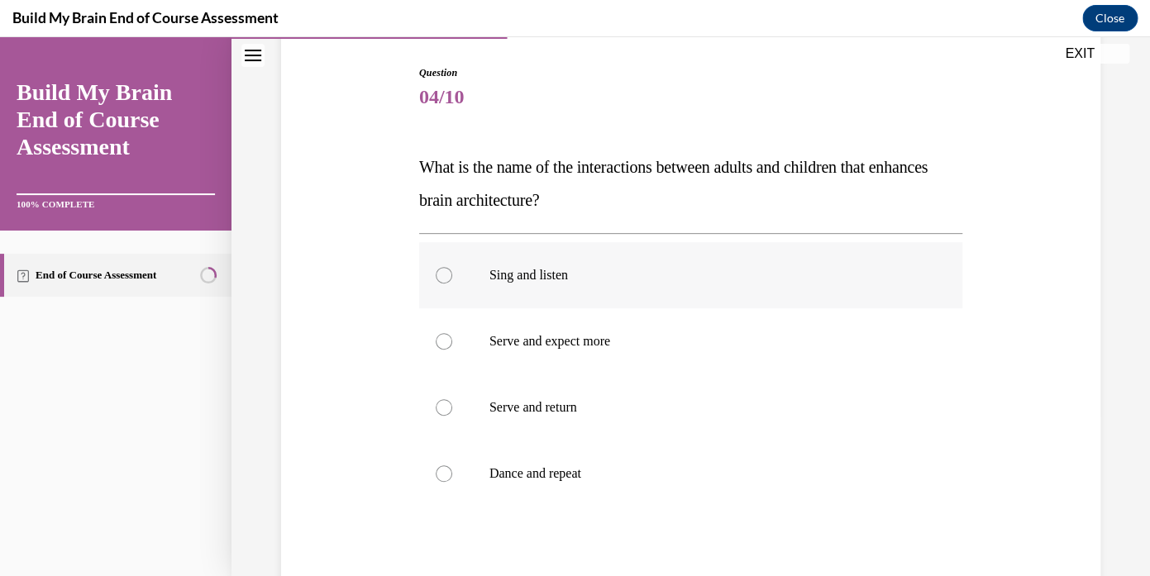
scroll to position [166, 0]
click at [487, 328] on label "Serve and expect more" at bounding box center [690, 340] width 543 height 66
click at [452, 332] on input "Serve and expect more" at bounding box center [444, 340] width 17 height 17
radio input "true"
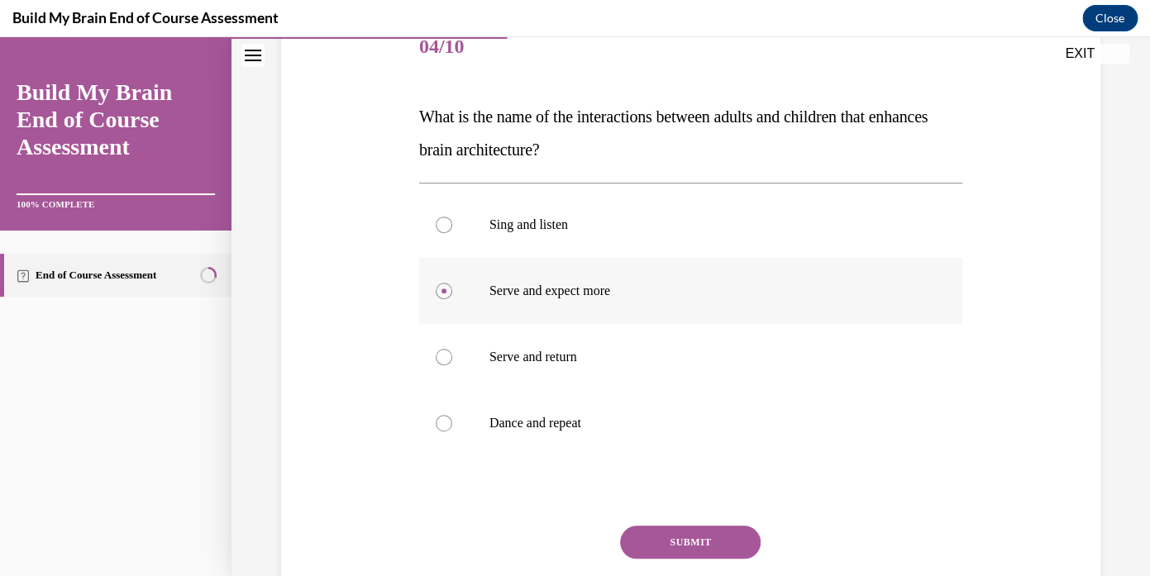
scroll to position [313, 0]
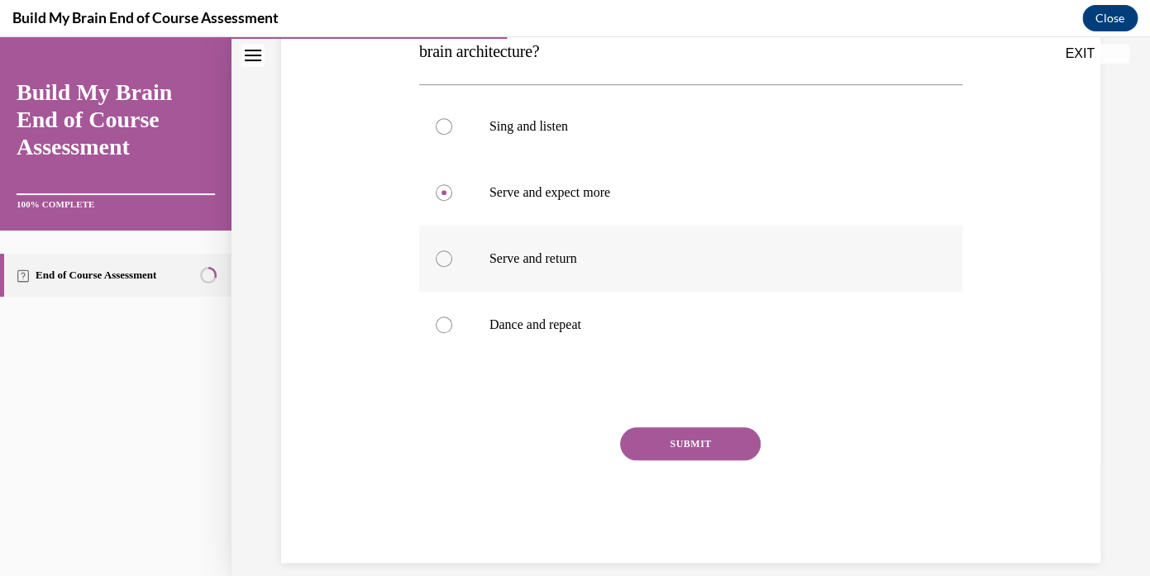
click at [479, 270] on label "Serve and return" at bounding box center [690, 259] width 543 height 66
click at [452, 267] on input "Serve and return" at bounding box center [444, 259] width 17 height 17
radio input "true"
click at [690, 457] on button "SUBMIT" at bounding box center [690, 444] width 141 height 33
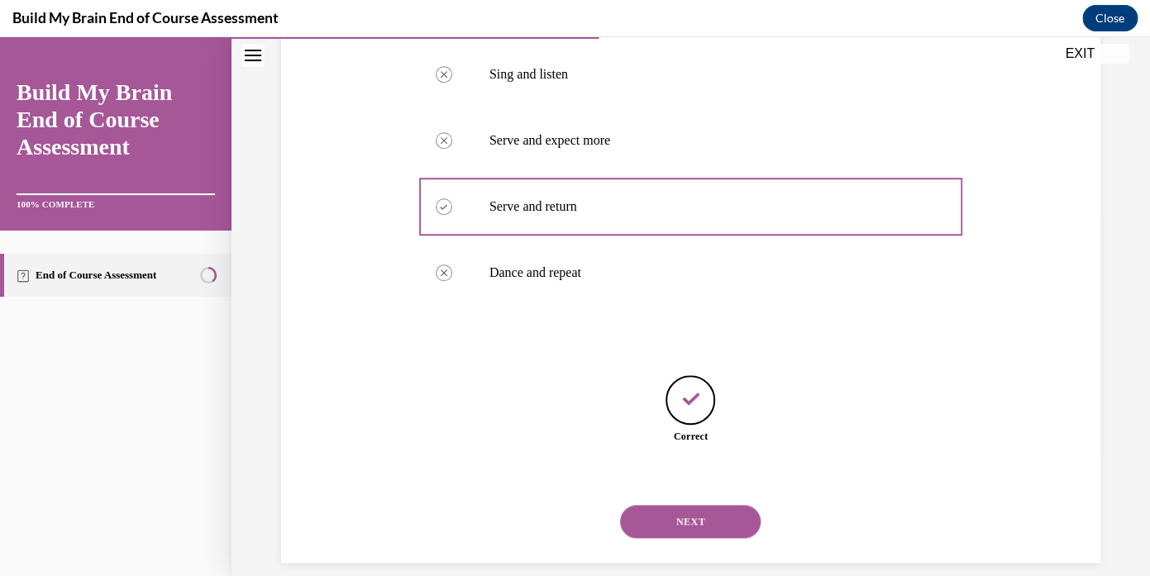
click at [669, 505] on button "NEXT" at bounding box center [690, 521] width 141 height 33
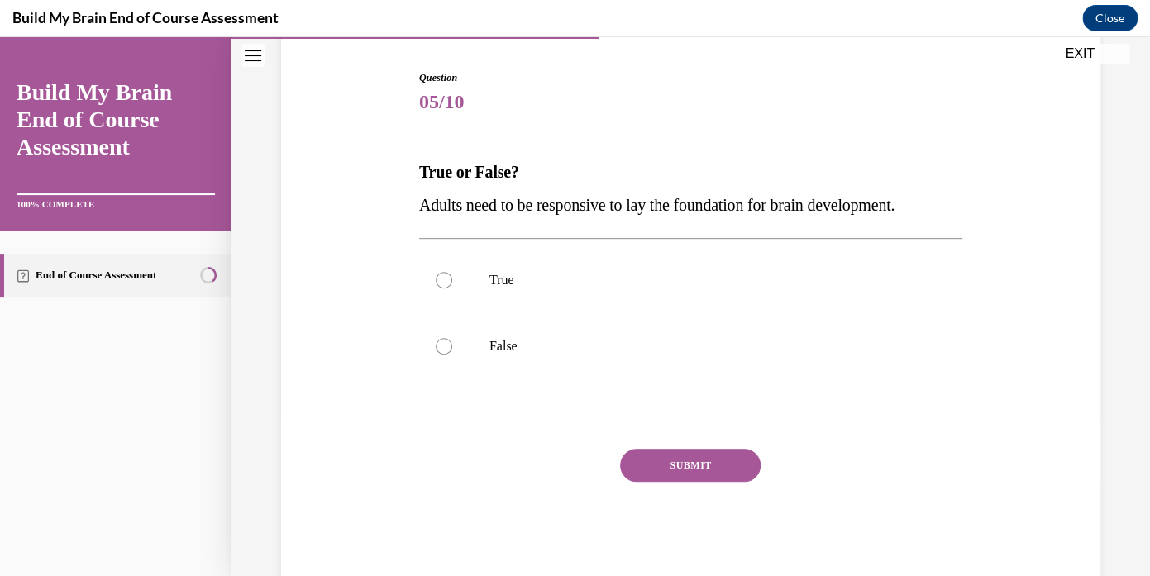
scroll to position [181, 0]
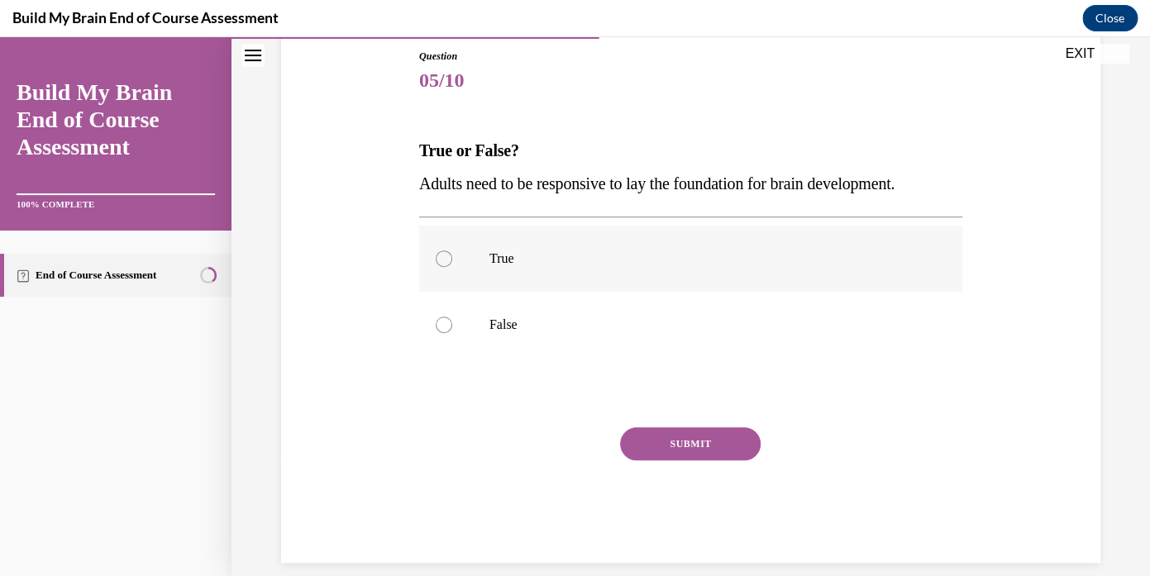
click at [452, 258] on label "True" at bounding box center [690, 259] width 543 height 66
click at [452, 258] on input "True" at bounding box center [444, 259] width 17 height 17
radio input "true"
click at [694, 445] on button "SUBMIT" at bounding box center [690, 444] width 141 height 33
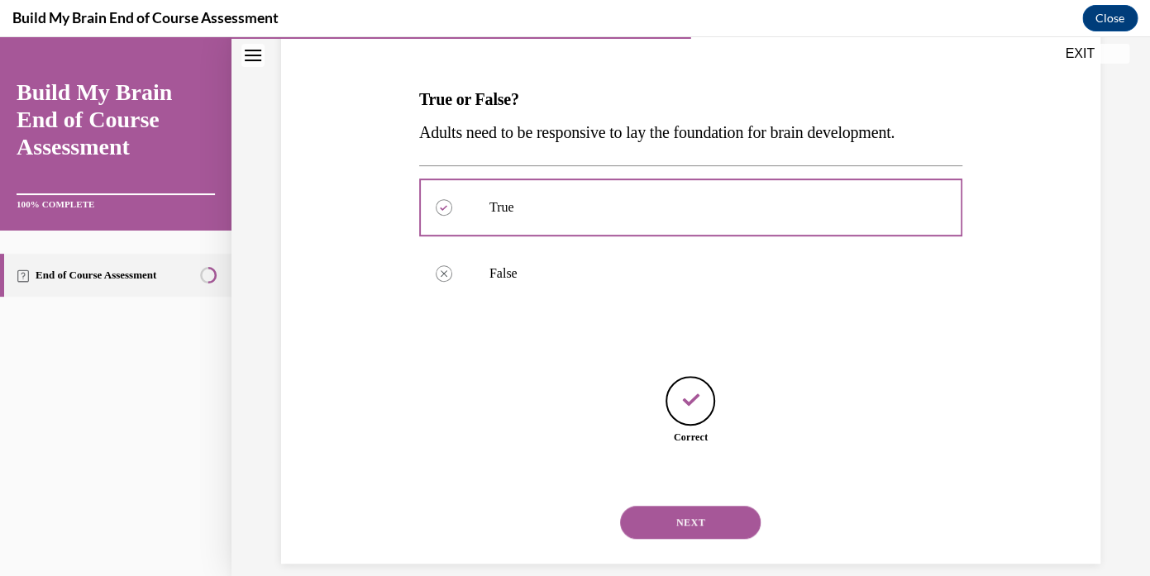
scroll to position [233, 0]
click at [683, 489] on div "NEXT" at bounding box center [690, 522] width 543 height 66
click at [683, 505] on button "NEXT" at bounding box center [690, 521] width 141 height 33
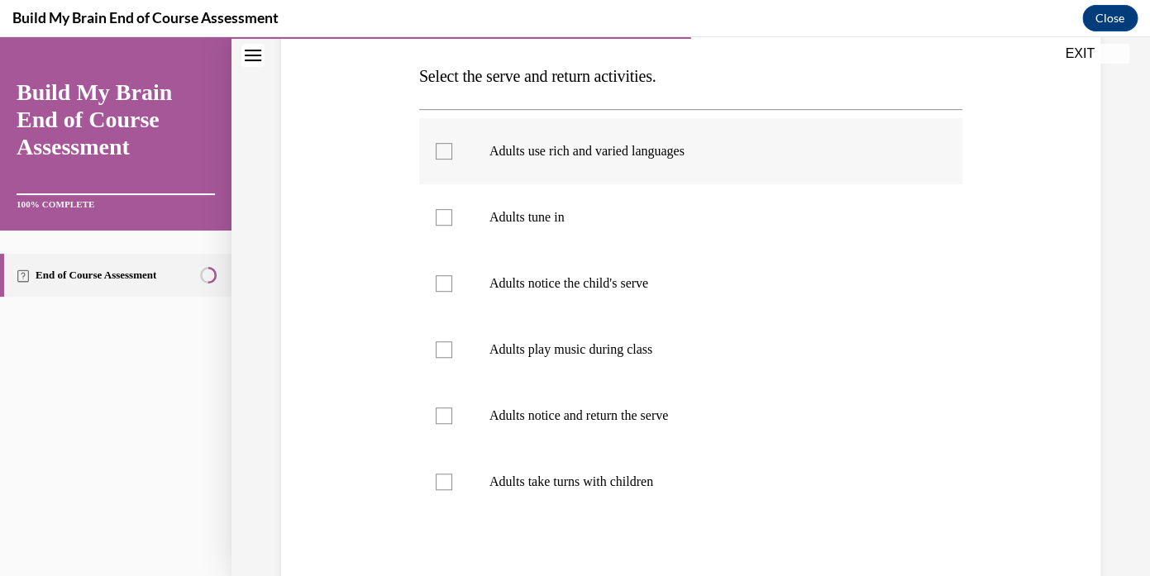
scroll to position [246, 0]
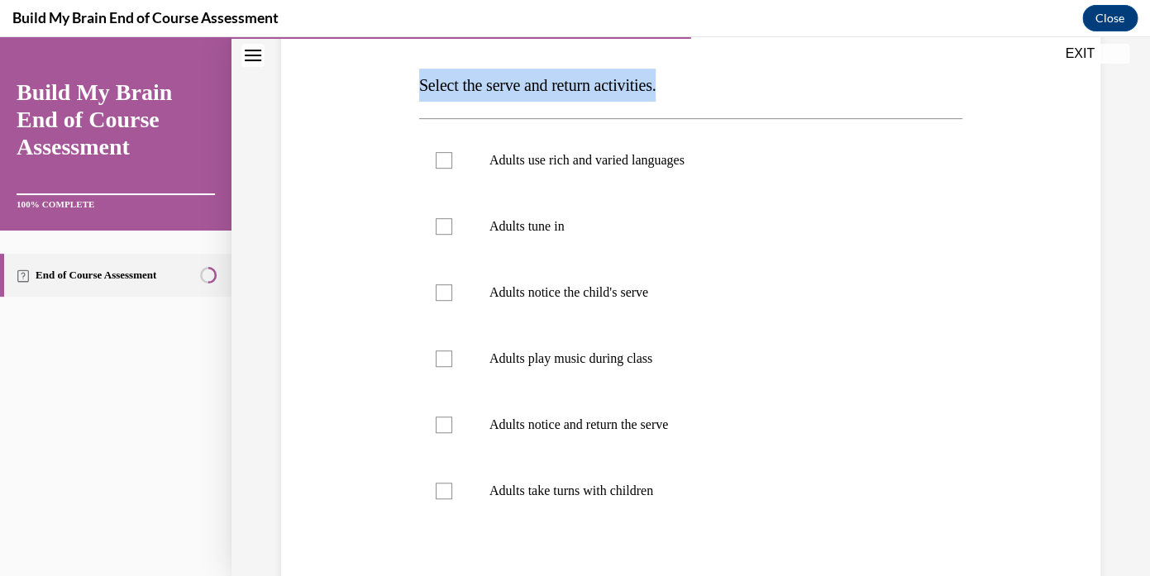
drag, startPoint x: 414, startPoint y: 82, endPoint x: 435, endPoint y: 56, distance: 32.9
click at [435, 56] on div "Question 06/10 Select the serve and return activities. Adults use rich and vari…" at bounding box center [691, 332] width 828 height 796
copy div "Select the serve and return activities."
click at [459, 158] on label "Adults use rich and varied languages" at bounding box center [690, 160] width 543 height 66
click at [452, 158] on input "Adults use rich and varied languages" at bounding box center [444, 160] width 17 height 17
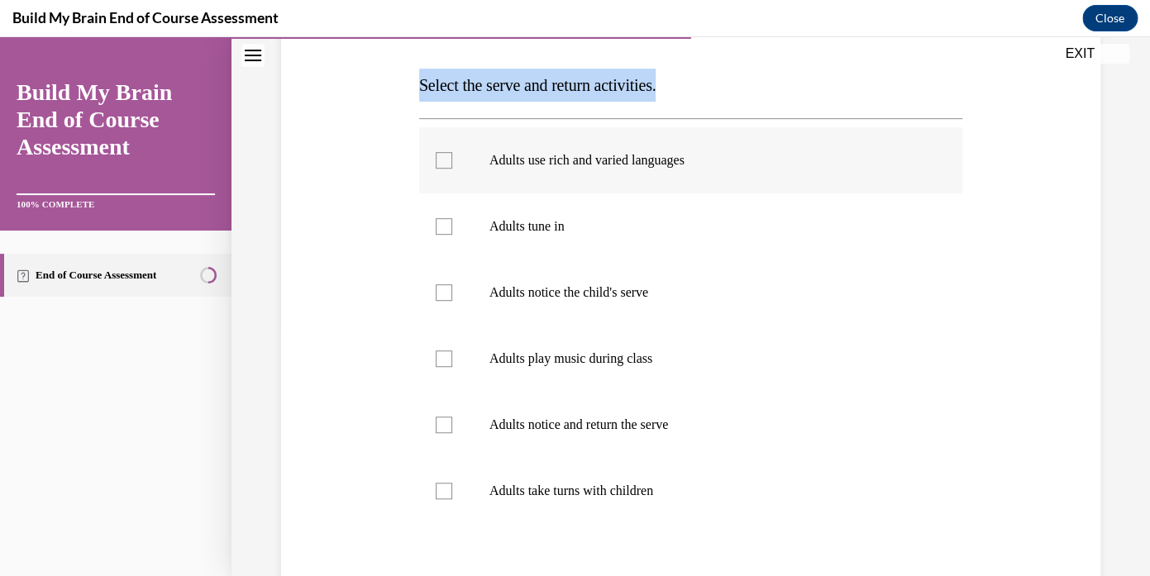
checkbox input "true"
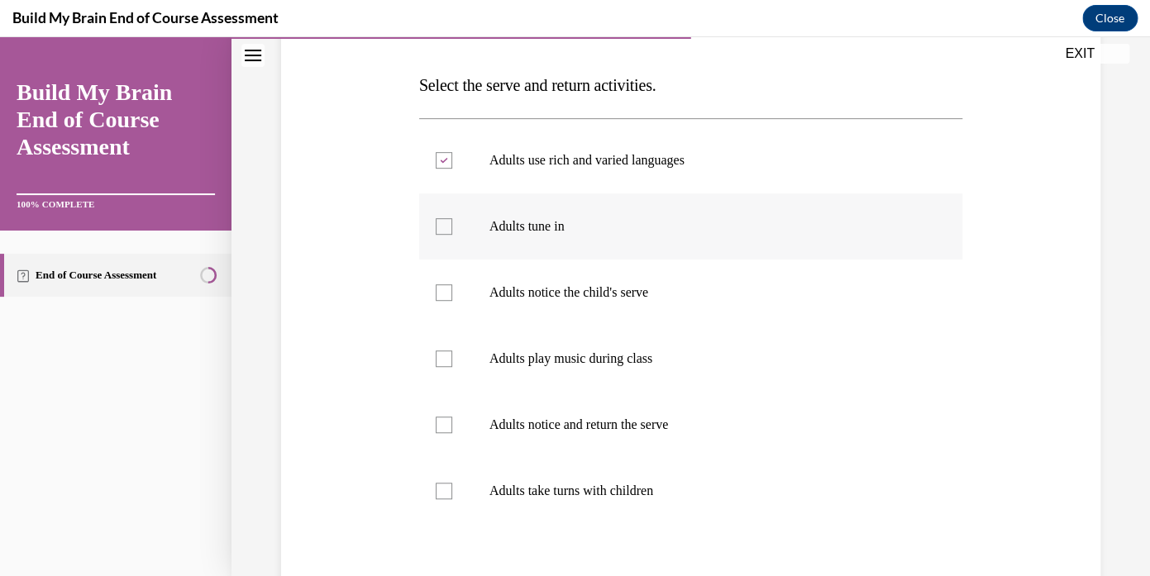
click at [444, 231] on div at bounding box center [444, 226] width 17 height 17
click at [444, 231] on input "Adults tune in" at bounding box center [444, 226] width 17 height 17
checkbox input "true"
click at [443, 297] on div at bounding box center [444, 293] width 17 height 17
click at [443, 297] on input "Adults notice the child's serve" at bounding box center [444, 293] width 17 height 17
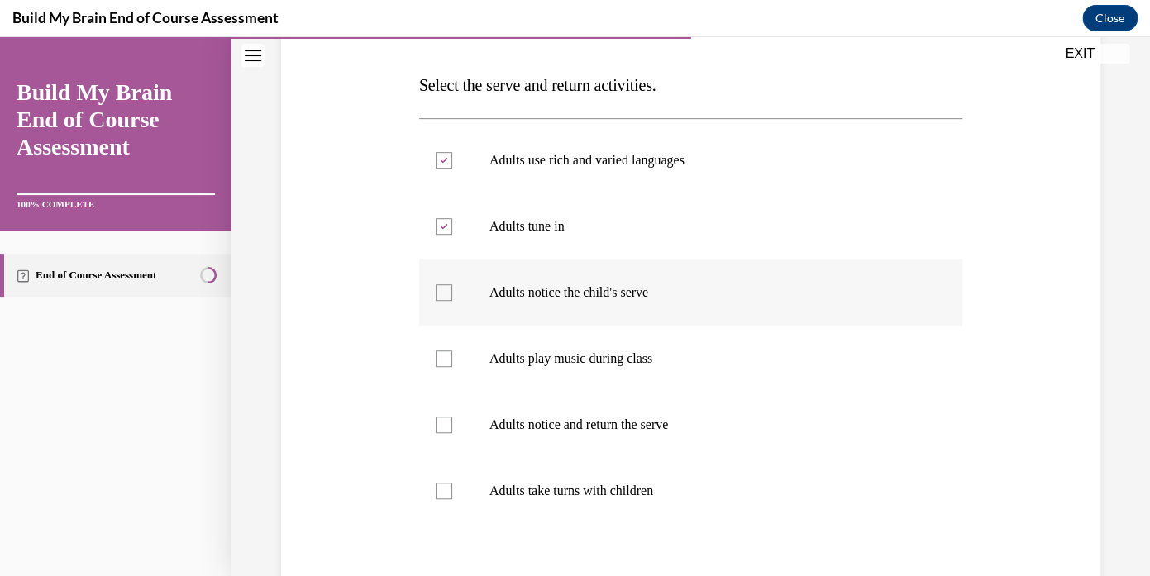
checkbox input "true"
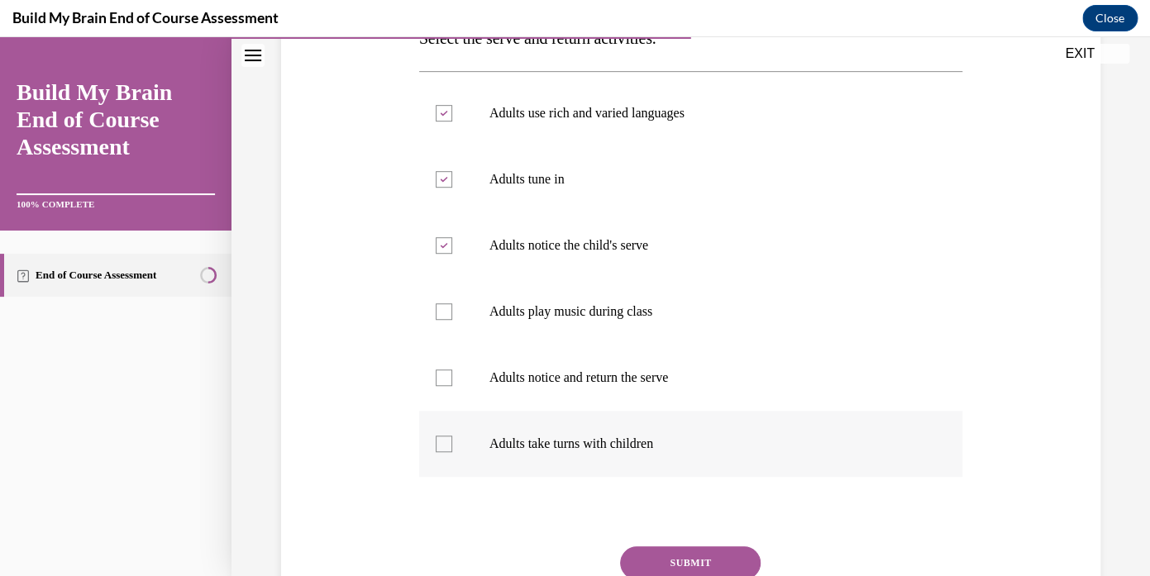
scroll to position [304, 0]
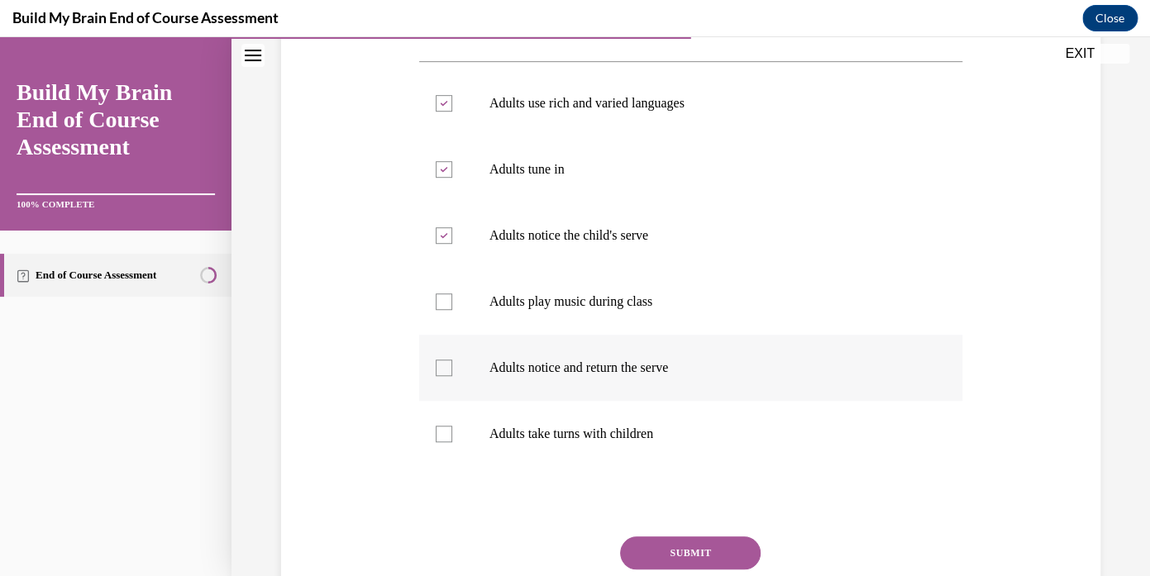
click at [452, 371] on div at bounding box center [444, 368] width 17 height 17
click at [452, 371] on input "Adults notice and return the serve" at bounding box center [444, 368] width 17 height 17
checkbox input "true"
click at [449, 436] on div at bounding box center [444, 434] width 17 height 17
click at [449, 436] on input "Adults take turns with children" at bounding box center [444, 434] width 17 height 17
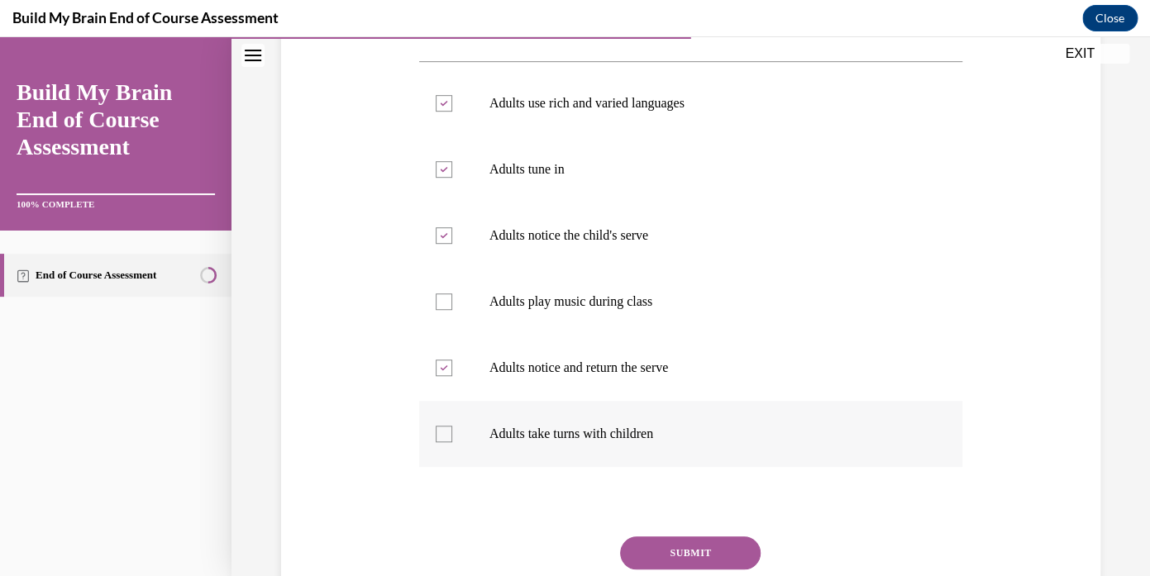
checkbox input "true"
click at [687, 549] on button "SUBMIT" at bounding box center [690, 553] width 141 height 33
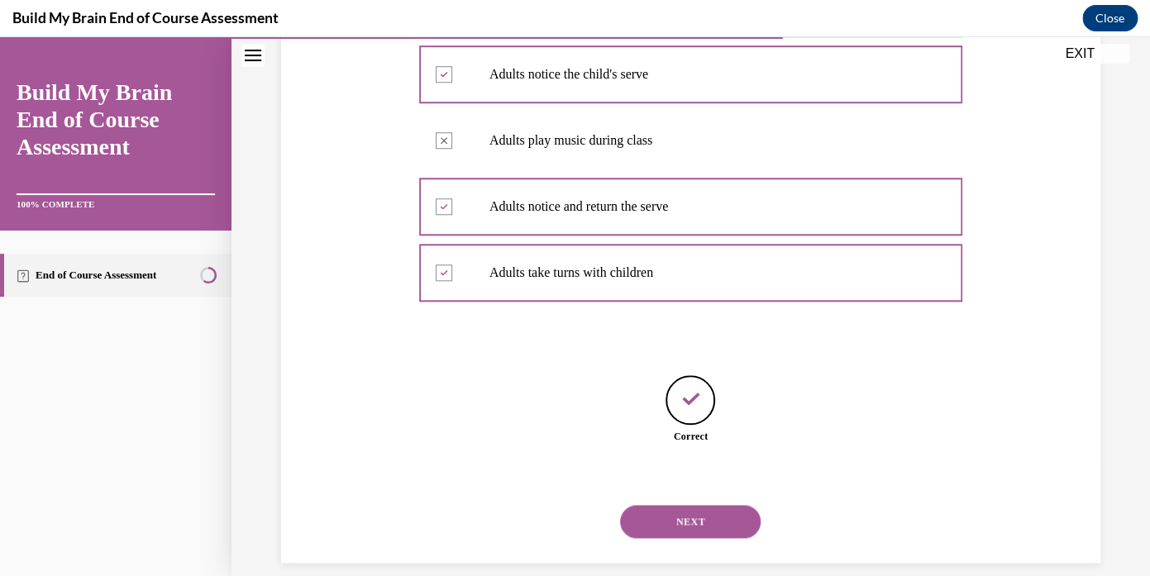
scroll to position [465, 0]
click at [682, 505] on button "NEXT" at bounding box center [690, 521] width 141 height 33
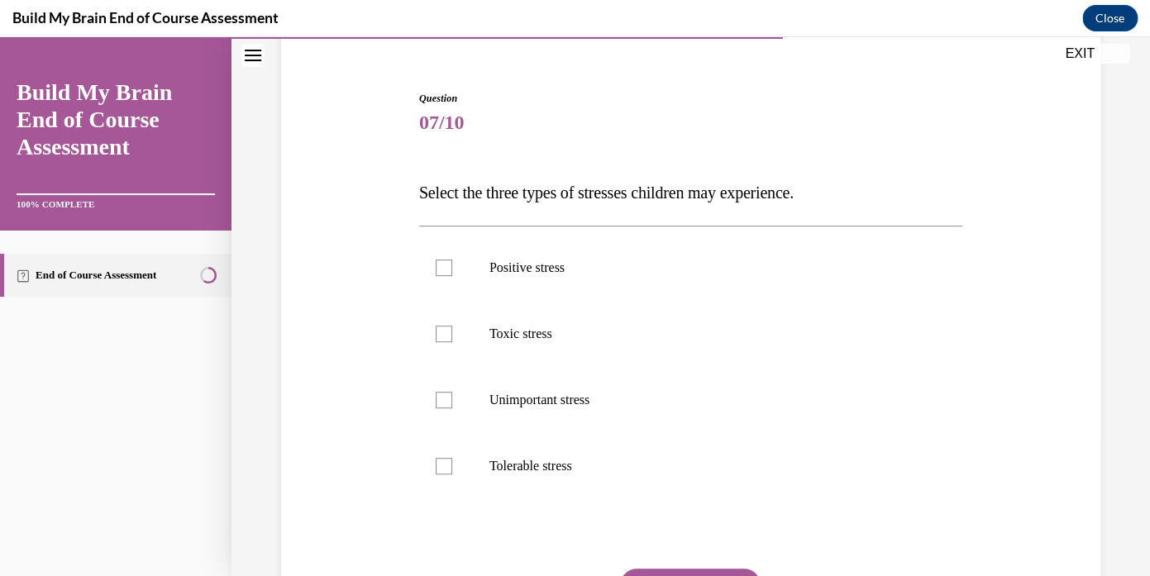
scroll to position [181, 0]
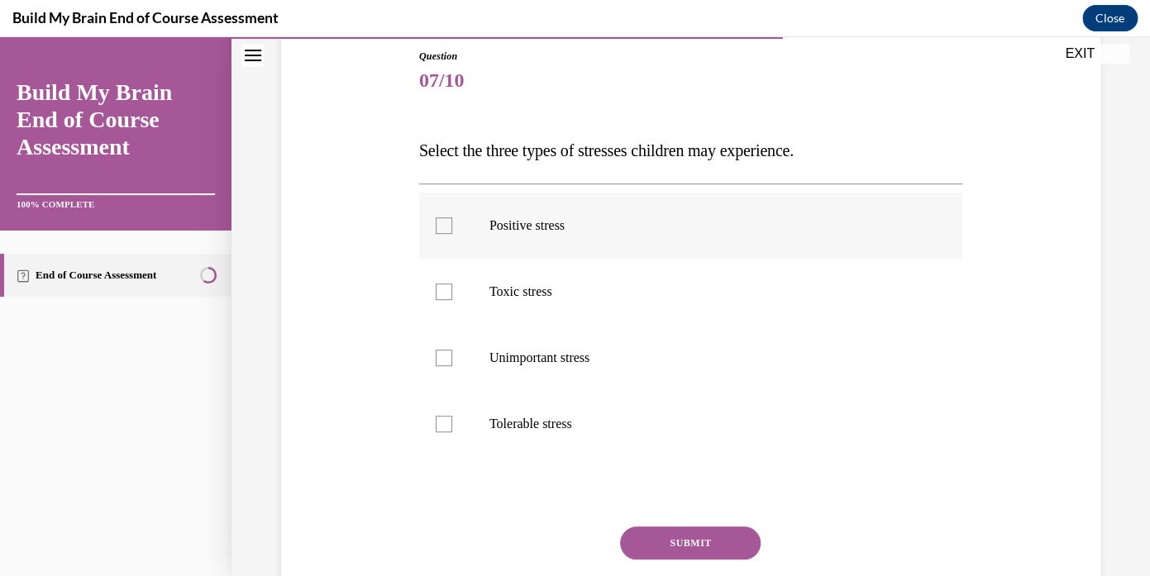
click at [439, 226] on div at bounding box center [444, 226] width 17 height 17
click at [439, 226] on input "Positive stress" at bounding box center [444, 226] width 17 height 17
checkbox input "true"
click at [433, 297] on label "Toxic stress" at bounding box center [690, 292] width 543 height 66
click at [436, 297] on input "Toxic stress" at bounding box center [444, 292] width 17 height 17
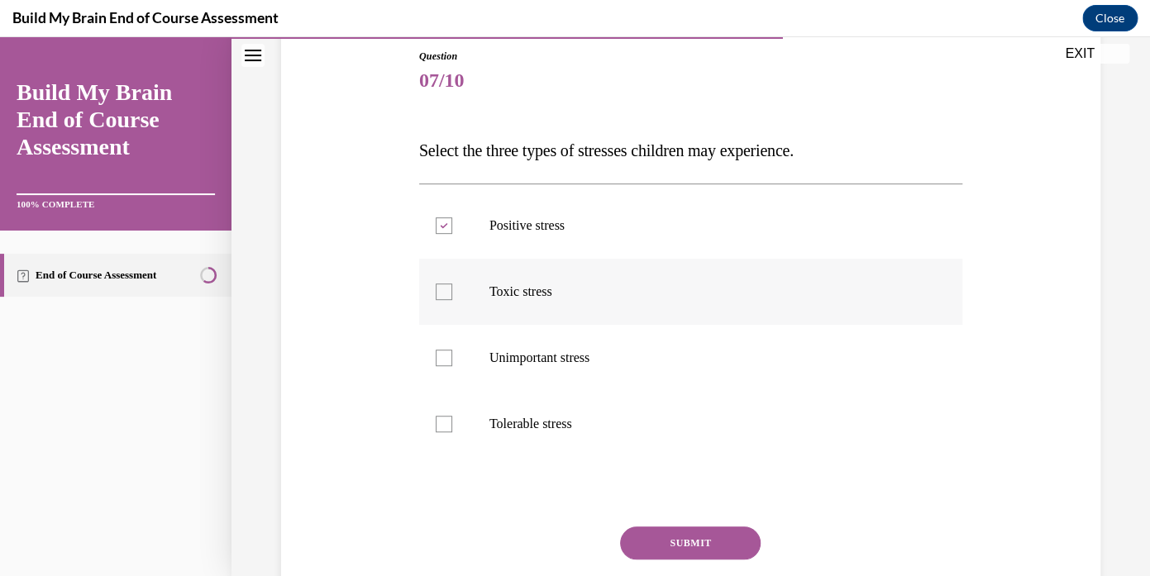
checkbox input "true"
click at [442, 428] on div at bounding box center [444, 424] width 17 height 17
click at [442, 428] on input "Tolerable stress" at bounding box center [444, 424] width 17 height 17
checkbox input "true"
click at [690, 547] on button "SUBMIT" at bounding box center [690, 543] width 141 height 33
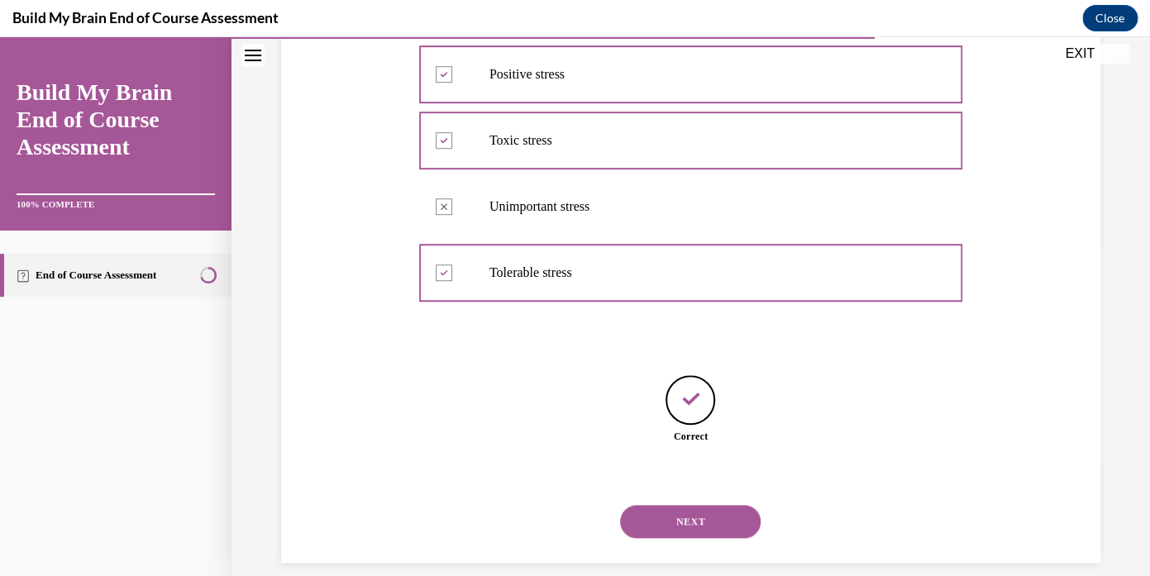
scroll to position [332, 0]
click at [713, 507] on button "NEXT" at bounding box center [690, 521] width 141 height 33
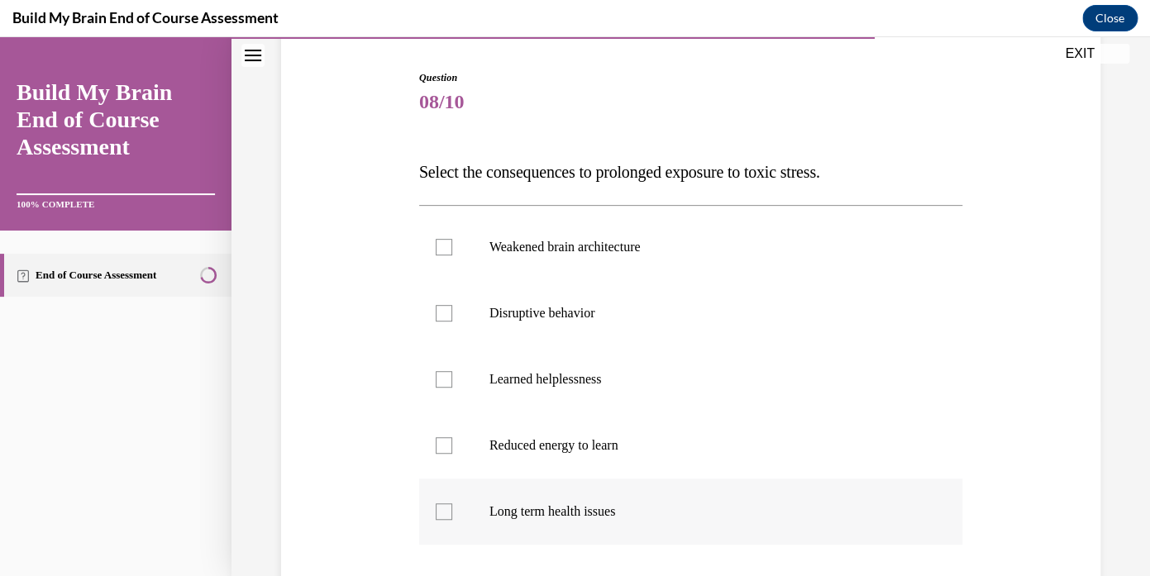
scroll to position [206, 0]
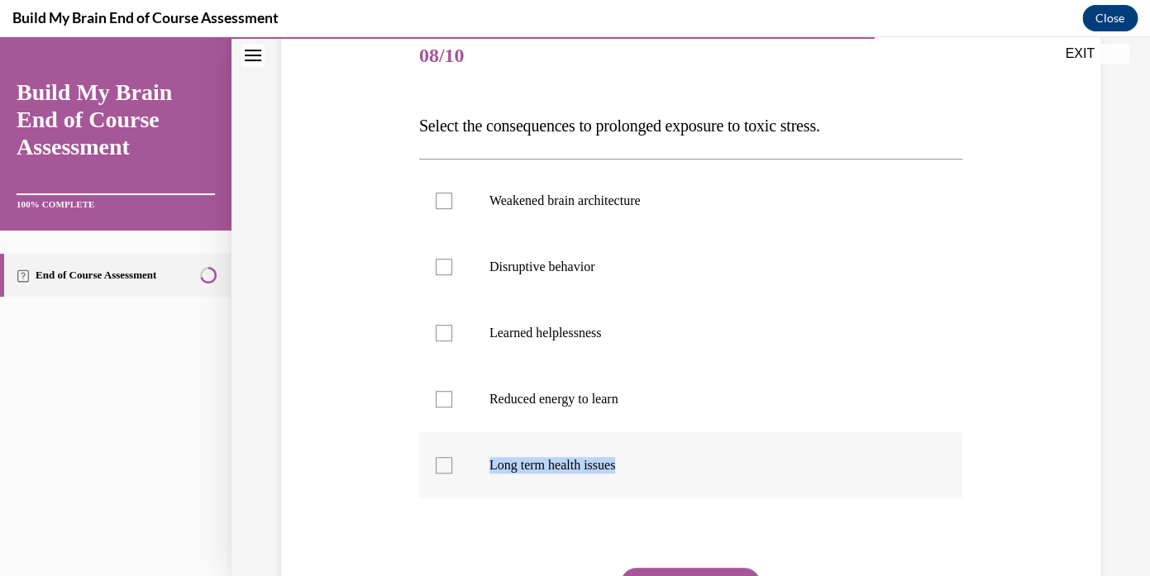
drag, startPoint x: 418, startPoint y: 121, endPoint x: 643, endPoint y: 462, distance: 408.3
click at [643, 462] on div "Question 08/10 Select the consequences to prolonged exposure to toxic stress. W…" at bounding box center [691, 351] width 552 height 705
copy label "Long term health issues"
click at [688, 113] on p "Select the consequences to prolonged exposure to toxic stress." at bounding box center [690, 125] width 543 height 33
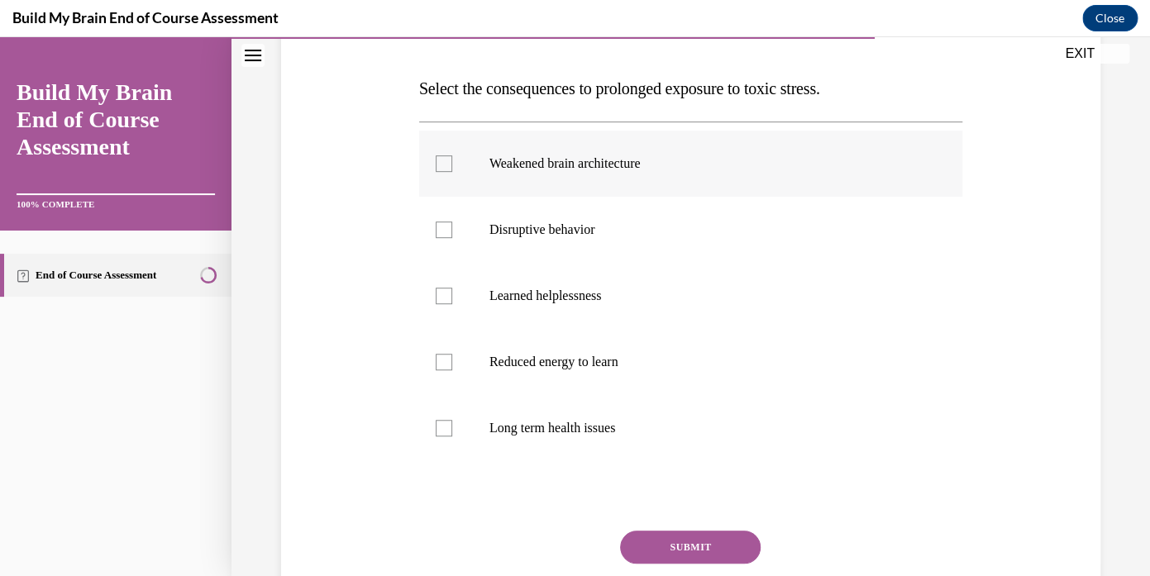
scroll to position [259, 0]
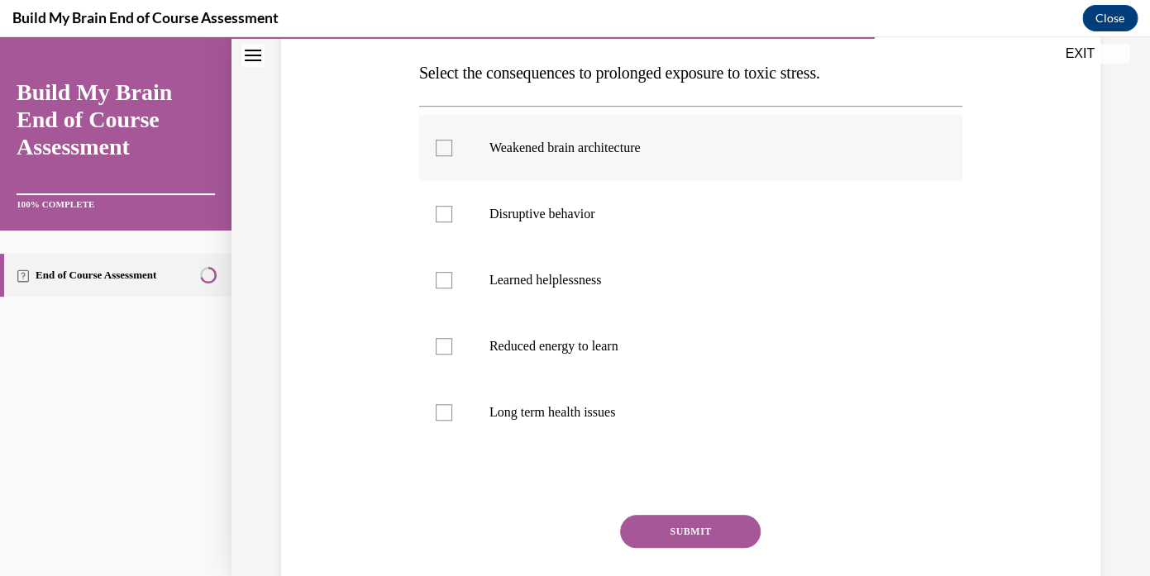
click at [454, 143] on label "Weakened brain architecture" at bounding box center [690, 148] width 543 height 66
click at [452, 143] on input "Weakened brain architecture" at bounding box center [444, 148] width 17 height 17
checkbox input "true"
click at [446, 218] on div at bounding box center [444, 214] width 17 height 17
click at [446, 218] on input "Disruptive behavior" at bounding box center [444, 214] width 17 height 17
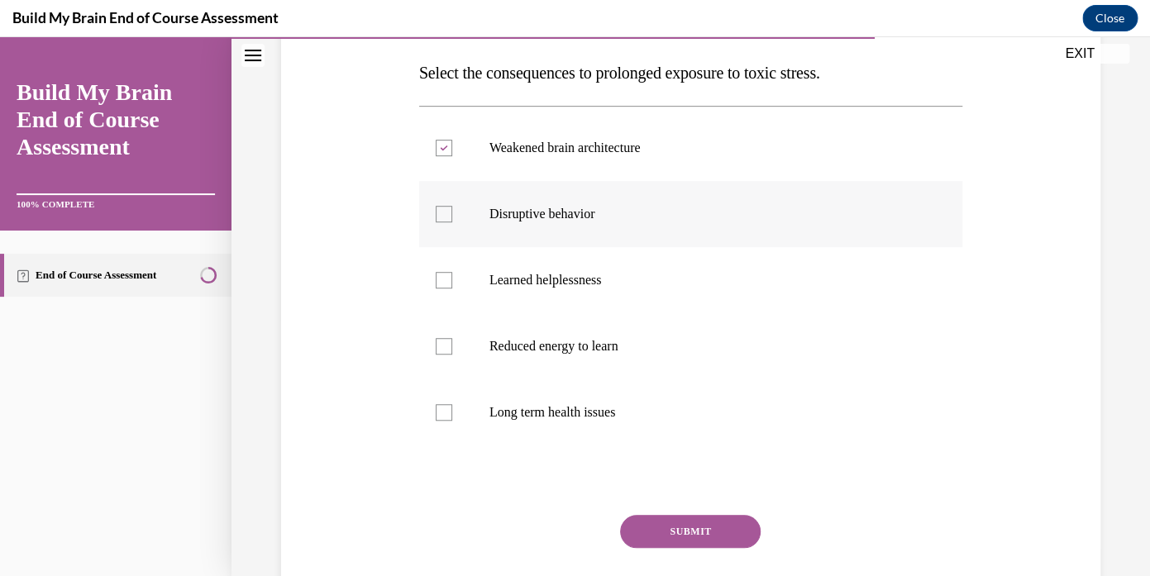
checkbox input "true"
click at [450, 291] on label "Learned helplessness" at bounding box center [690, 280] width 543 height 66
click at [450, 289] on input "Learned helplessness" at bounding box center [444, 280] width 17 height 17
click at [444, 289] on label "Learned helplessness" at bounding box center [690, 280] width 543 height 66
click at [444, 289] on input "Learned helplessness" at bounding box center [444, 280] width 17 height 17
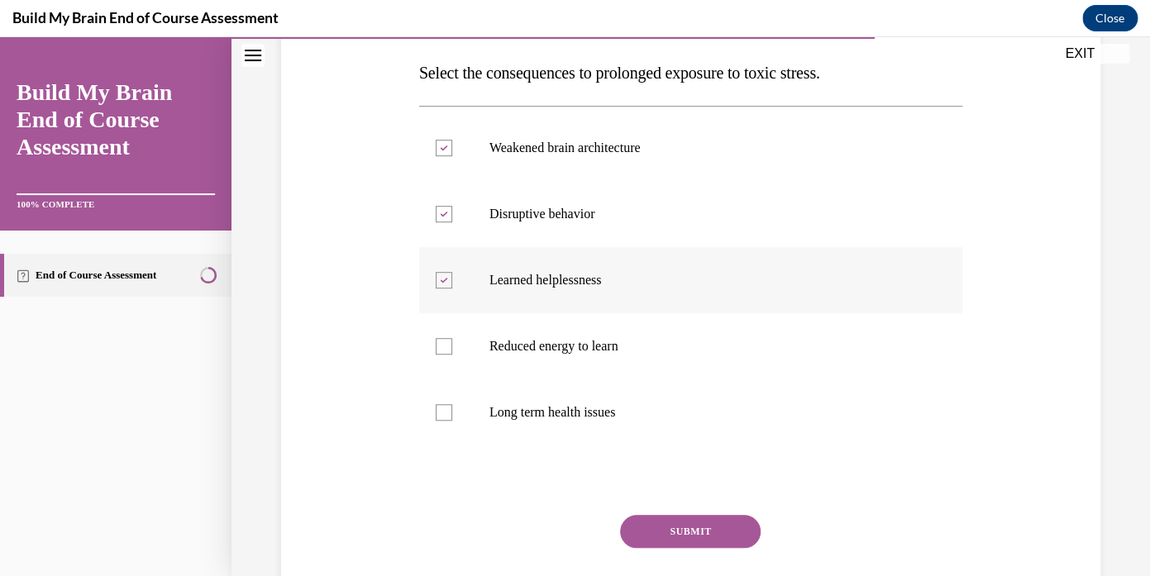
checkbox input "false"
click at [443, 344] on div at bounding box center [444, 346] width 17 height 17
click at [443, 344] on input "Reduced energy to learn" at bounding box center [444, 346] width 17 height 17
checkbox input "true"
click at [448, 414] on div at bounding box center [444, 412] width 17 height 17
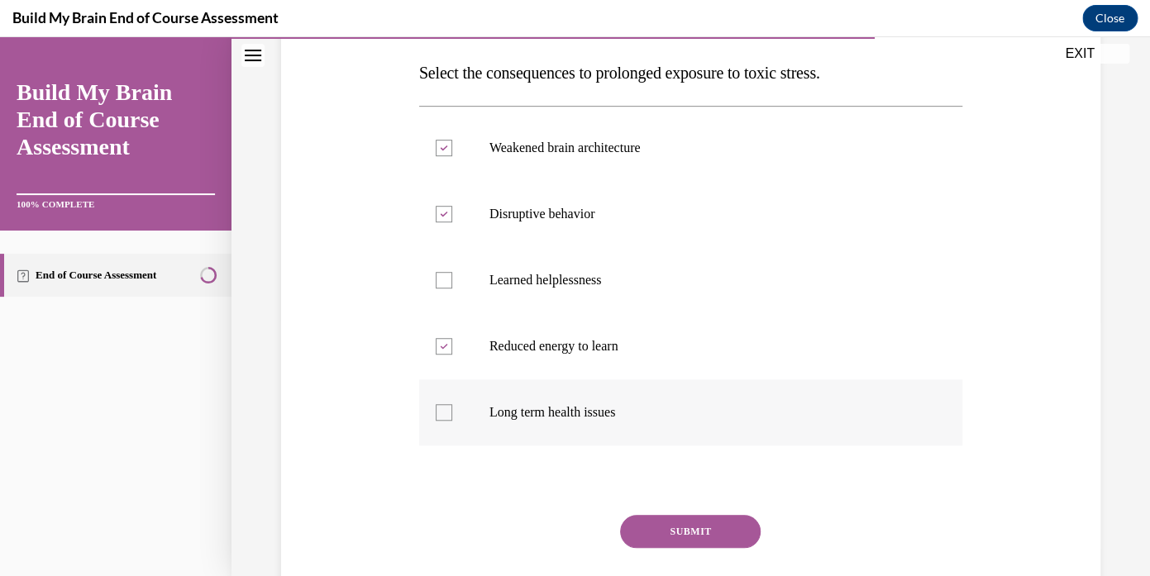
click at [448, 414] on input "Long term health issues" at bounding box center [444, 412] width 17 height 17
checkbox input "true"
click at [449, 277] on div at bounding box center [444, 280] width 17 height 17
click at [449, 277] on input "Learned helplessness" at bounding box center [444, 280] width 17 height 17
checkbox input "true"
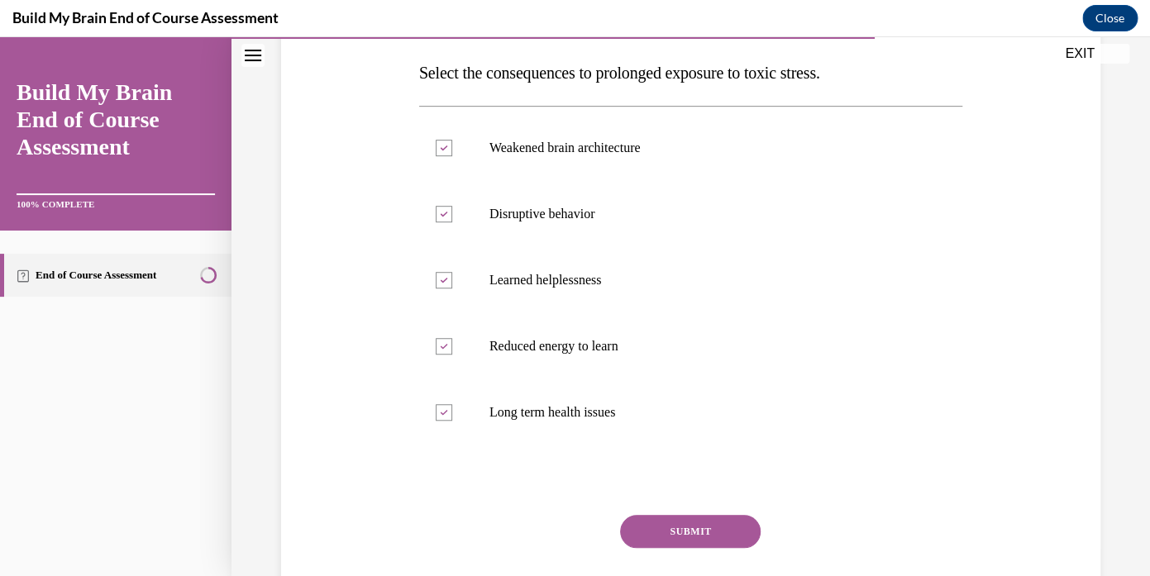
click at [656, 526] on button "SUBMIT" at bounding box center [690, 531] width 141 height 33
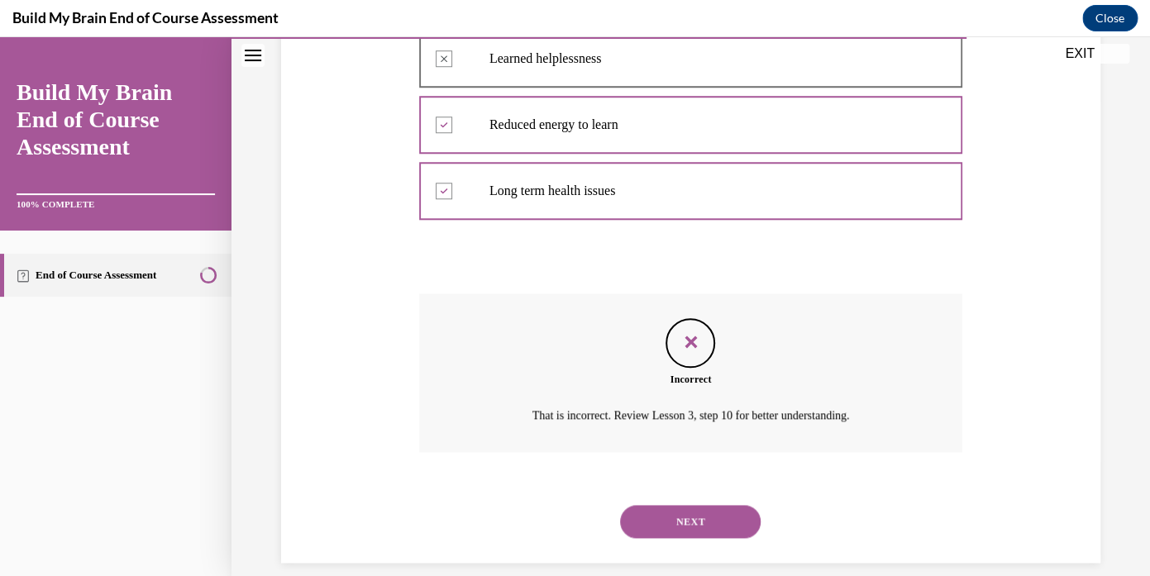
scroll to position [481, 0]
click at [658, 505] on button "NEXT" at bounding box center [690, 521] width 141 height 33
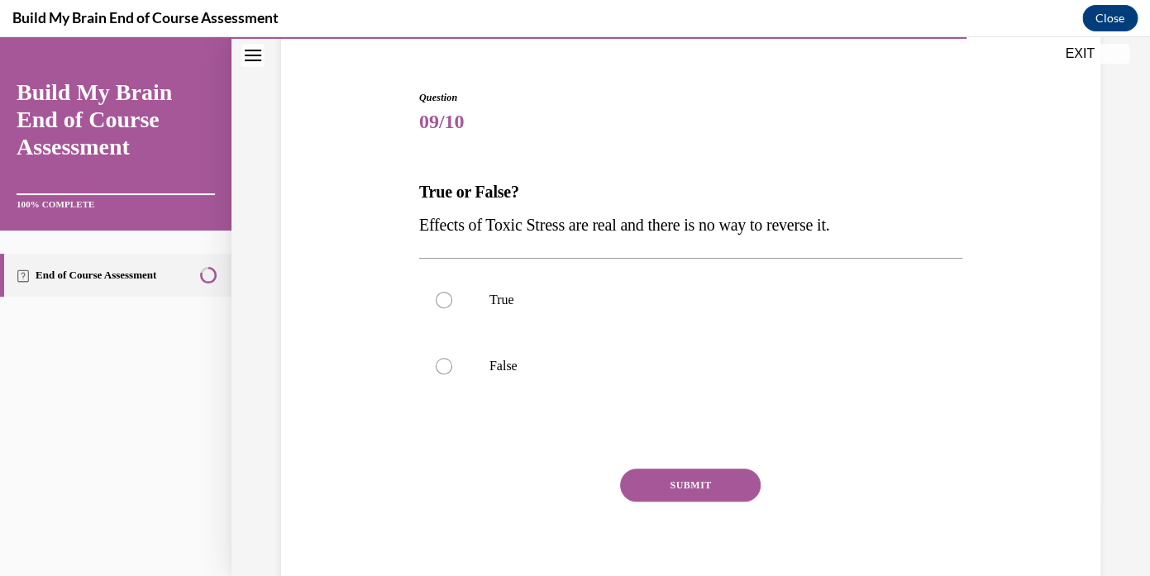
scroll to position [175, 0]
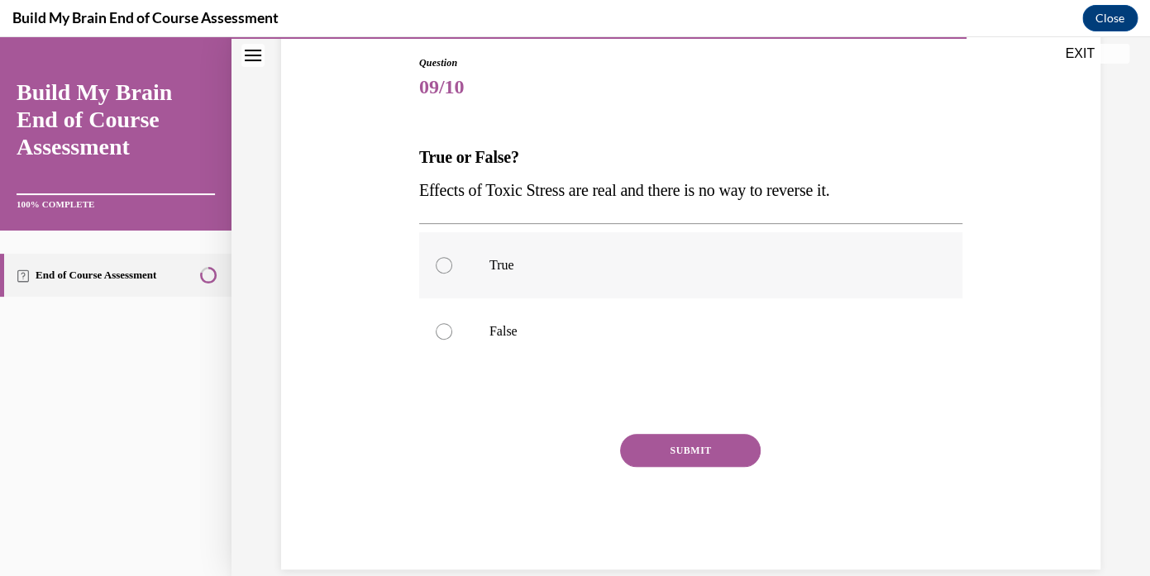
click at [487, 254] on label "True" at bounding box center [690, 265] width 543 height 66
click at [452, 257] on input "True" at bounding box center [444, 265] width 17 height 17
radio input "true"
click at [477, 251] on label "True" at bounding box center [690, 265] width 543 height 66
click at [452, 257] on input "True" at bounding box center [444, 265] width 17 height 17
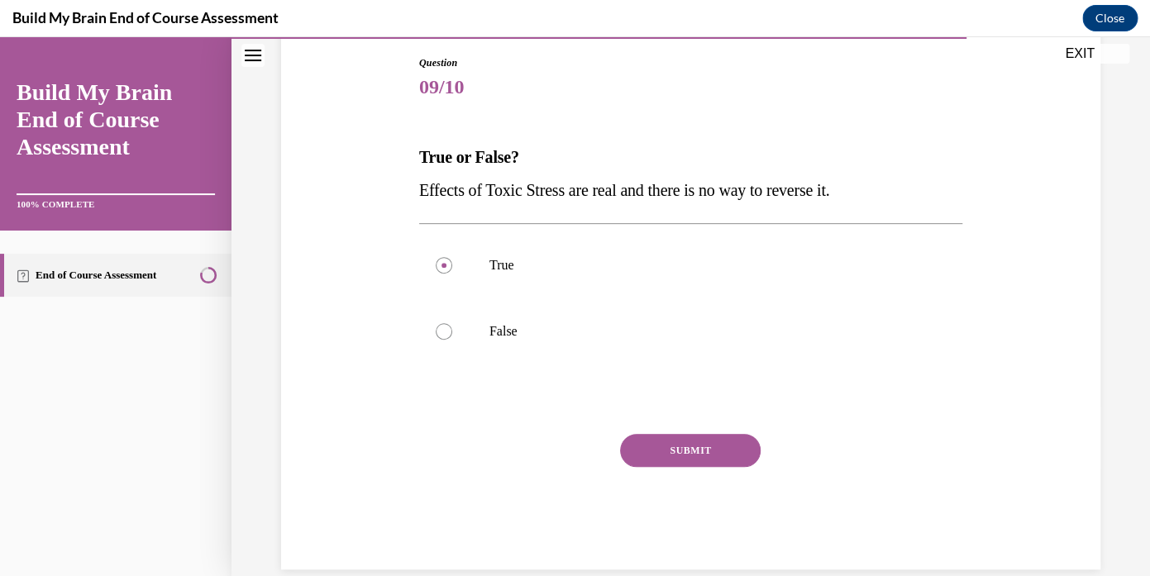
click at [431, 184] on span "Effects of Toxic Stress are real and there is no way to reverse it." at bounding box center [624, 190] width 411 height 18
drag, startPoint x: 414, startPoint y: 186, endPoint x: 884, endPoint y: 190, distance: 469.8
click at [884, 190] on div "Question 09/10 True or False? Effects of Toxic Stress are real and there is no …" at bounding box center [691, 288] width 828 height 564
click at [835, 180] on p "Effects of Toxic Stress are real and there is no way to reverse it." at bounding box center [690, 190] width 543 height 33
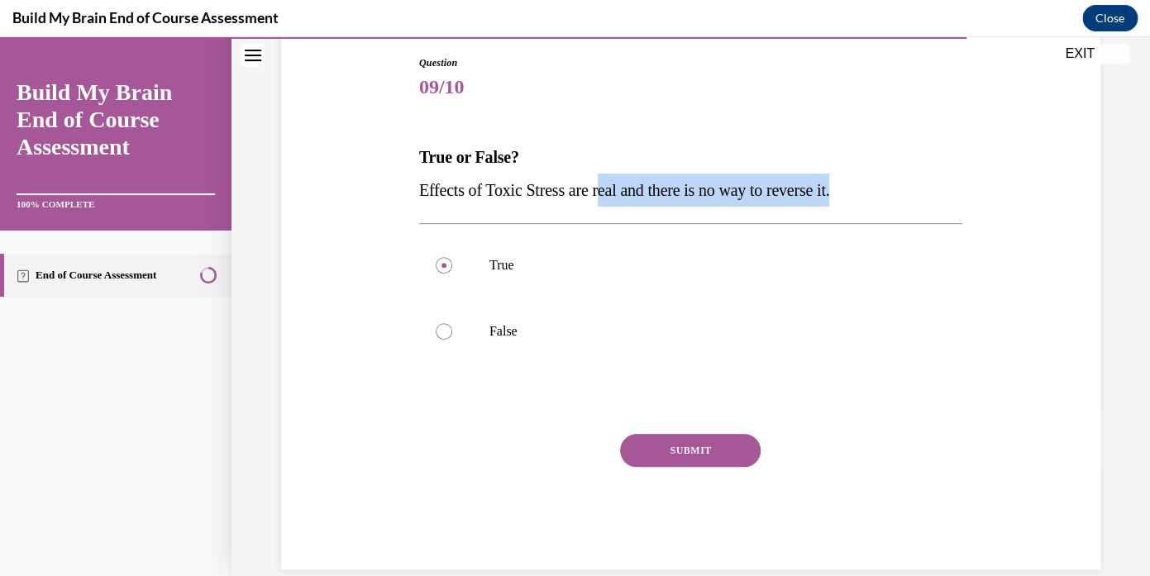
drag, startPoint x: 410, startPoint y: 146, endPoint x: 609, endPoint y: 187, distance: 202.6
click at [609, 187] on div "Question 09/10 True or False? Effects of Toxic Stress are real and there is no …" at bounding box center [691, 288] width 828 height 564
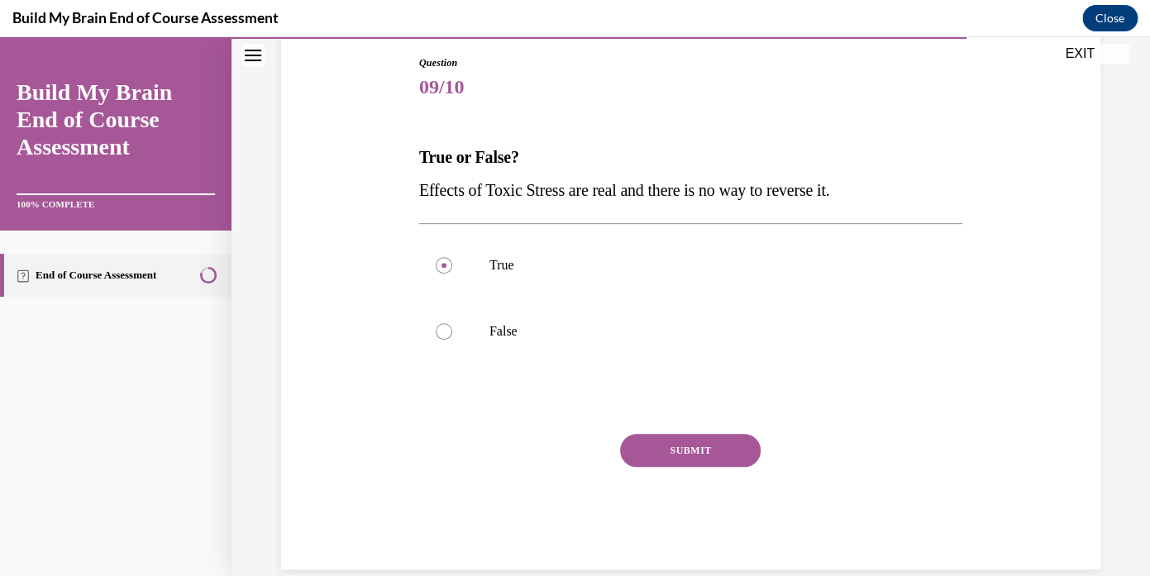
click at [596, 185] on span "Effects of Toxic Stress are real and there is no way to reverse it." at bounding box center [624, 190] width 411 height 18
drag, startPoint x: 422, startPoint y: 155, endPoint x: 883, endPoint y: 201, distance: 463.8
click at [883, 201] on div "True or False? Effects of Toxic Stress are real and there is no way to reverse …" at bounding box center [690, 174] width 543 height 66
copy div "True or False? Effects of Toxic Stress are real and there is no way to reverse …"
click at [470, 323] on label "False" at bounding box center [690, 332] width 543 height 66
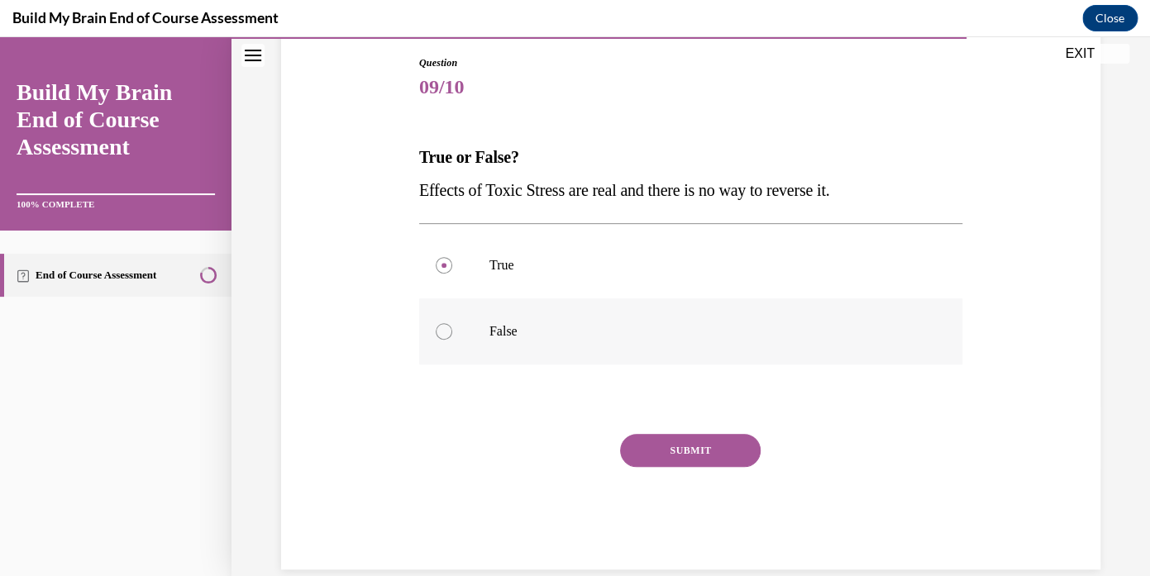
click at [452, 323] on input "False" at bounding box center [444, 331] width 17 height 17
radio input "true"
click at [682, 458] on button "SUBMIT" at bounding box center [690, 450] width 141 height 33
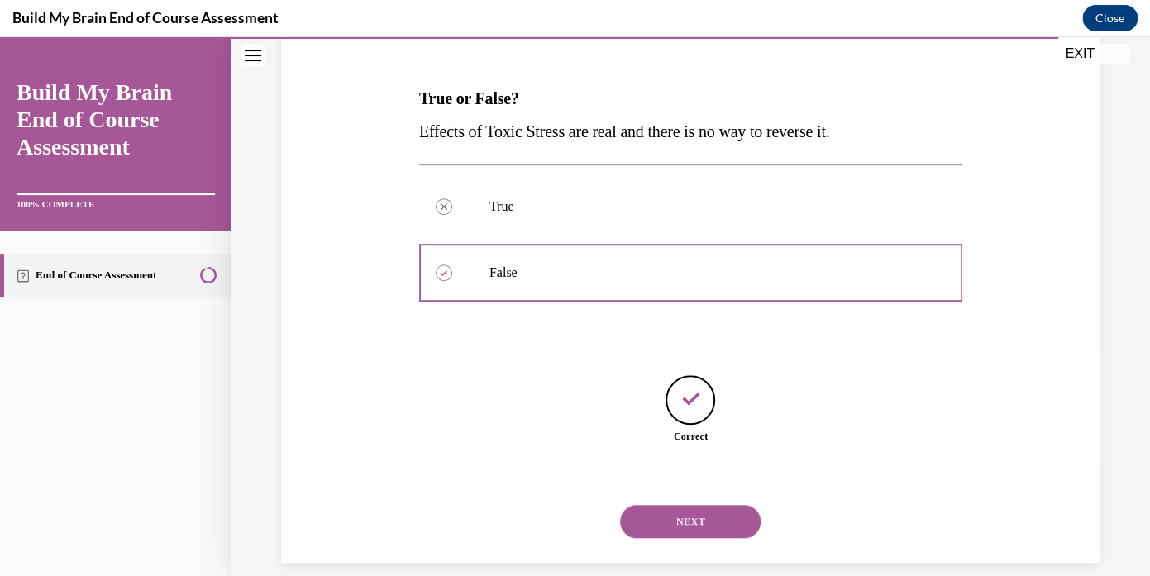
scroll to position [233, 0]
click at [641, 505] on button "NEXT" at bounding box center [690, 521] width 141 height 33
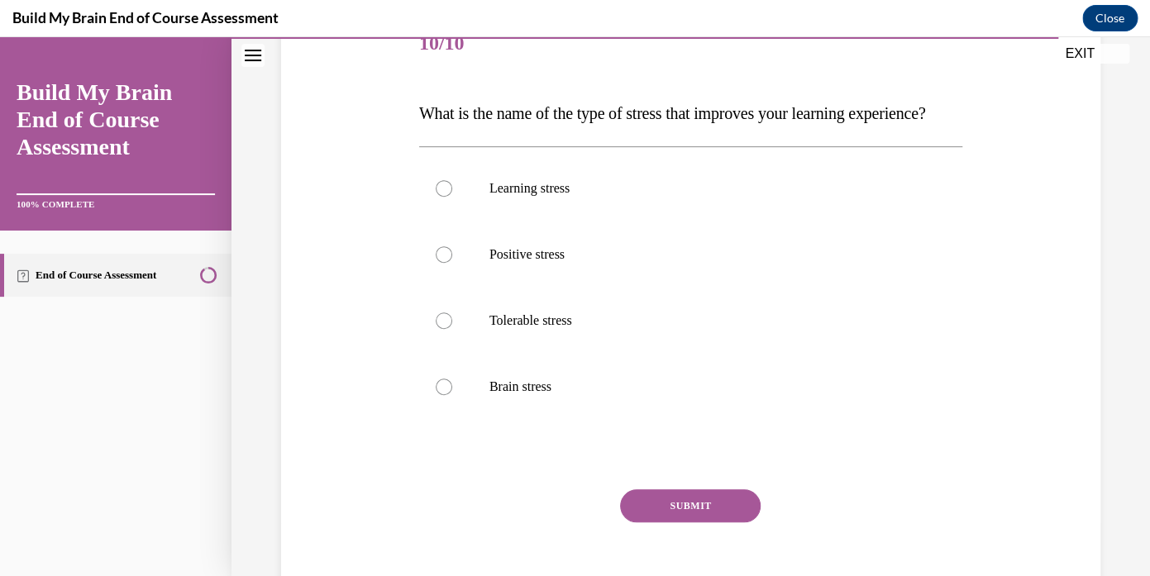
scroll to position [222, 0]
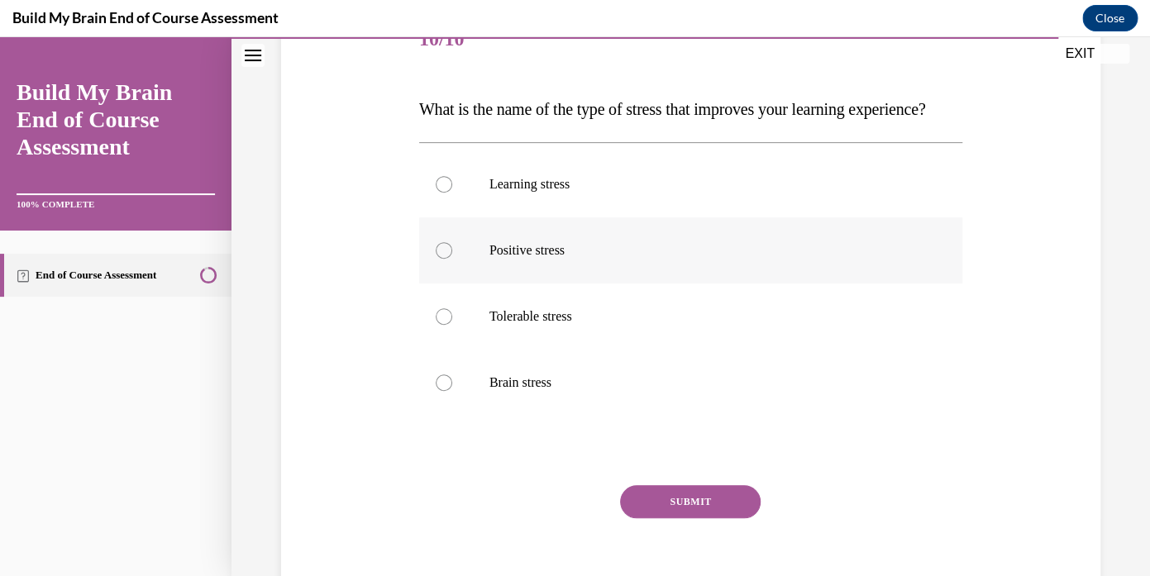
click at [447, 259] on div at bounding box center [444, 250] width 17 height 17
click at [447, 259] on input "Positive stress" at bounding box center [444, 250] width 17 height 17
radio input "true"
click at [659, 519] on button "SUBMIT" at bounding box center [690, 502] width 141 height 33
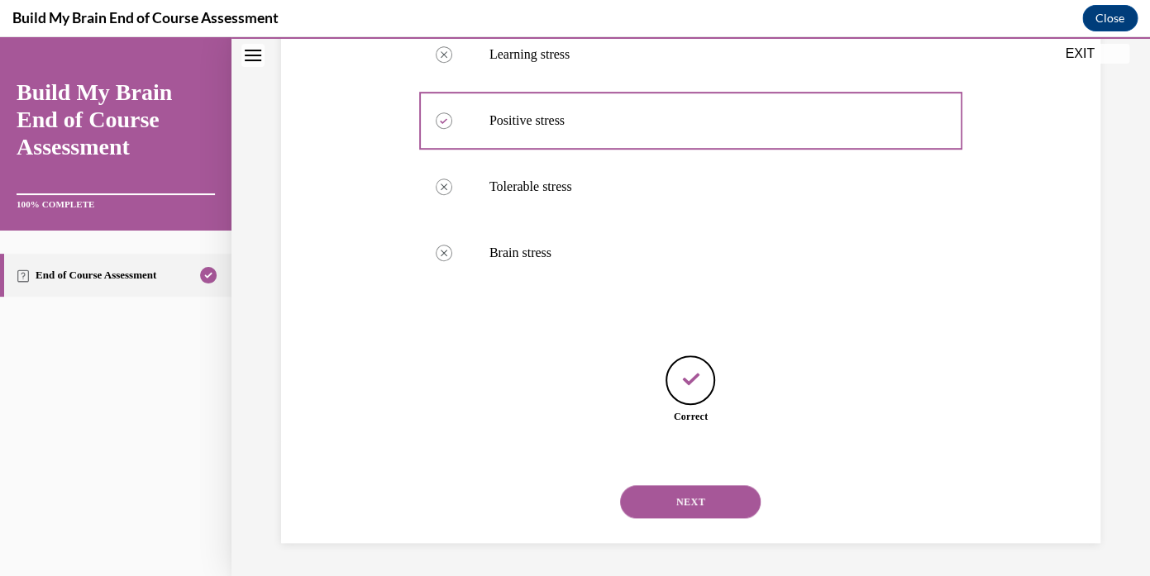
scroll to position [366, 0]
click at [664, 494] on button "NEXT" at bounding box center [690, 502] width 141 height 33
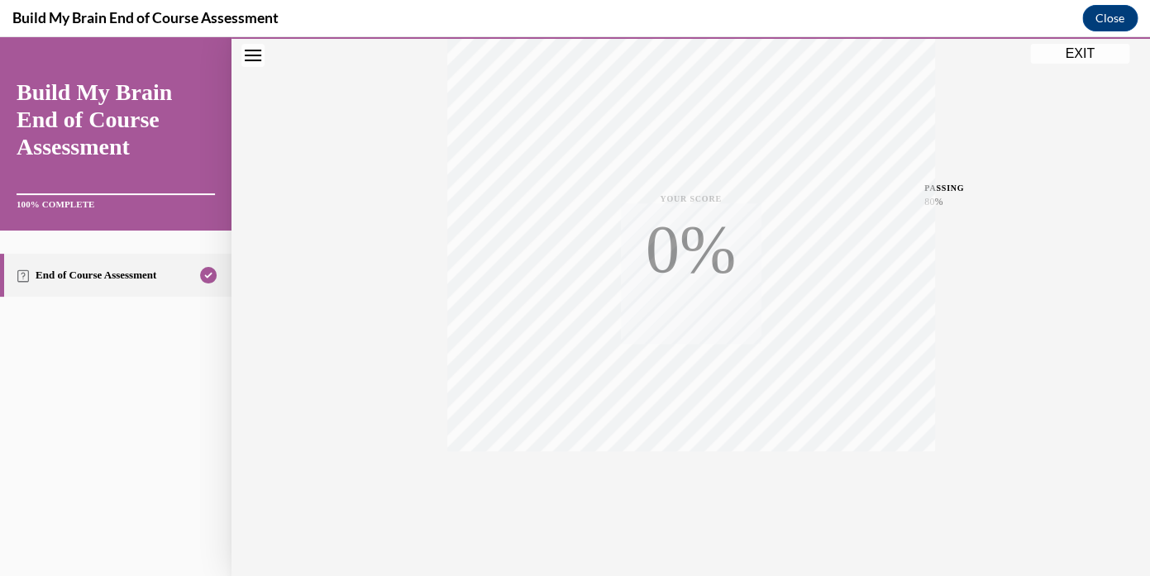
scroll to position [309, 0]
click at [1076, 57] on button "EXIT" at bounding box center [1080, 54] width 99 height 20
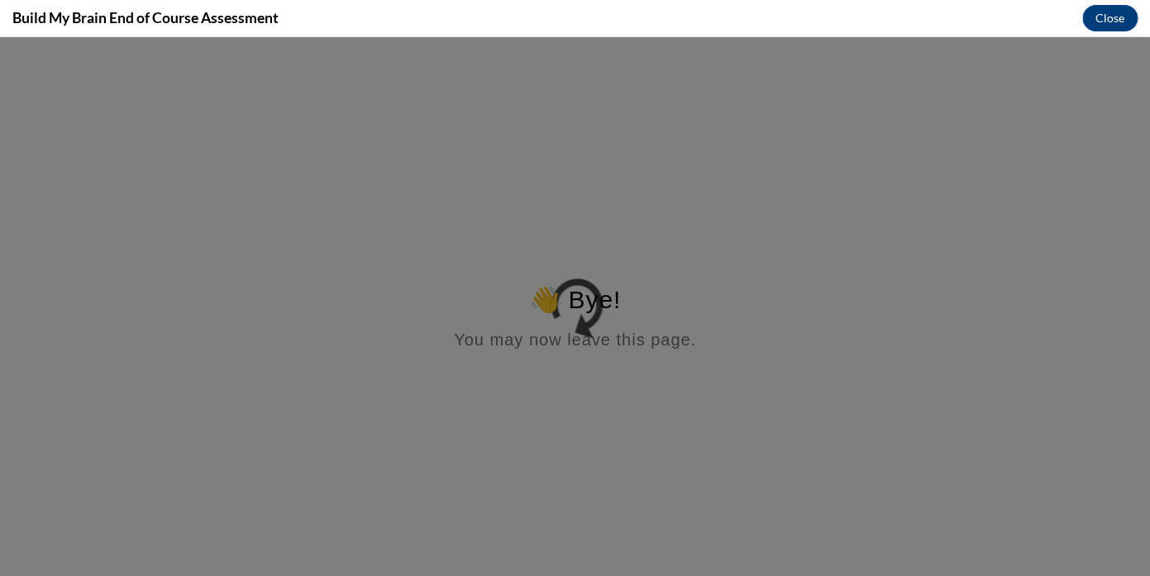
scroll to position [0, 0]
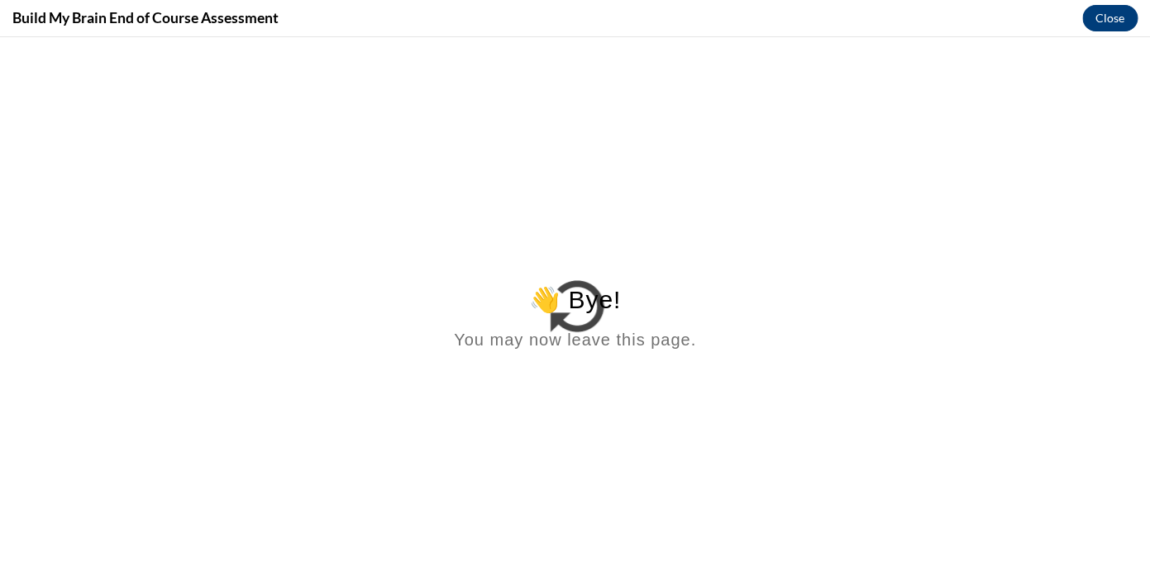
click at [1104, 19] on button "Close" at bounding box center [1110, 18] width 55 height 26
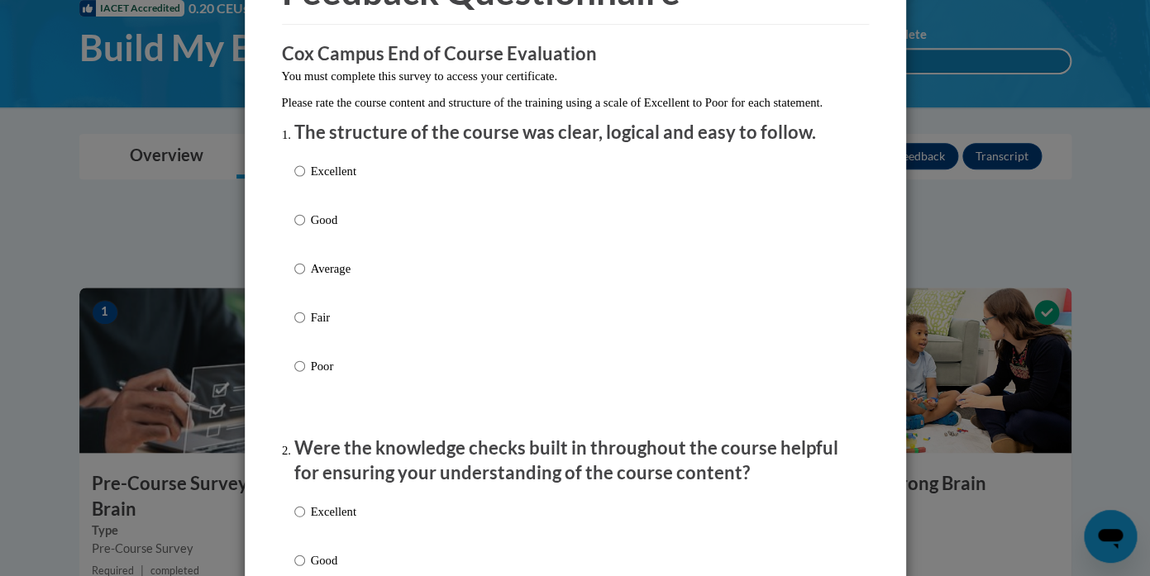
scroll to position [112, 0]
click at [304, 179] on input "Excellent" at bounding box center [299, 170] width 11 height 18
radio input "true"
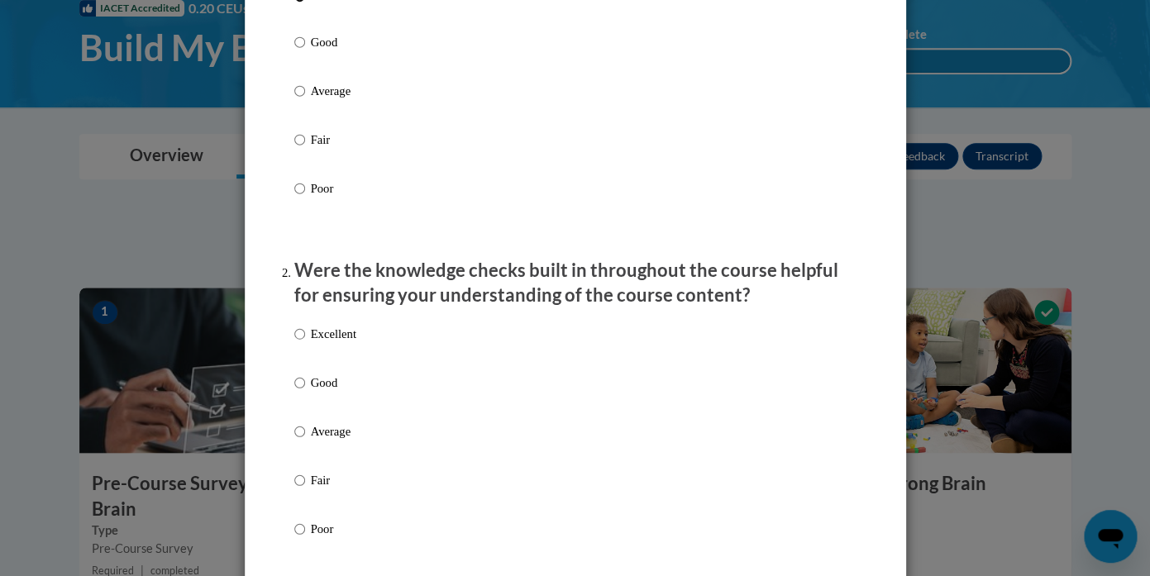
scroll to position [333, 0]
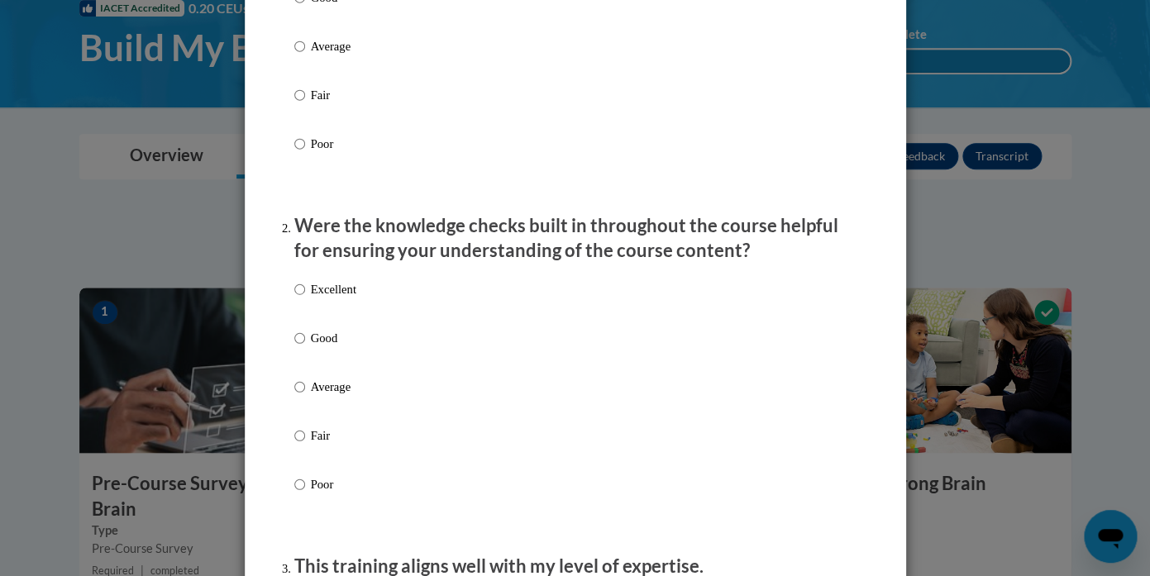
click at [335, 299] on p "Excellent" at bounding box center [333, 289] width 45 height 18
click at [305, 299] on input "Excellent" at bounding box center [299, 289] width 11 height 18
radio input "true"
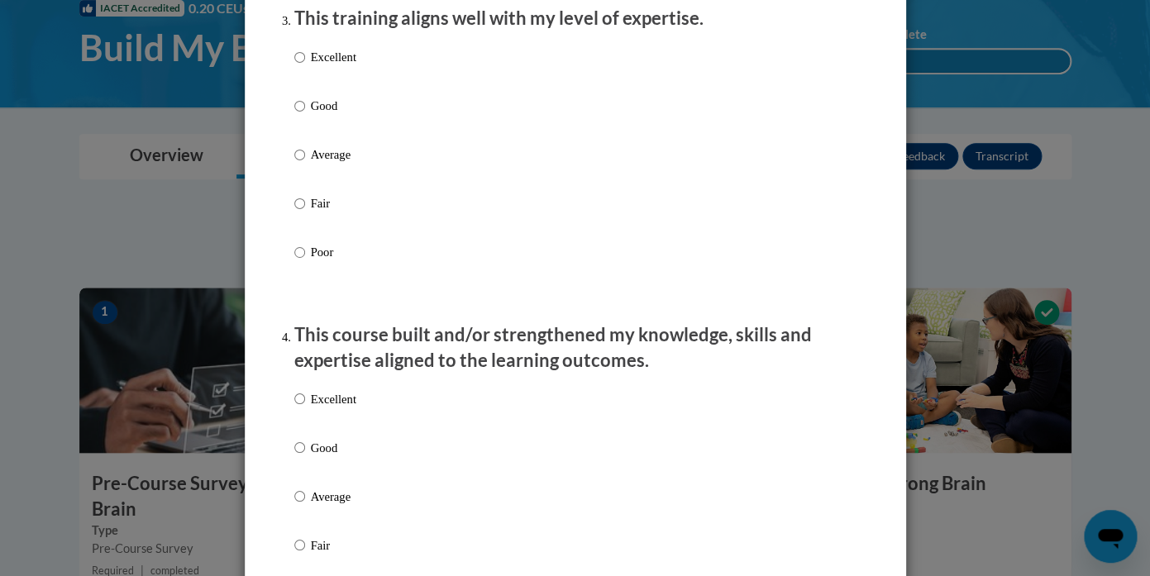
scroll to position [816, 0]
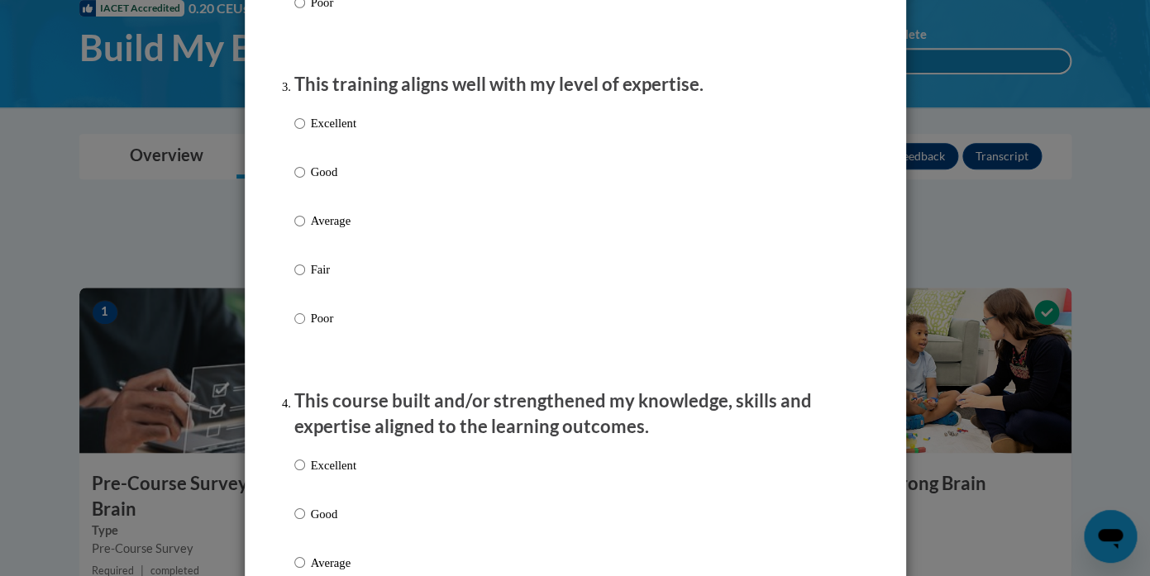
click at [324, 132] on p "Excellent" at bounding box center [333, 123] width 45 height 18
click at [305, 132] on input "Excellent" at bounding box center [299, 123] width 11 height 18
radio input "true"
click at [334, 474] on p "Excellent" at bounding box center [333, 465] width 45 height 18
click at [305, 474] on input "Excellent" at bounding box center [299, 465] width 11 height 18
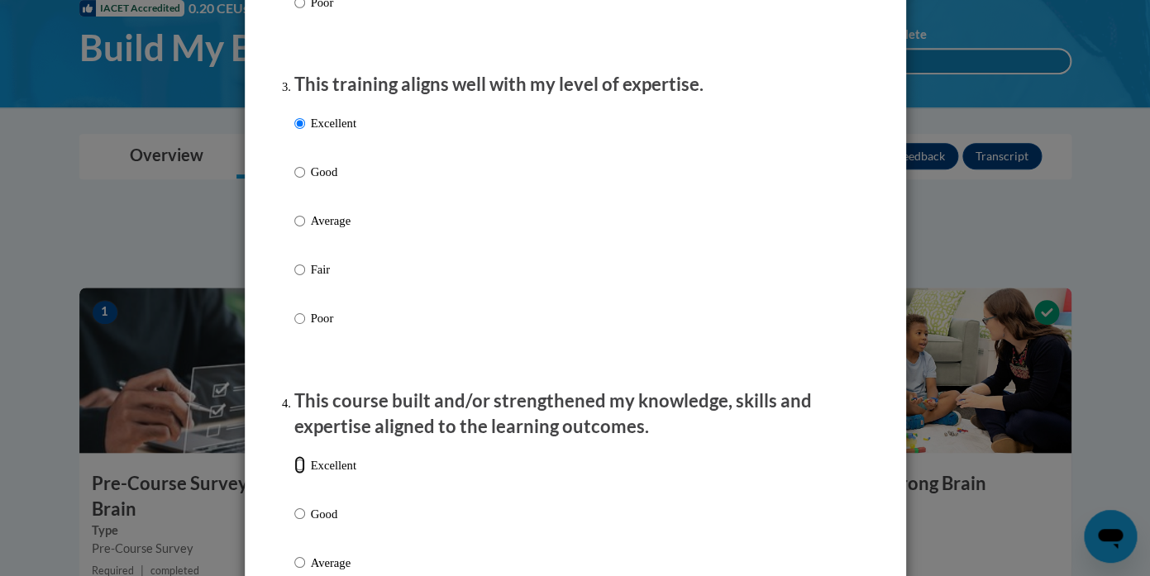
radio input "true"
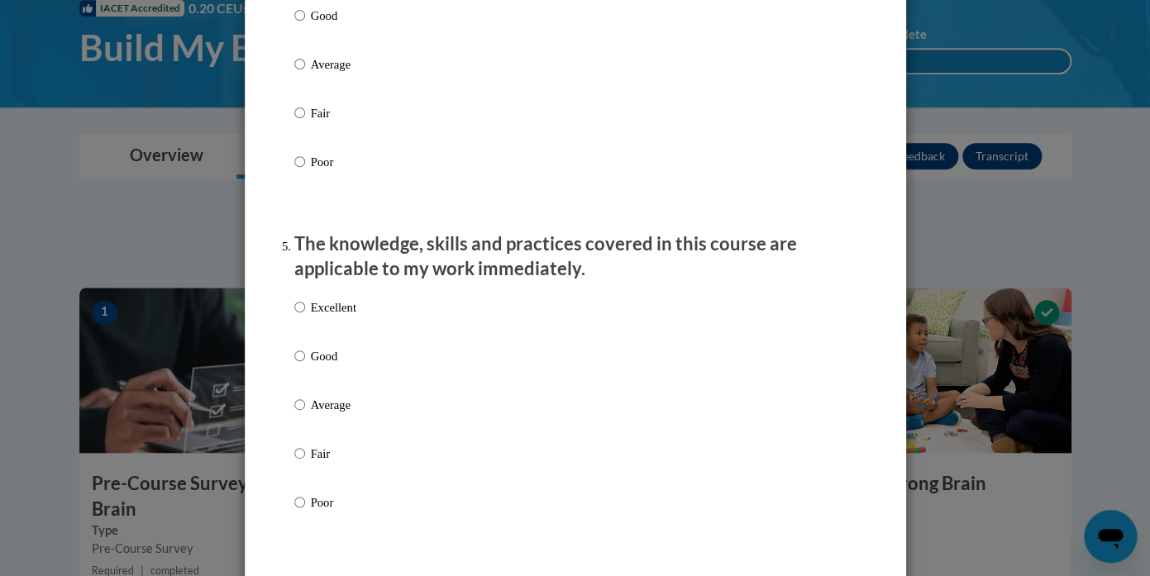
scroll to position [1358, 0]
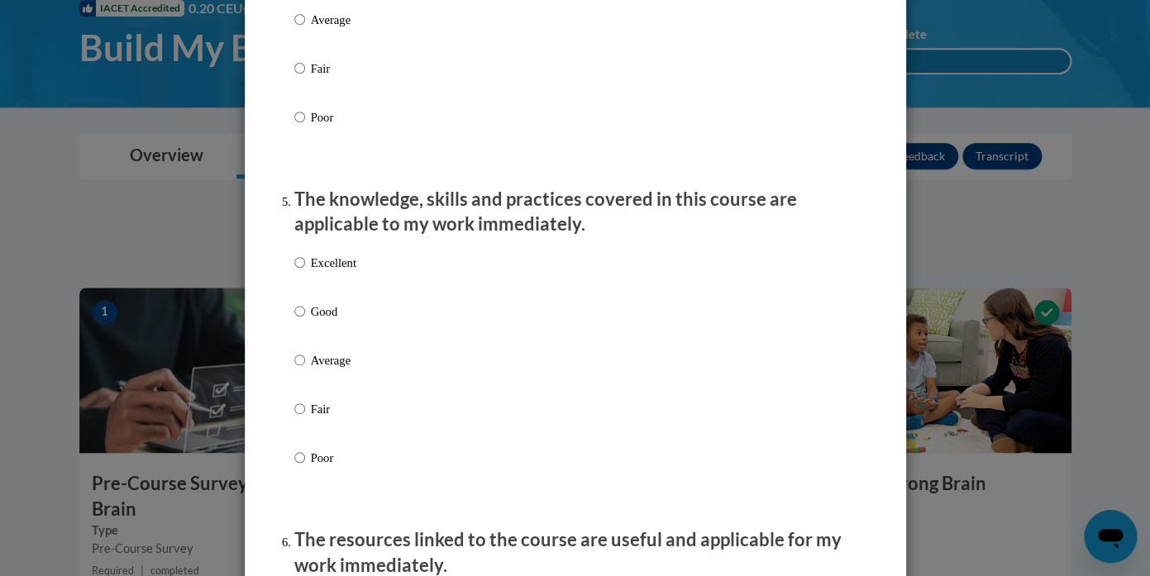
click at [327, 272] on p "Excellent" at bounding box center [333, 263] width 45 height 18
click at [305, 272] on input "Excellent" at bounding box center [299, 263] width 11 height 18
radio input "true"
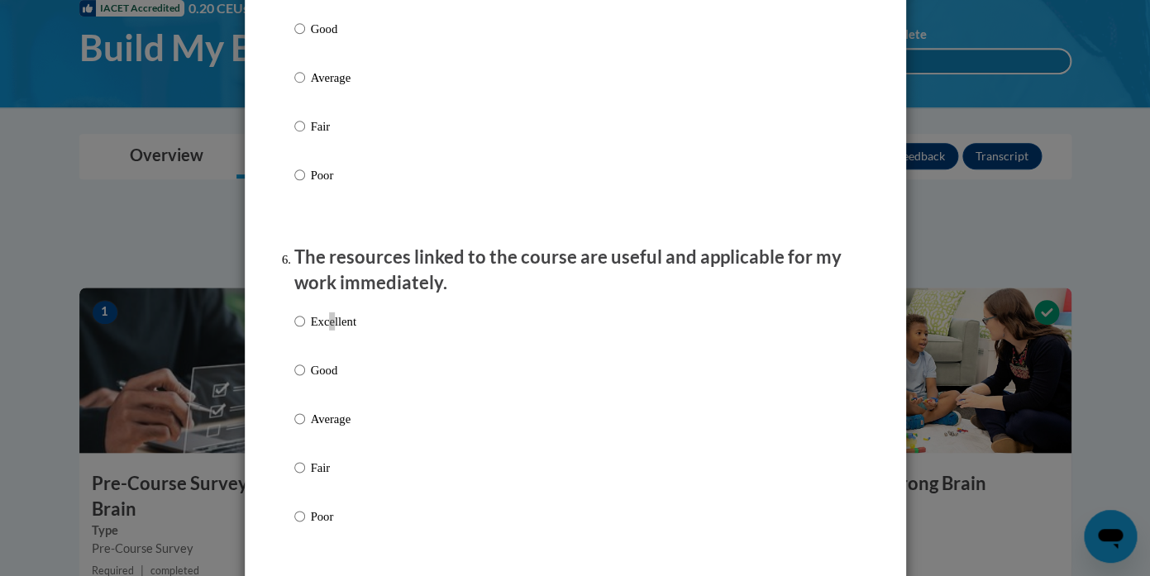
click at [332, 331] on p "Excellent" at bounding box center [333, 322] width 45 height 18
click at [305, 331] on input "Excellent" at bounding box center [299, 322] width 11 height 18
radio input "true"
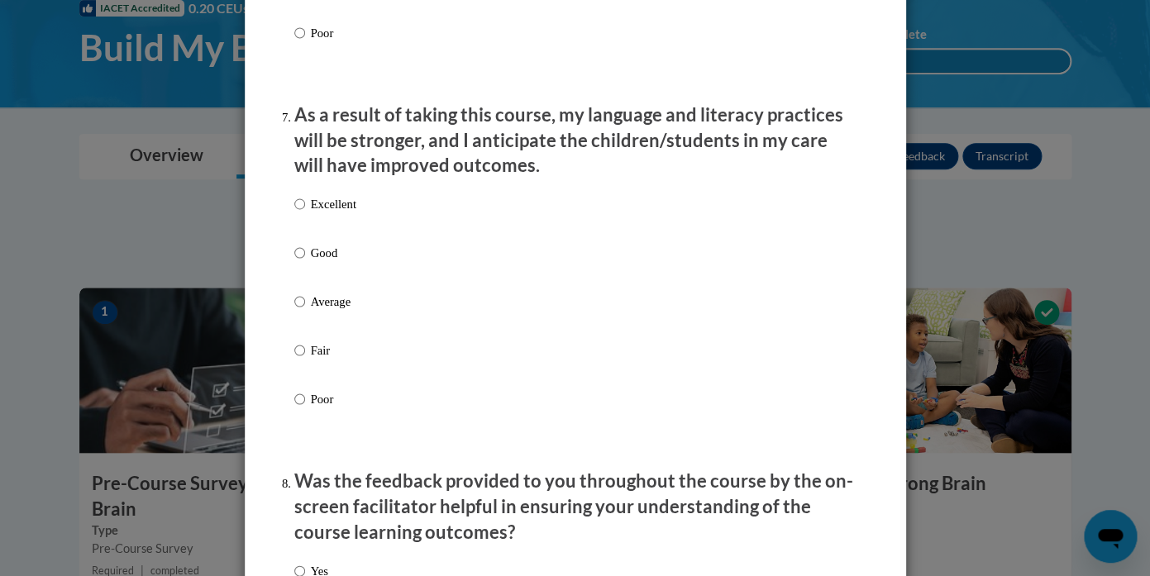
scroll to position [2183, 0]
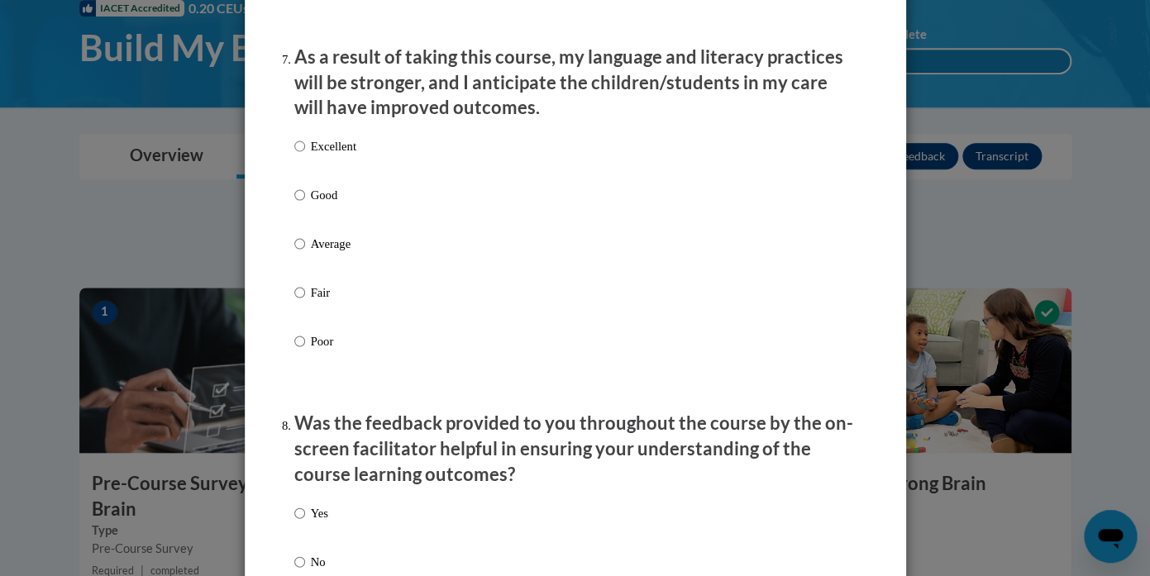
click at [325, 155] on p "Excellent" at bounding box center [333, 146] width 45 height 18
click at [305, 155] on input "Excellent" at bounding box center [299, 146] width 11 height 18
radio input "true"
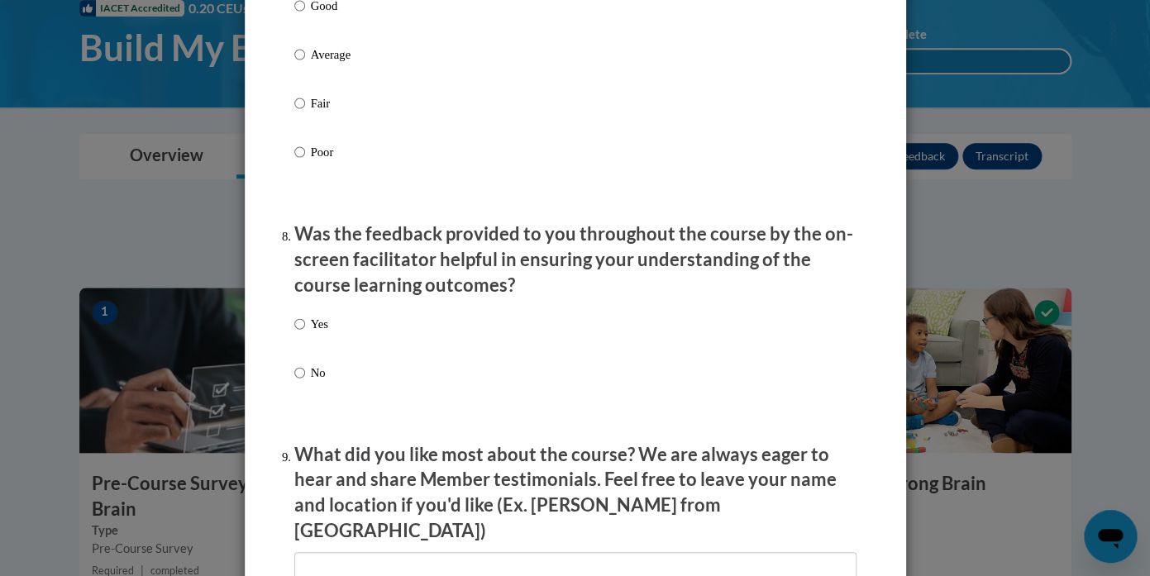
scroll to position [2402, 0]
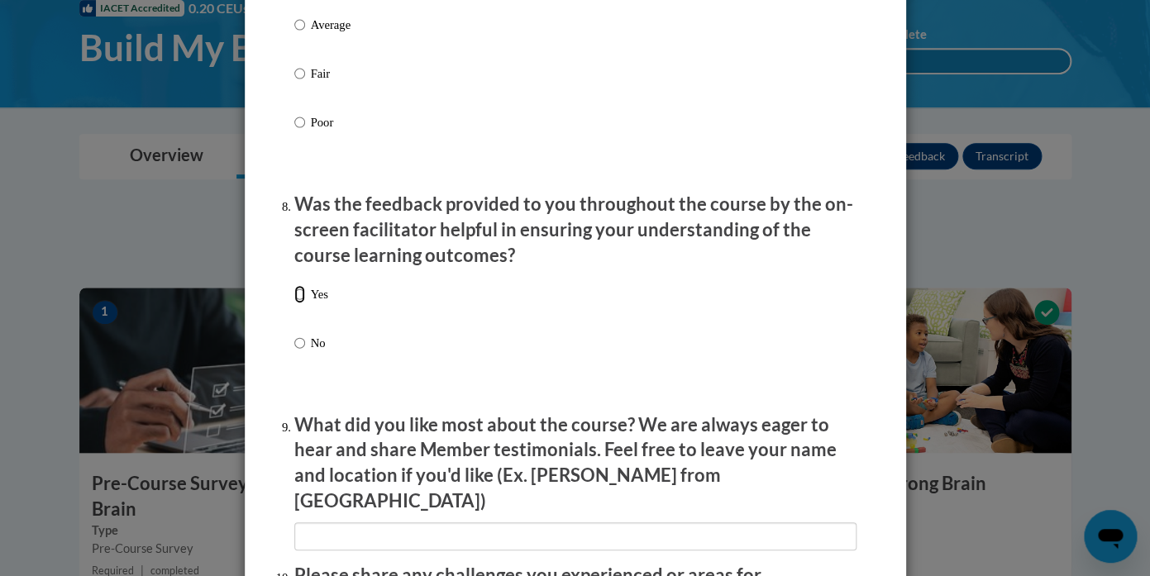
click at [303, 304] on input "Yes" at bounding box center [299, 294] width 11 height 18
radio input "true"
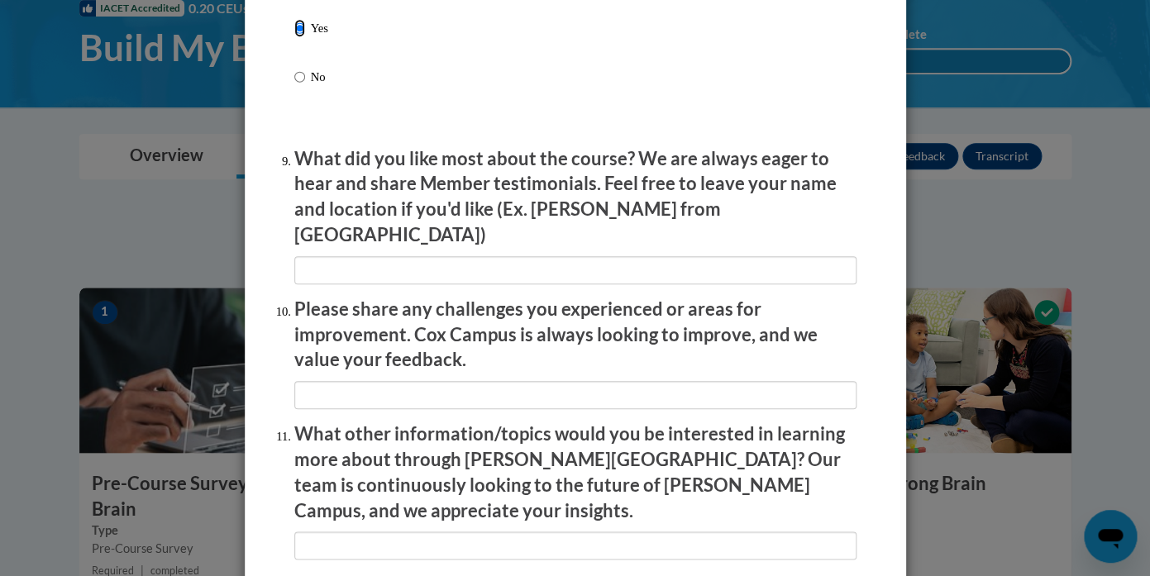
scroll to position [2677, 0]
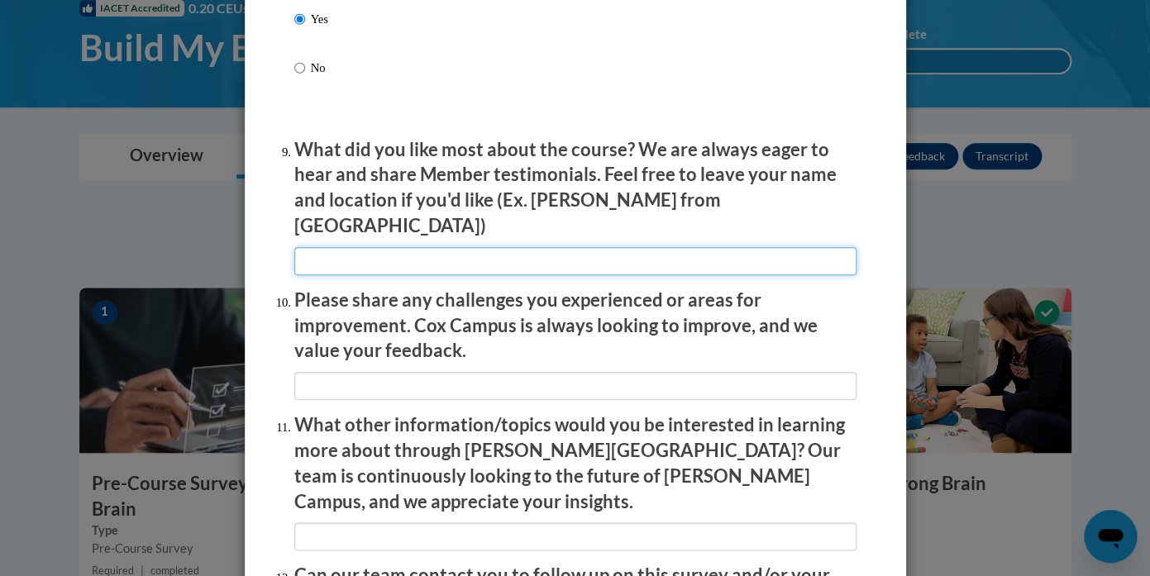
click at [380, 256] on input "textbox" at bounding box center [575, 261] width 562 height 28
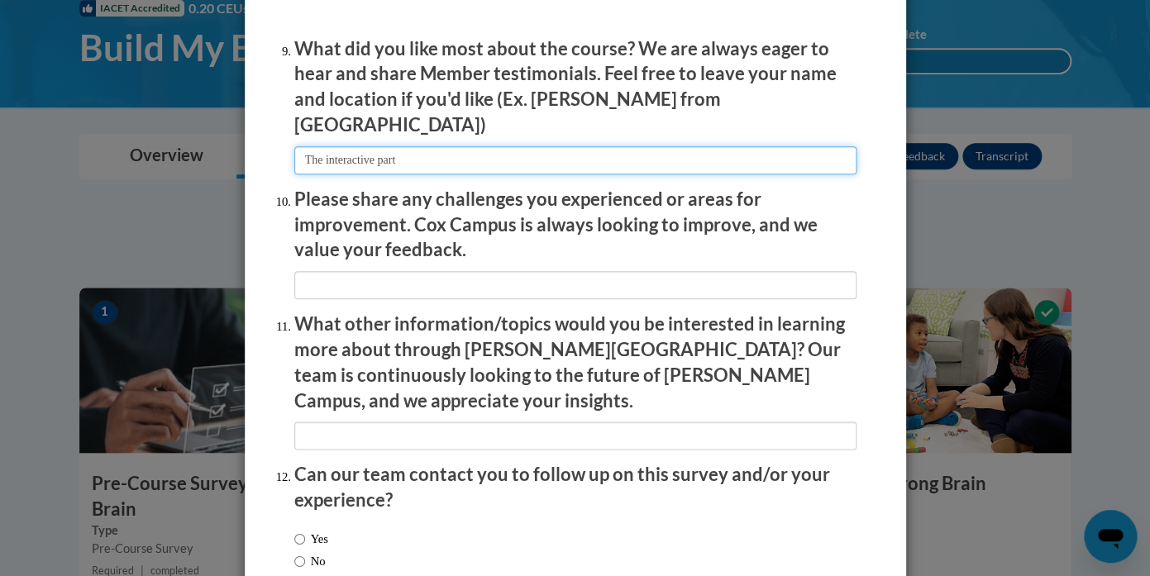
scroll to position [2838, 0]
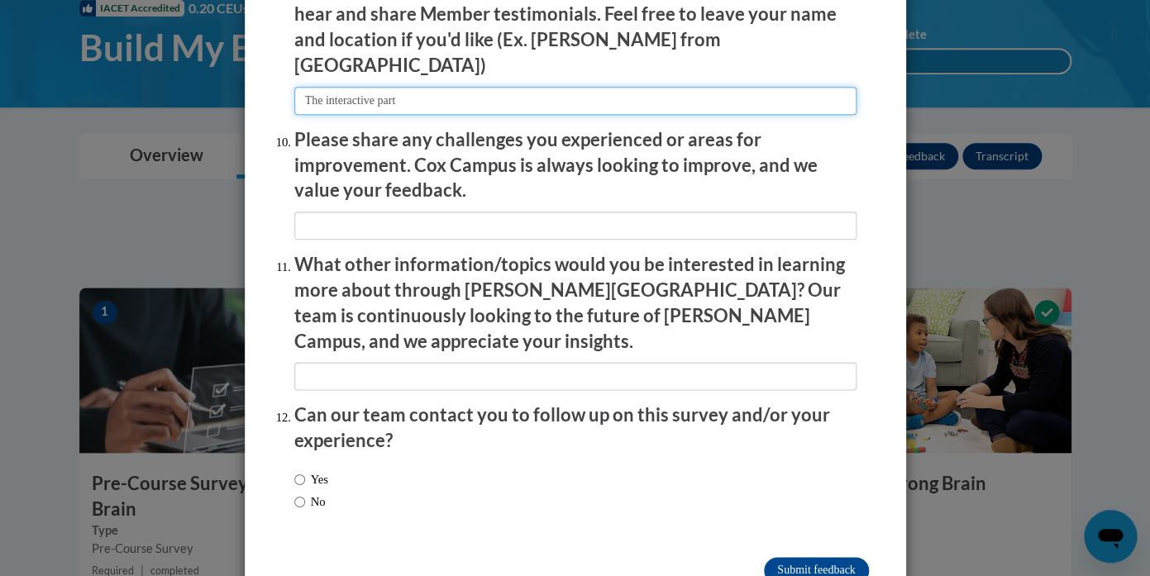
type input "The interactive part"
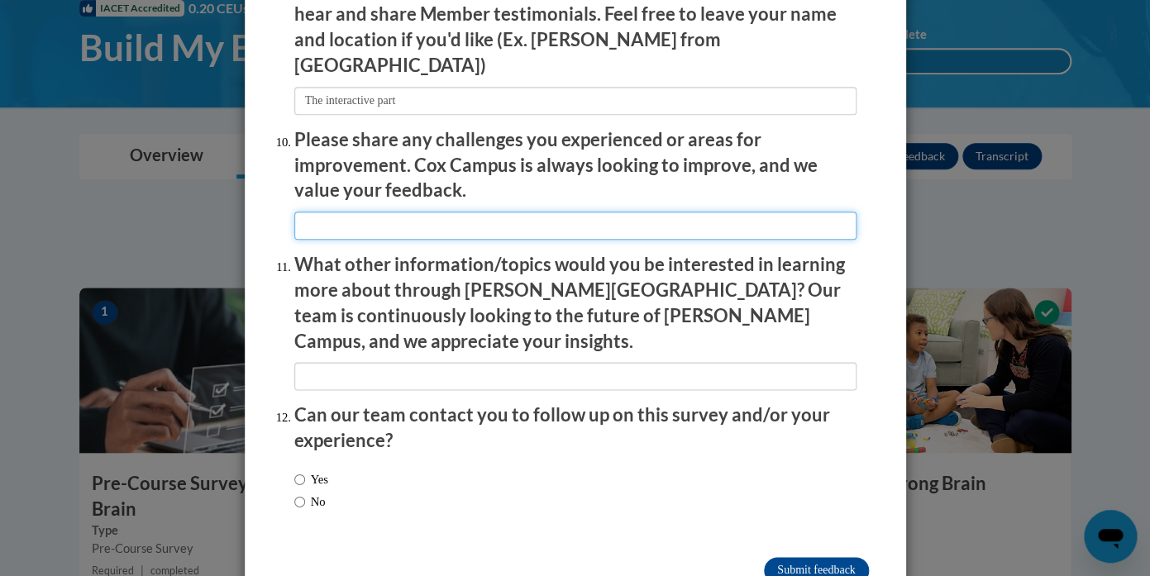
click at [342, 226] on input "textbox" at bounding box center [575, 226] width 562 height 28
type input "I did not share any challenges"
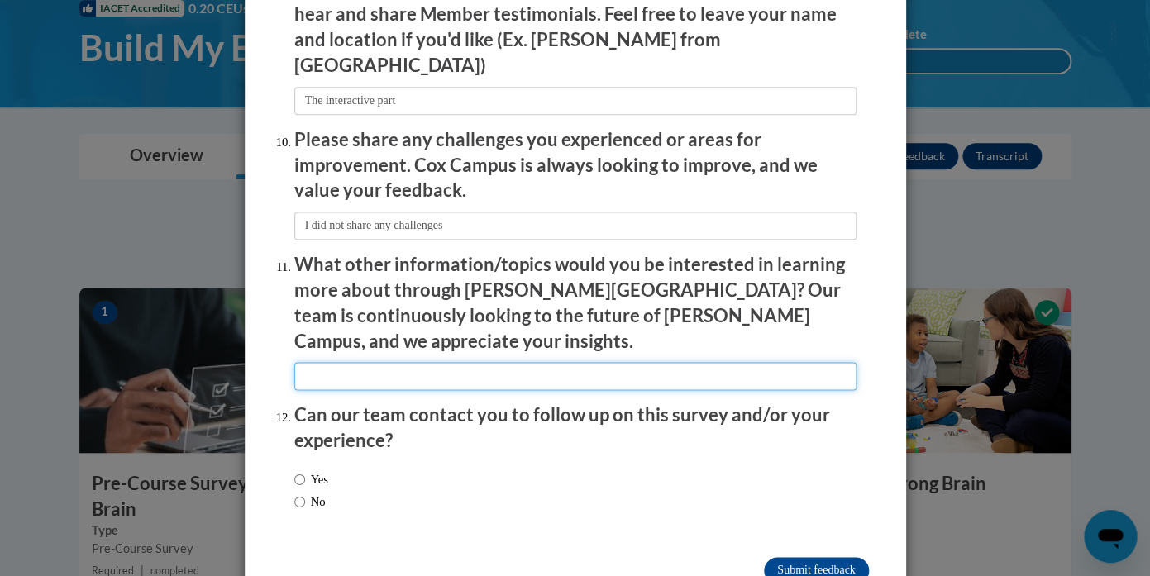
click at [356, 362] on input "textbox" at bounding box center [575, 376] width 562 height 28
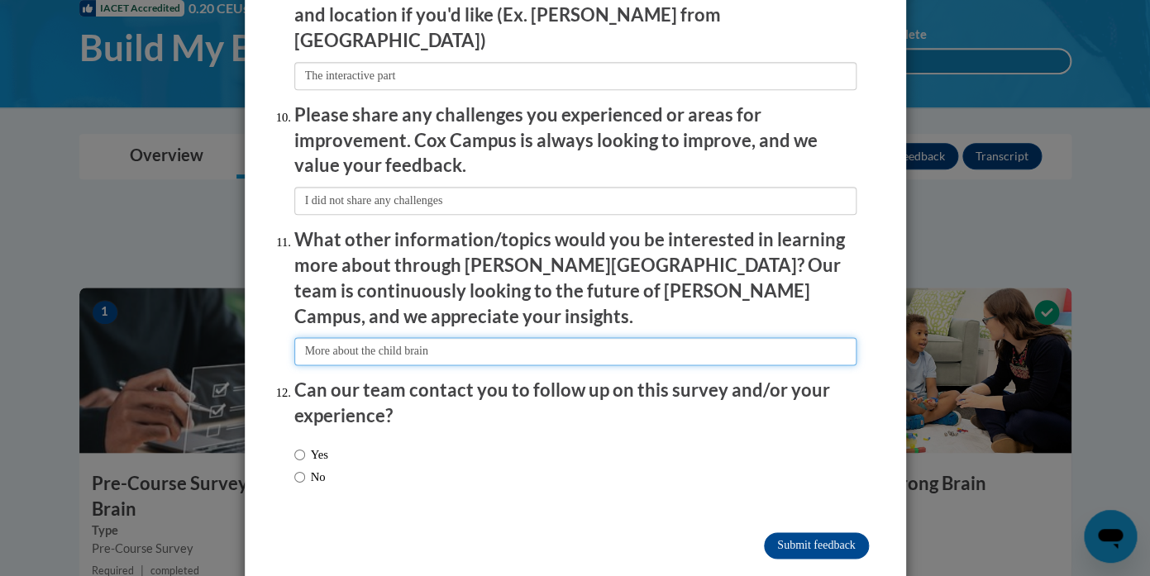
type input "More about the child brain"
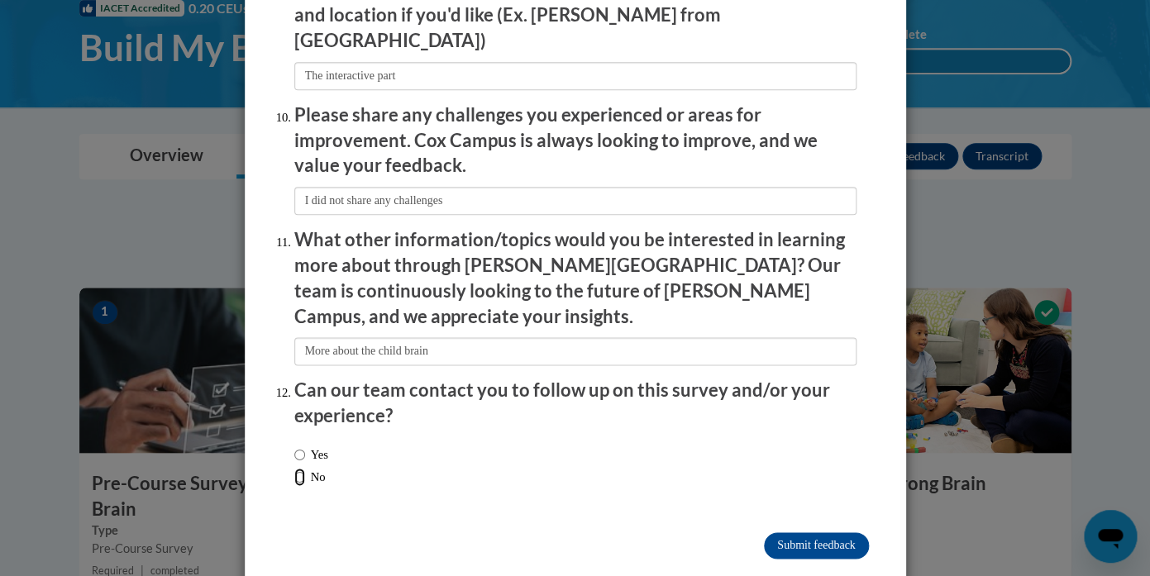
click at [304, 468] on input "No" at bounding box center [299, 477] width 11 height 18
radio input "true"
click at [829, 533] on input "Submit feedback" at bounding box center [816, 546] width 104 height 26
